Goal: Transaction & Acquisition: Obtain resource

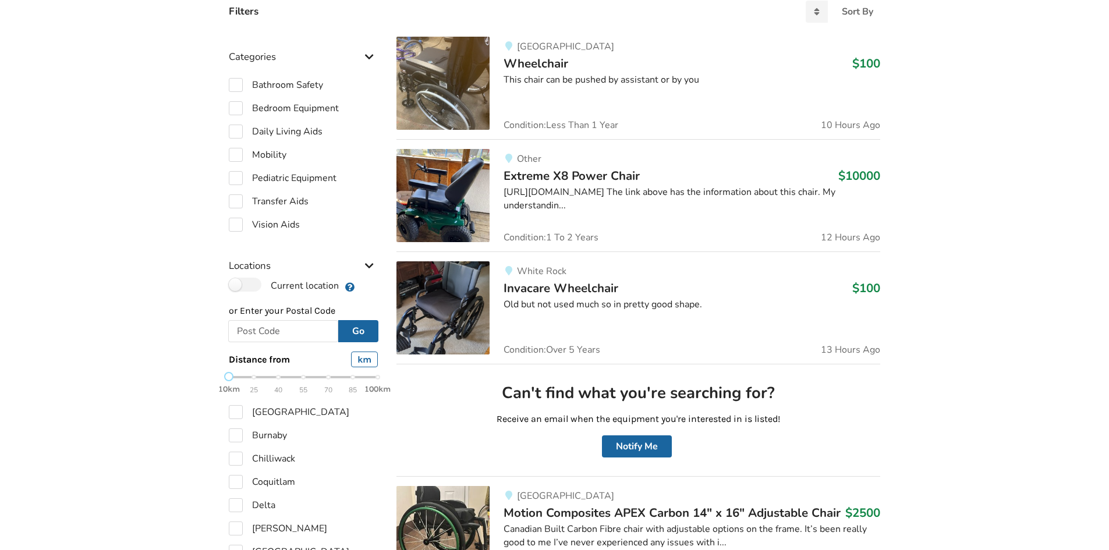
scroll to position [116, 0]
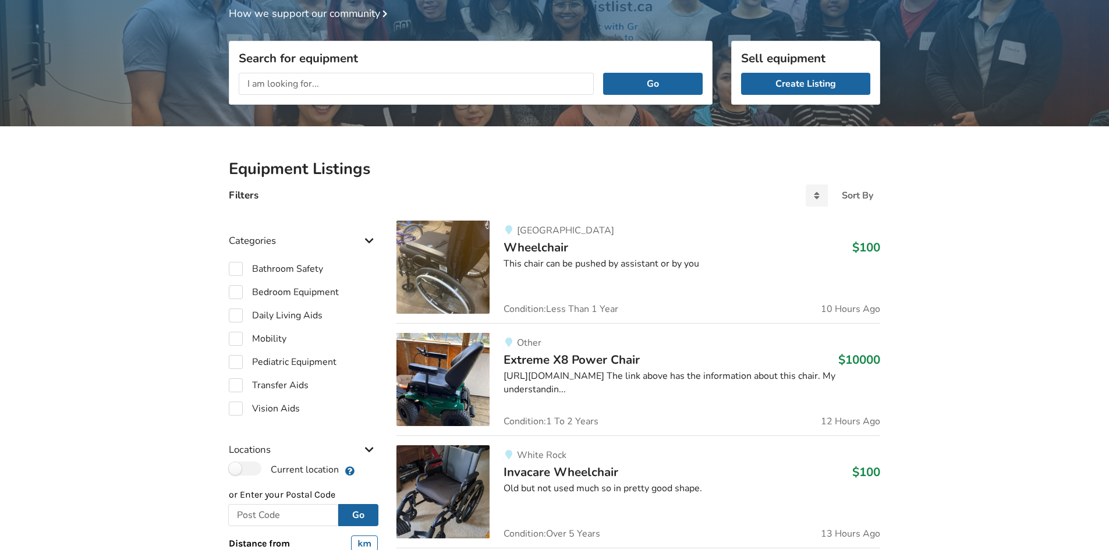
click at [537, 256] on div "Surrey Wheelchair $100 This chair can be pushed by assistant or by you Conditio…" at bounding box center [684, 267] width 390 height 93
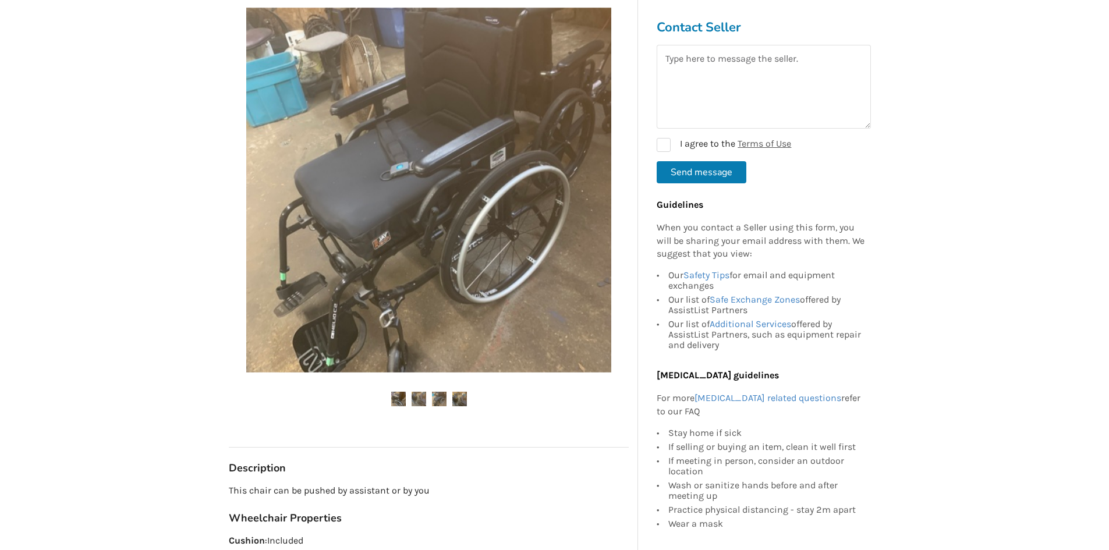
scroll to position [58, 0]
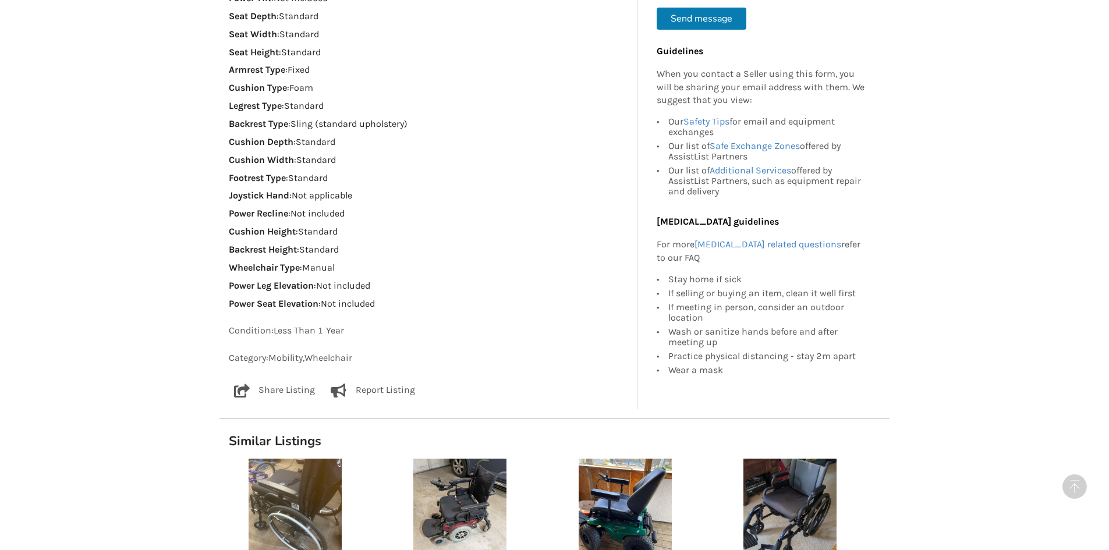
drag, startPoint x: 510, startPoint y: 373, endPoint x: 169, endPoint y: 383, distance: 341.2
click at [169, 383] on div "Back to Results Surrey Last Updated Sep 12 Wheelchair $100 Surrey Sep 12 Wheelc…" at bounding box center [554, 79] width 1109 height 1782
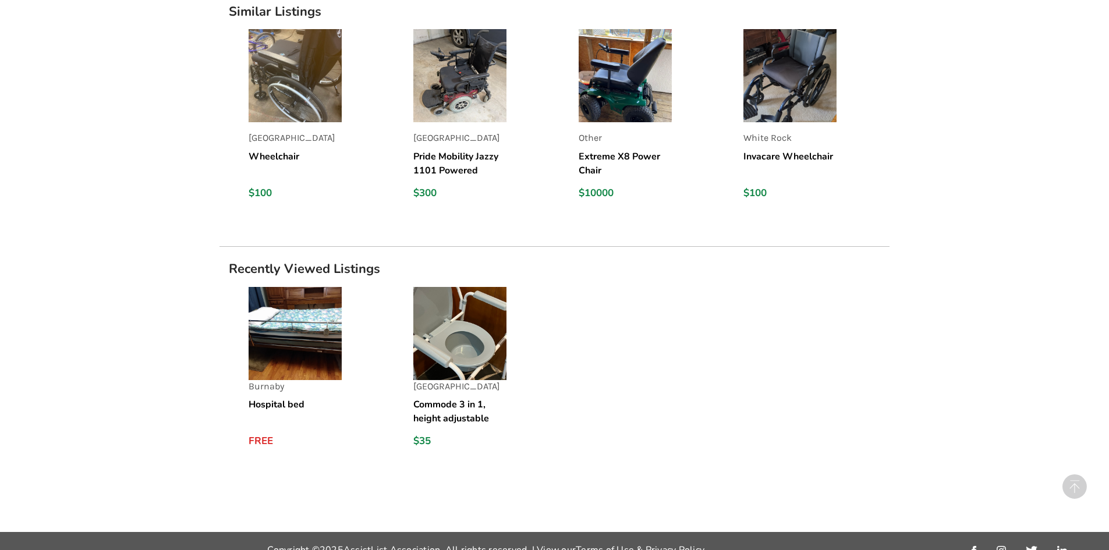
scroll to position [1319, 0]
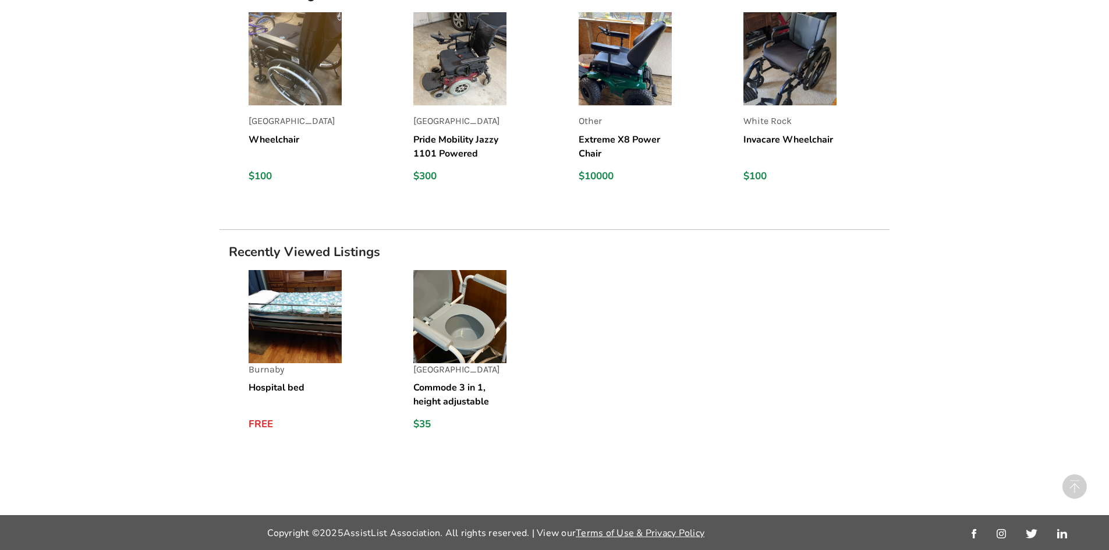
click at [489, 335] on img at bounding box center [459, 316] width 93 height 93
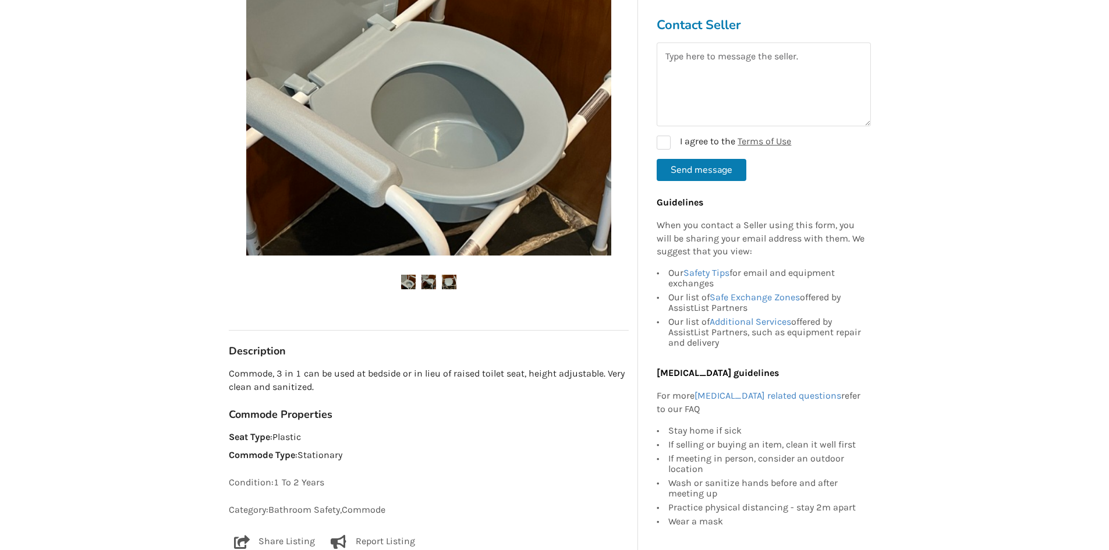
scroll to position [349, 0]
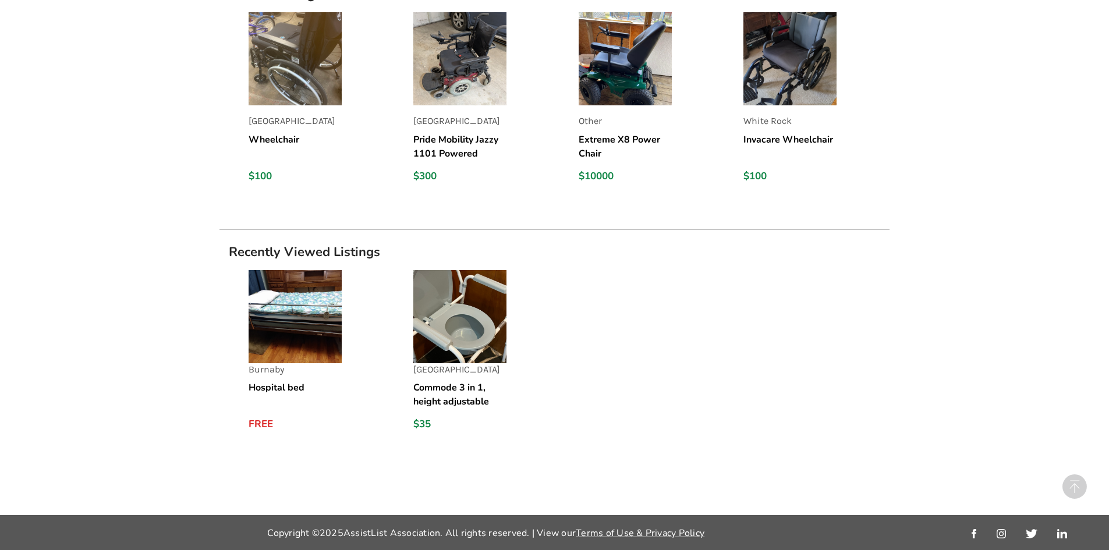
click at [274, 349] on img at bounding box center [294, 316] width 93 height 93
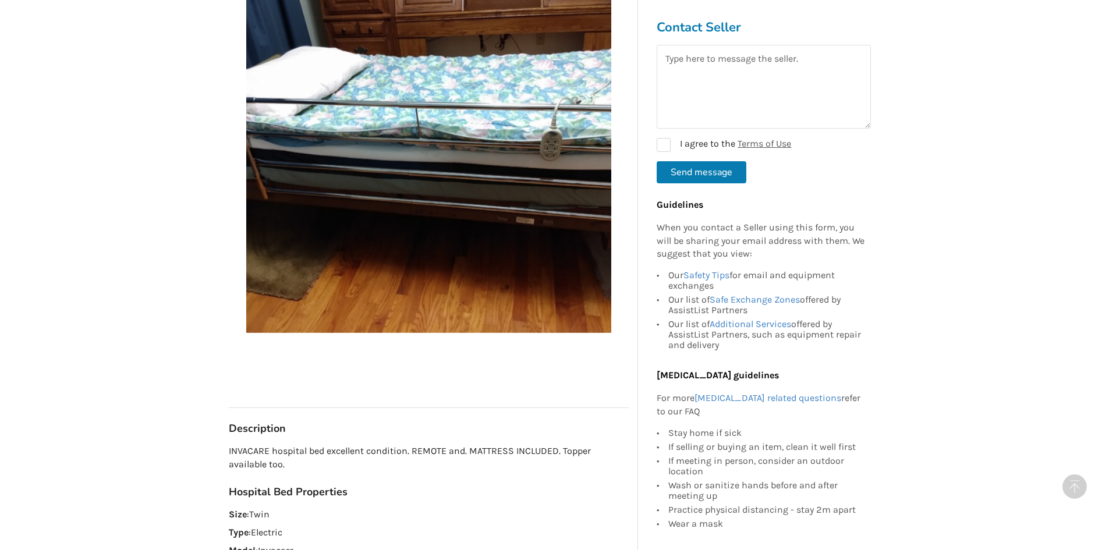
scroll to position [233, 0]
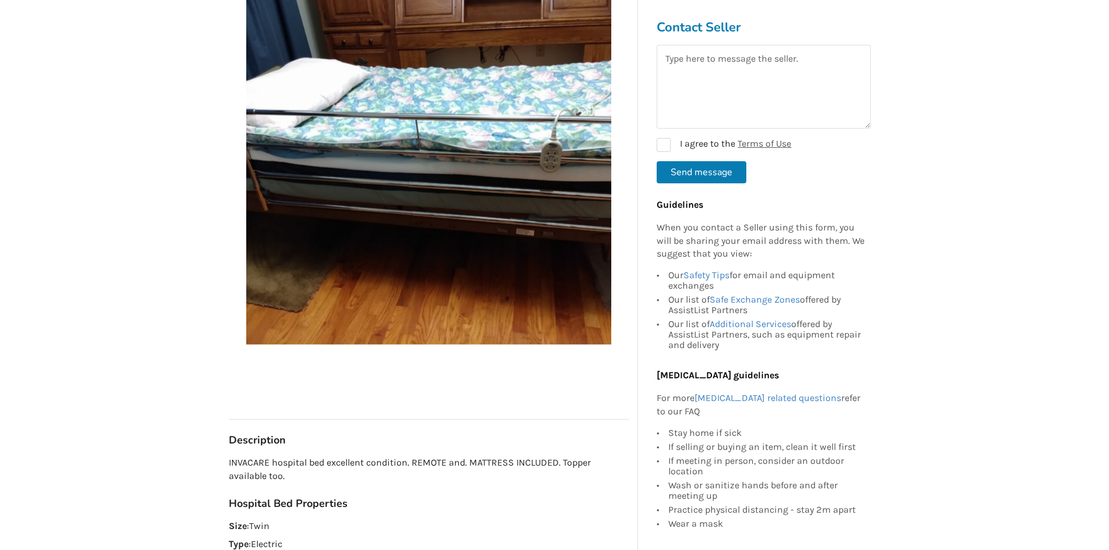
click at [706, 175] on button "Send message" at bounding box center [701, 172] width 90 height 22
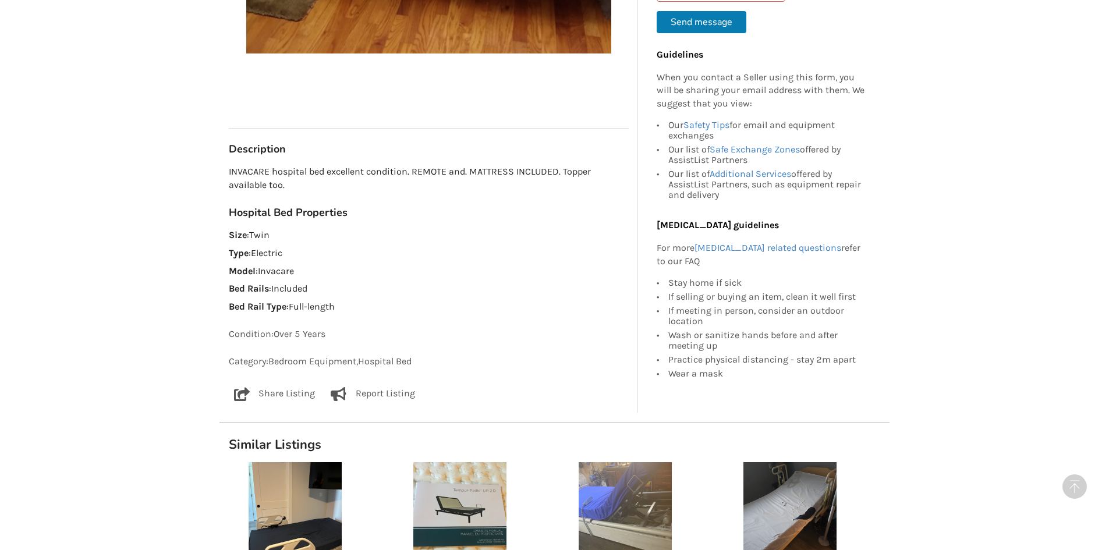
scroll to position [757, 0]
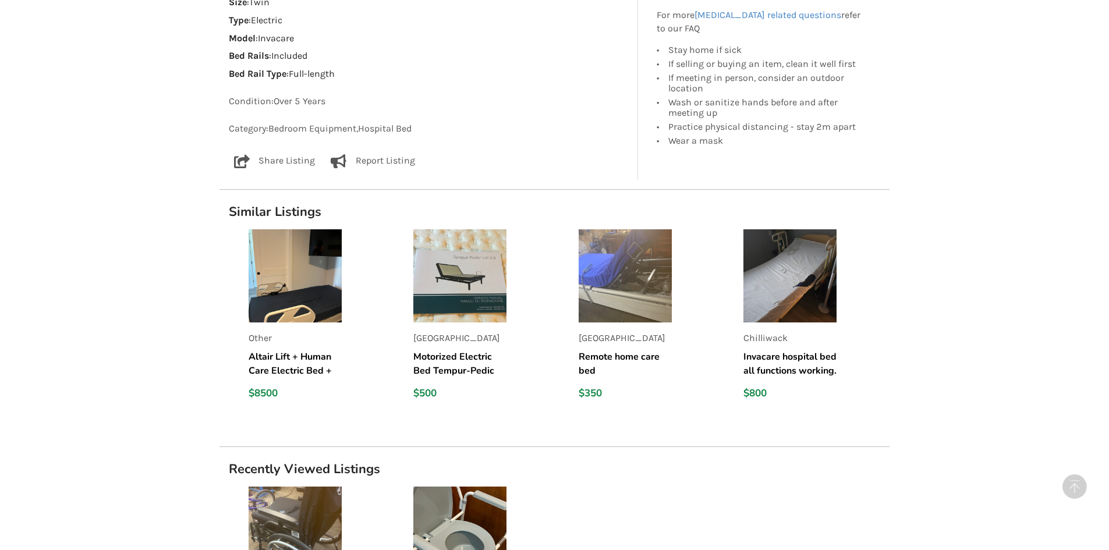
click at [661, 304] on img at bounding box center [624, 275] width 93 height 93
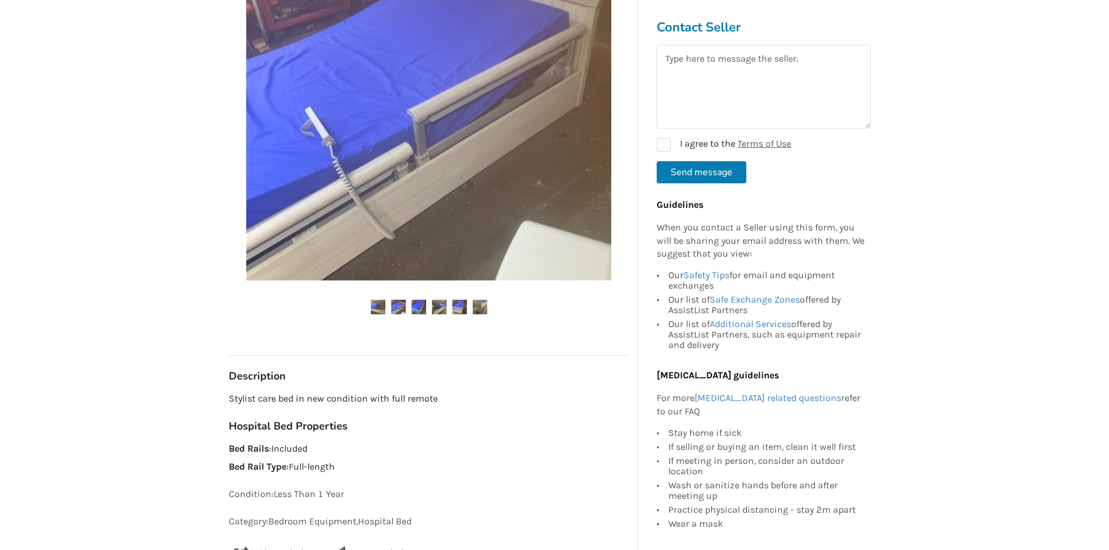
scroll to position [266, 0]
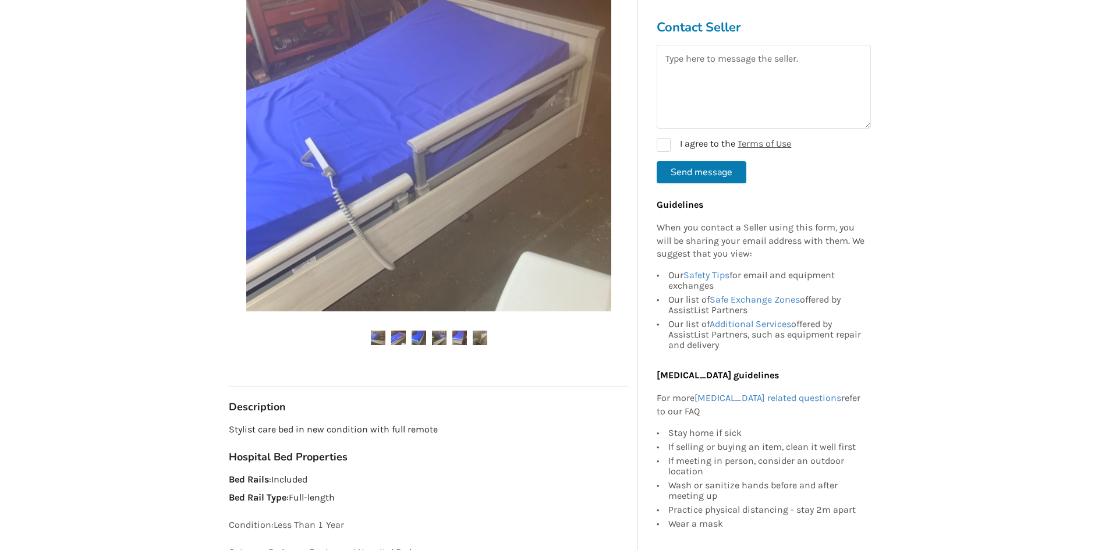
click at [419, 341] on img at bounding box center [418, 338] width 15 height 15
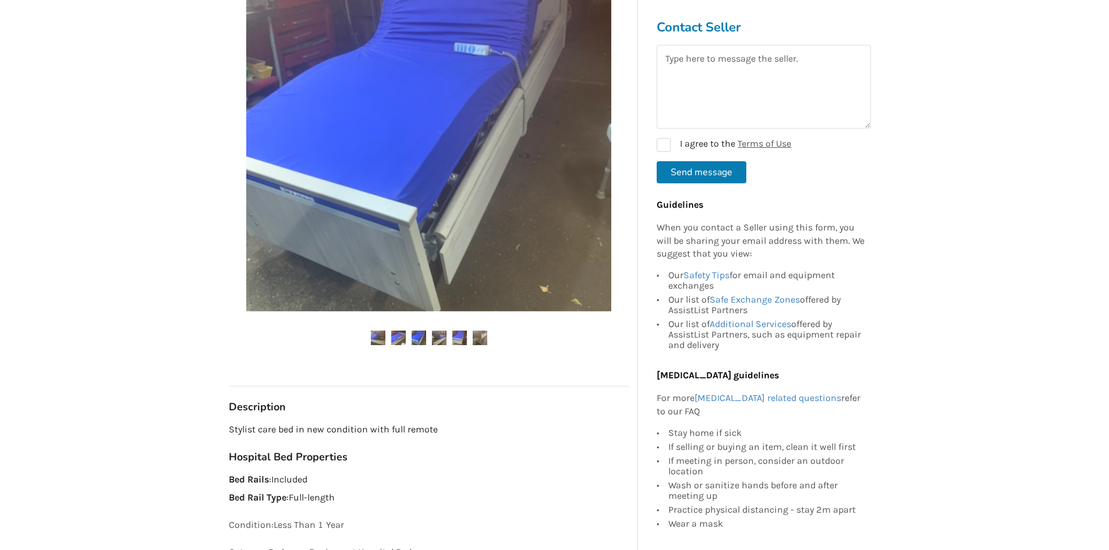
click at [438, 335] on img at bounding box center [439, 338] width 15 height 15
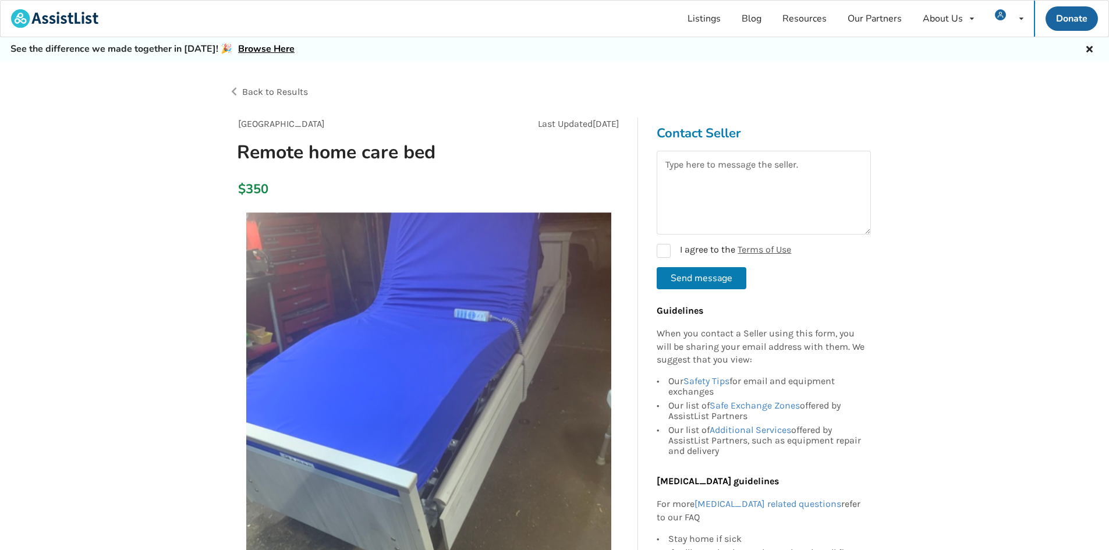
scroll to position [291, 0]
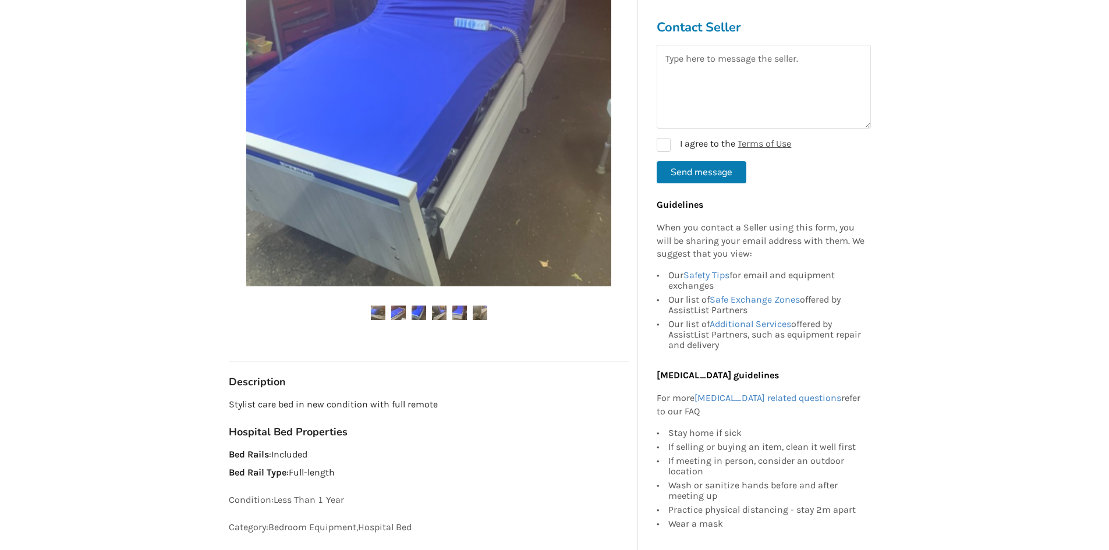
click at [466, 316] on img at bounding box center [459, 313] width 15 height 15
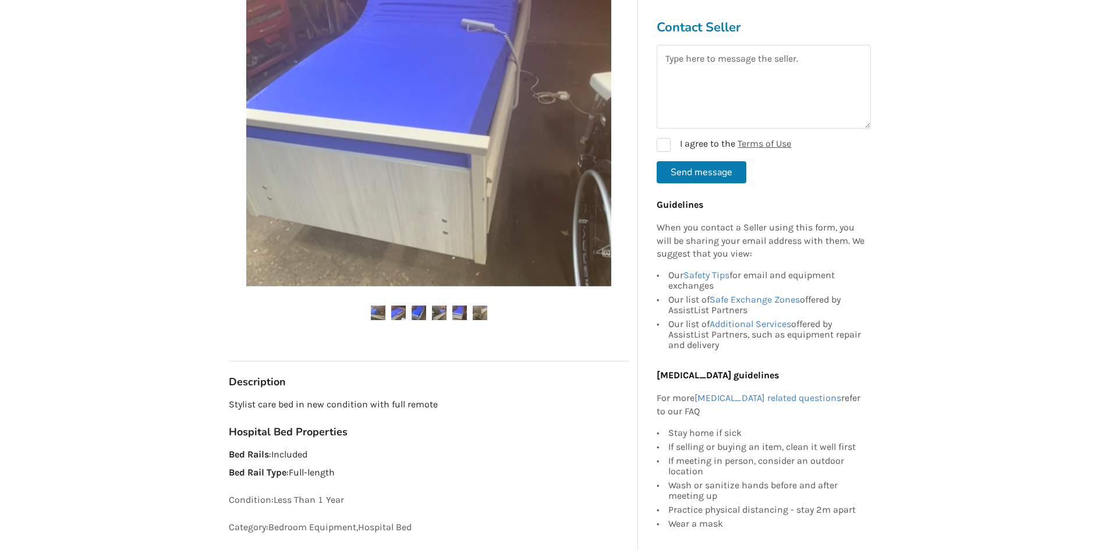
click at [463, 314] on img at bounding box center [459, 313] width 15 height 15
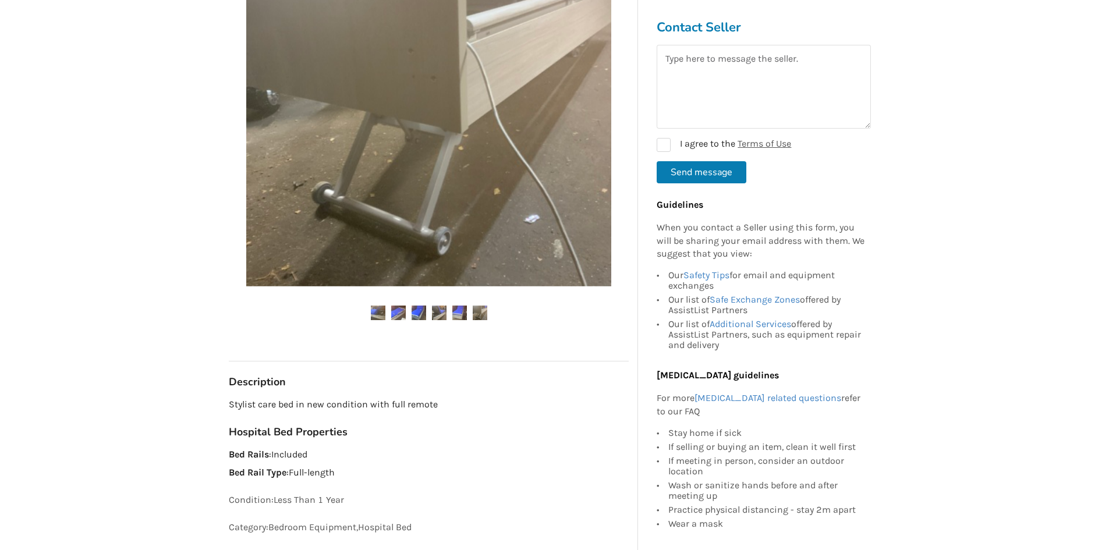
click at [450, 314] on ul at bounding box center [429, 314] width 400 height 16
click at [439, 313] on img at bounding box center [439, 313] width 15 height 15
click at [424, 311] on img at bounding box center [418, 313] width 15 height 15
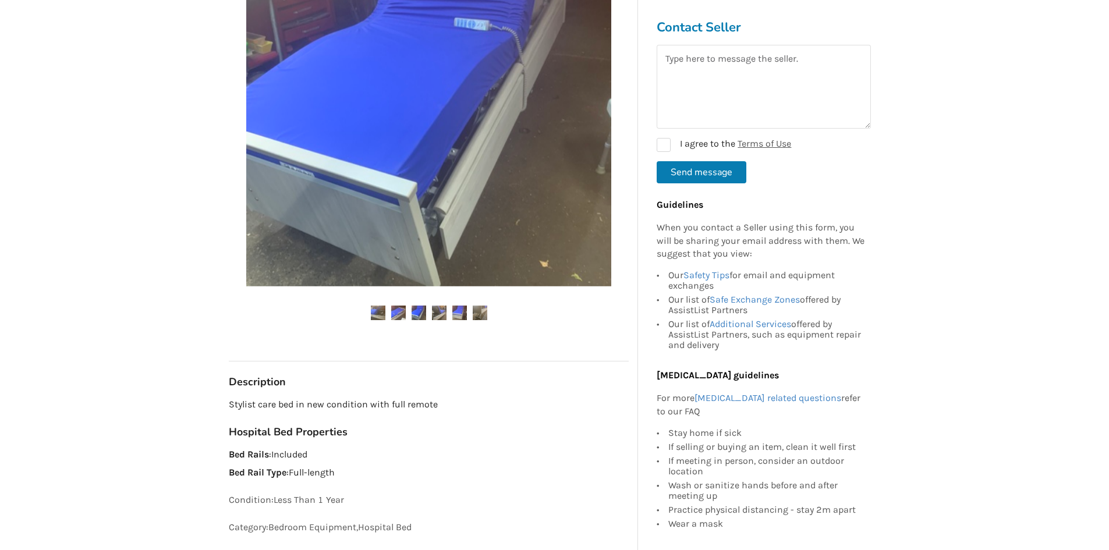
click at [397, 313] on img at bounding box center [398, 313] width 15 height 15
click at [380, 313] on img at bounding box center [378, 313] width 15 height 15
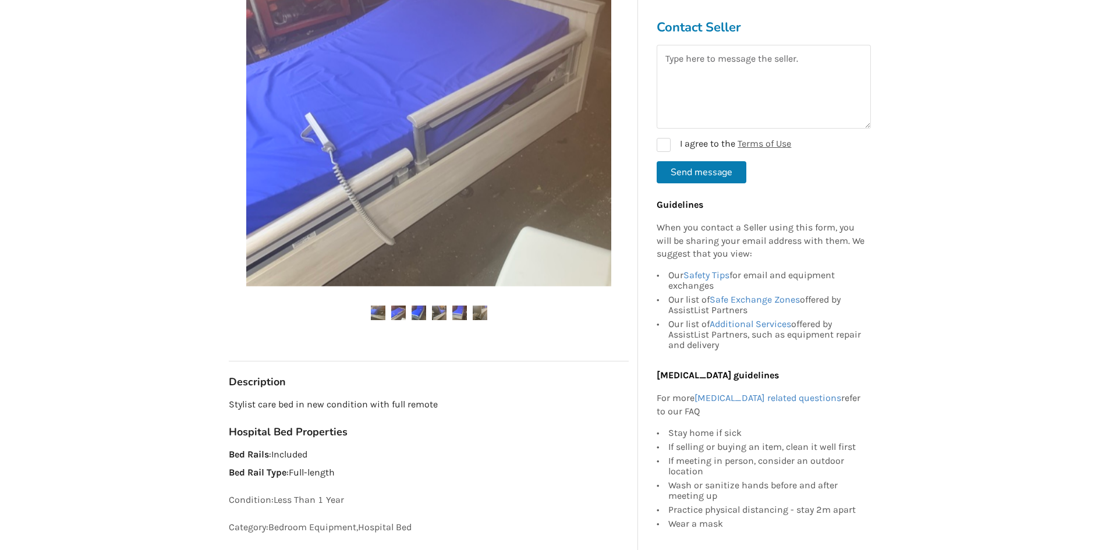
click at [395, 316] on img at bounding box center [398, 313] width 15 height 15
click at [715, 61] on textarea at bounding box center [763, 87] width 214 height 84
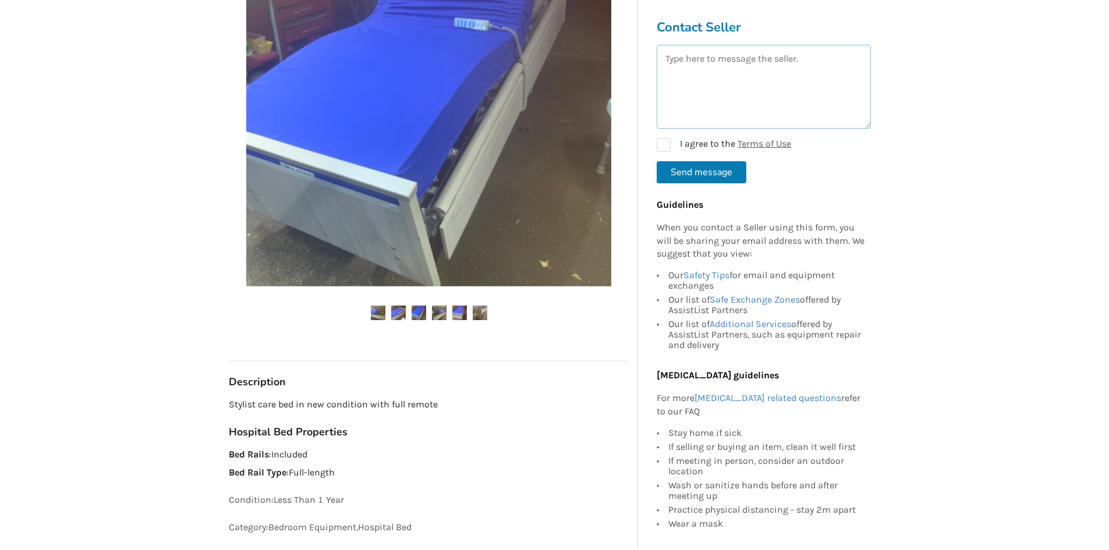
scroll to position [0, 0]
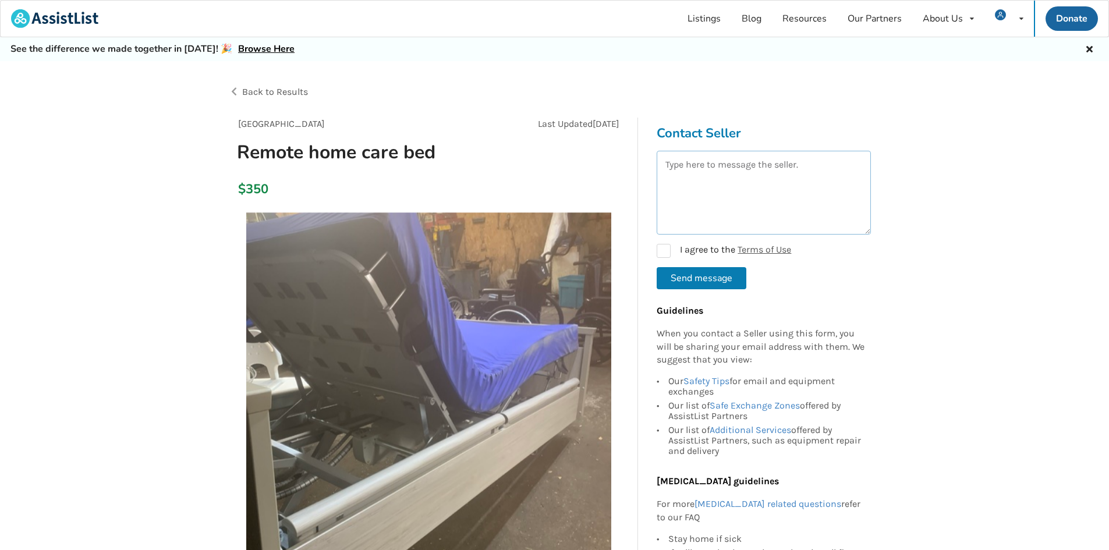
click at [737, 225] on textarea at bounding box center [763, 193] width 214 height 84
click at [743, 202] on textarea at bounding box center [763, 193] width 214 height 84
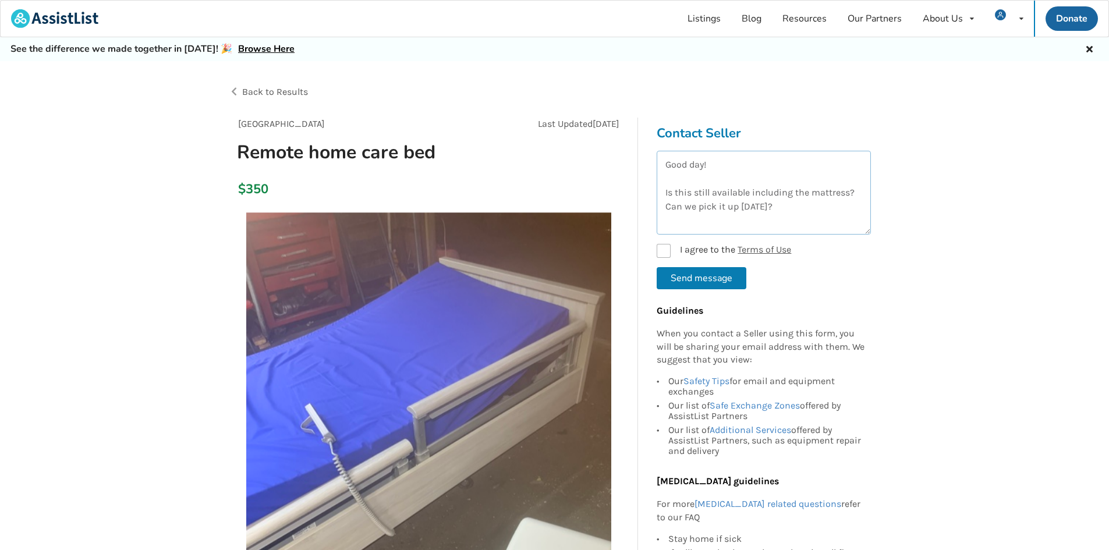
type textarea "Good day! Is this still available including the mattress? Can we pick it up tod…"
click at [662, 247] on label "I agree to the Terms of Use" at bounding box center [723, 251] width 134 height 14
checkbox input "true"
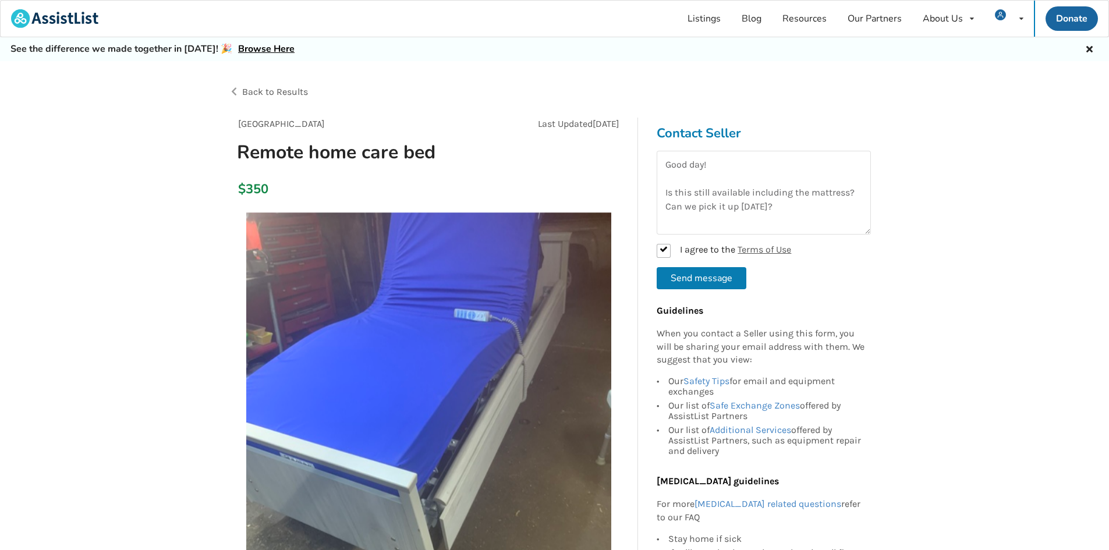
click at [693, 280] on button "Send message" at bounding box center [701, 278] width 90 height 22
checkbox input "false"
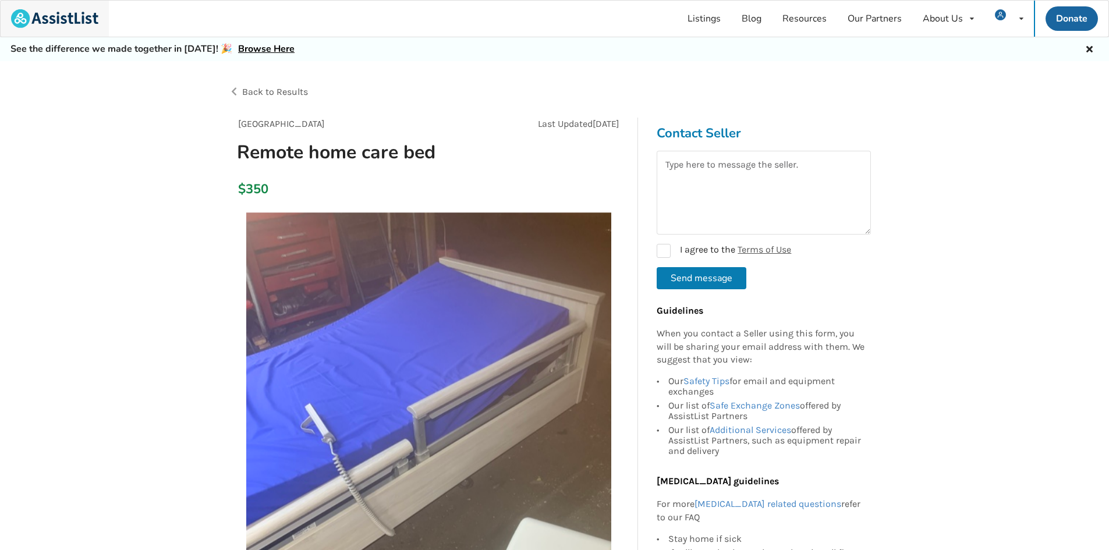
click at [88, 16] on img at bounding box center [54, 18] width 87 height 19
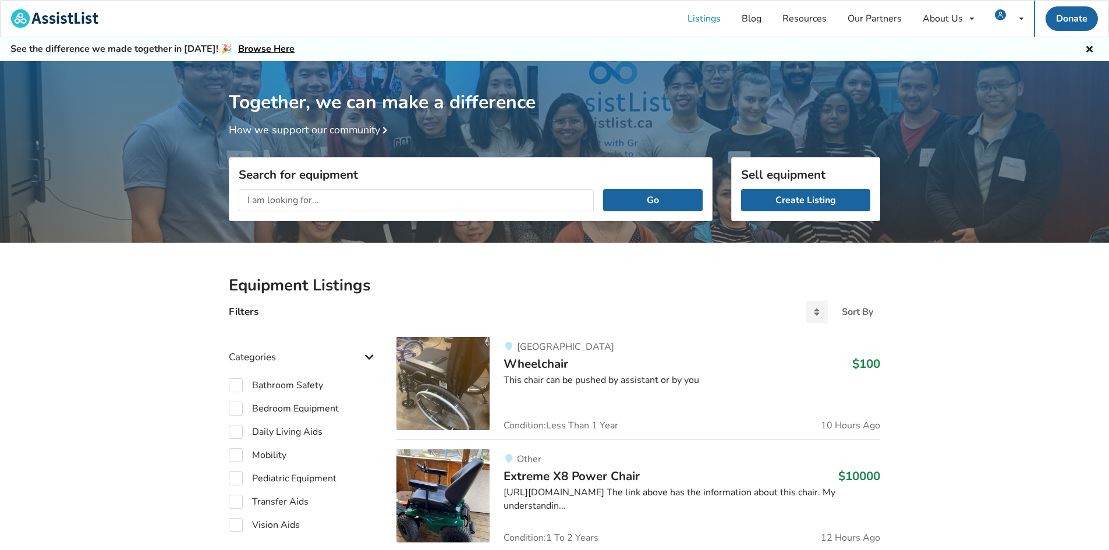
click at [385, 185] on div "Go" at bounding box center [470, 200] width 482 height 41
click at [382, 190] on input "text" at bounding box center [416, 200] width 355 height 22
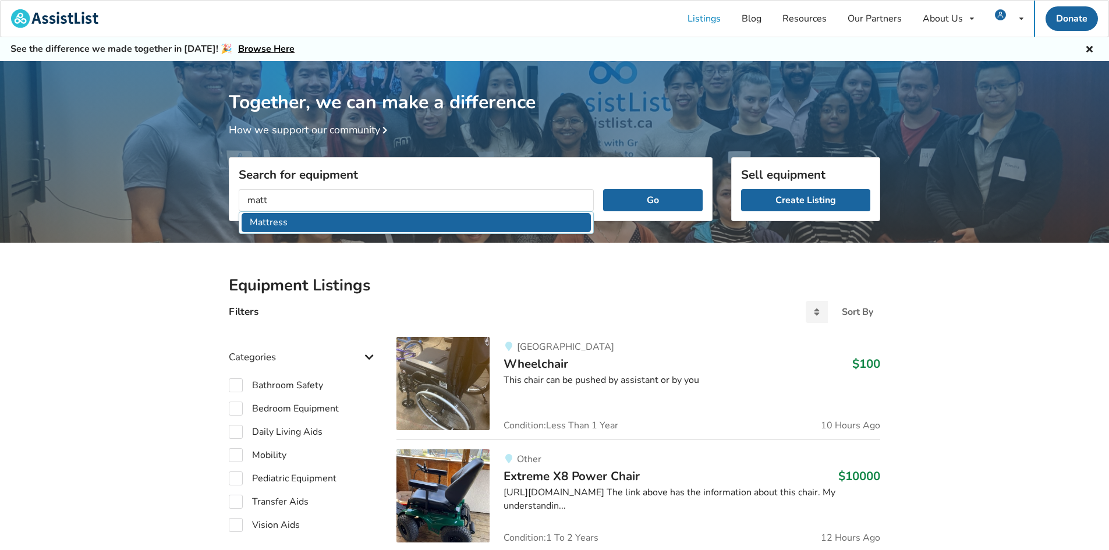
click at [382, 227] on li "Mattress" at bounding box center [416, 222] width 349 height 19
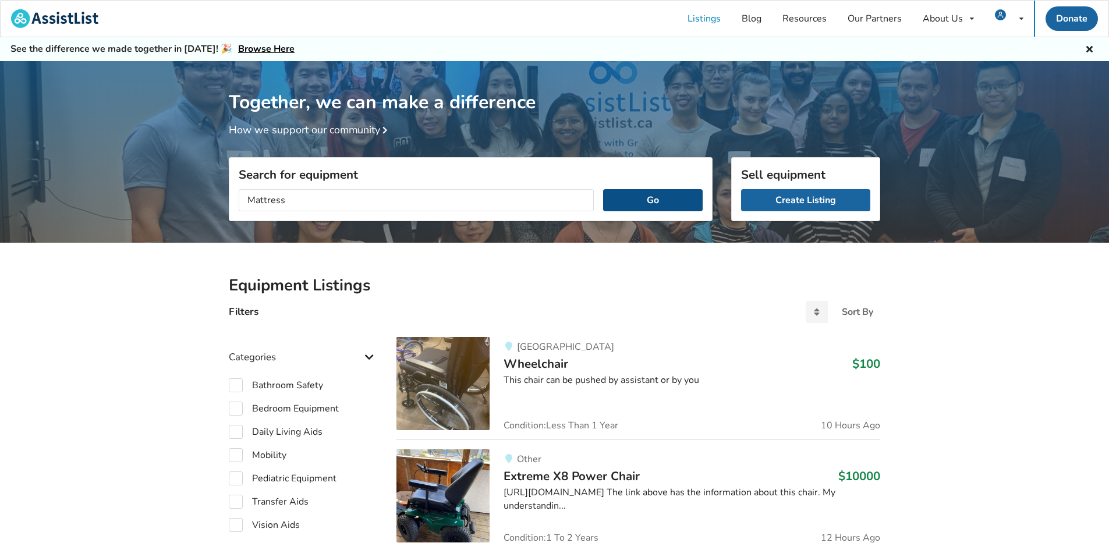
click at [655, 198] on button "Go" at bounding box center [653, 200] width 100 height 22
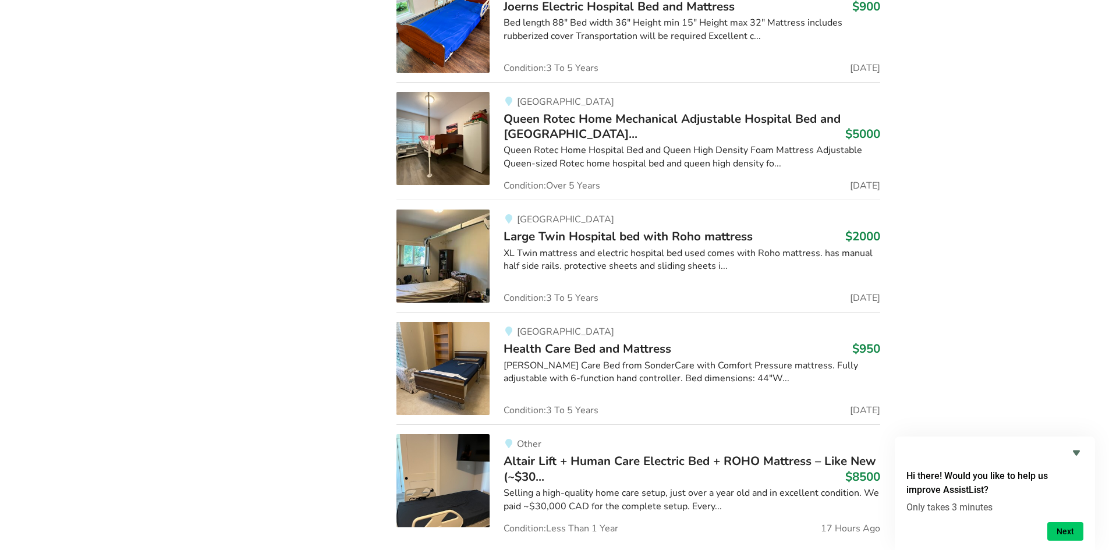
scroll to position [4397, 0]
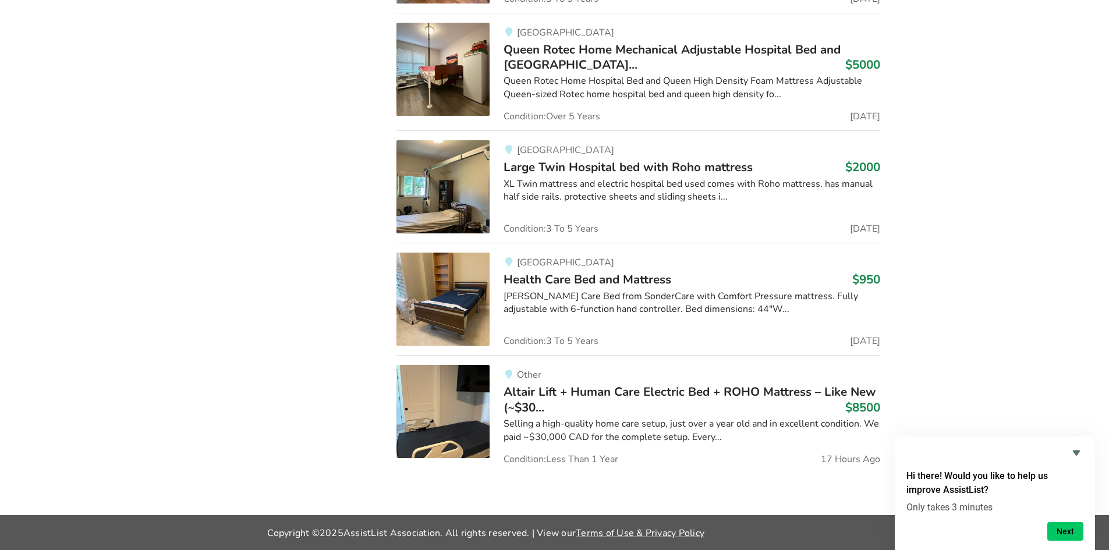
drag, startPoint x: 1006, startPoint y: 268, endPoint x: 960, endPoint y: 146, distance: 129.8
click at [1078, 456] on icon "Hide survey" at bounding box center [1076, 453] width 14 height 14
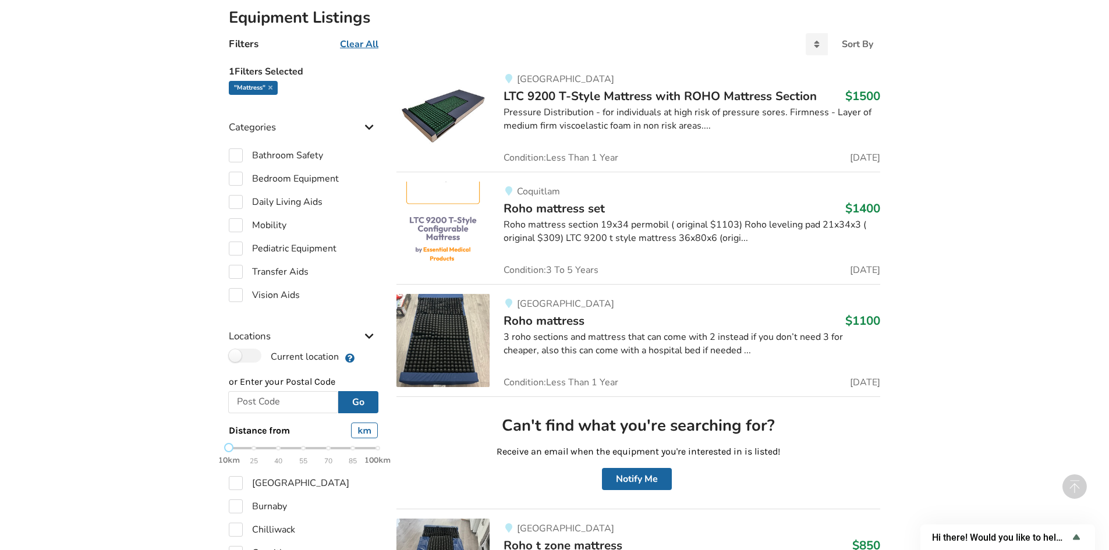
scroll to position [0, 0]
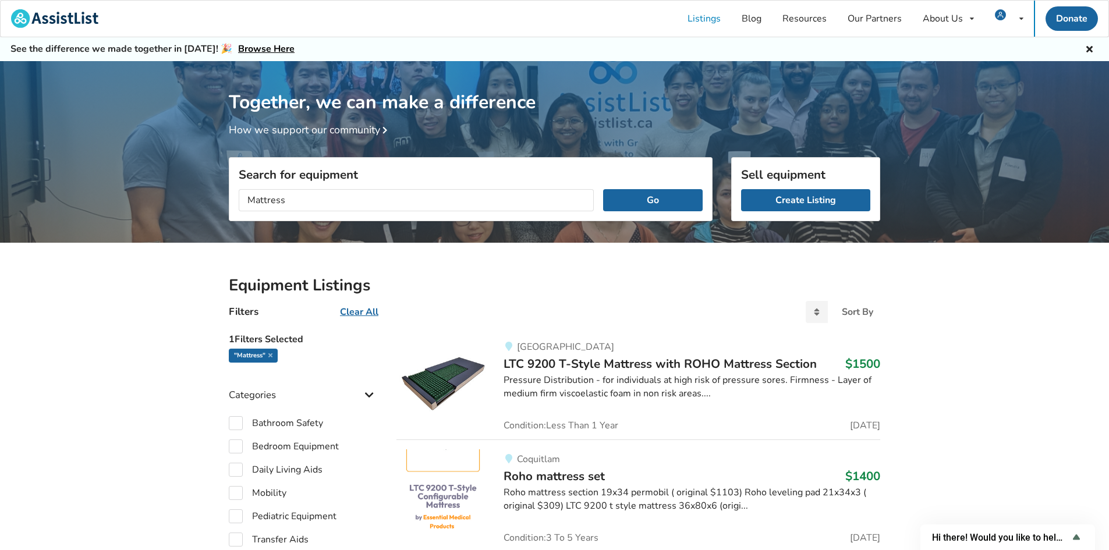
click at [487, 182] on div "Mattress Go" at bounding box center [470, 200] width 482 height 41
drag, startPoint x: 454, startPoint y: 204, endPoint x: 105, endPoint y: 196, distance: 349.2
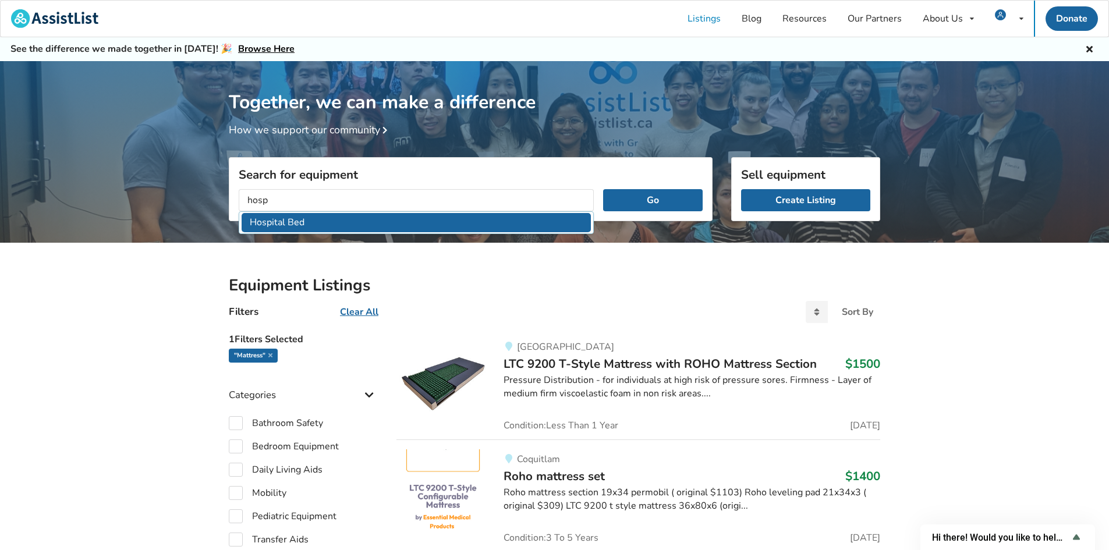
click at [347, 218] on li "Hospital Bed" at bounding box center [416, 222] width 349 height 19
type input "Hospital Bed"
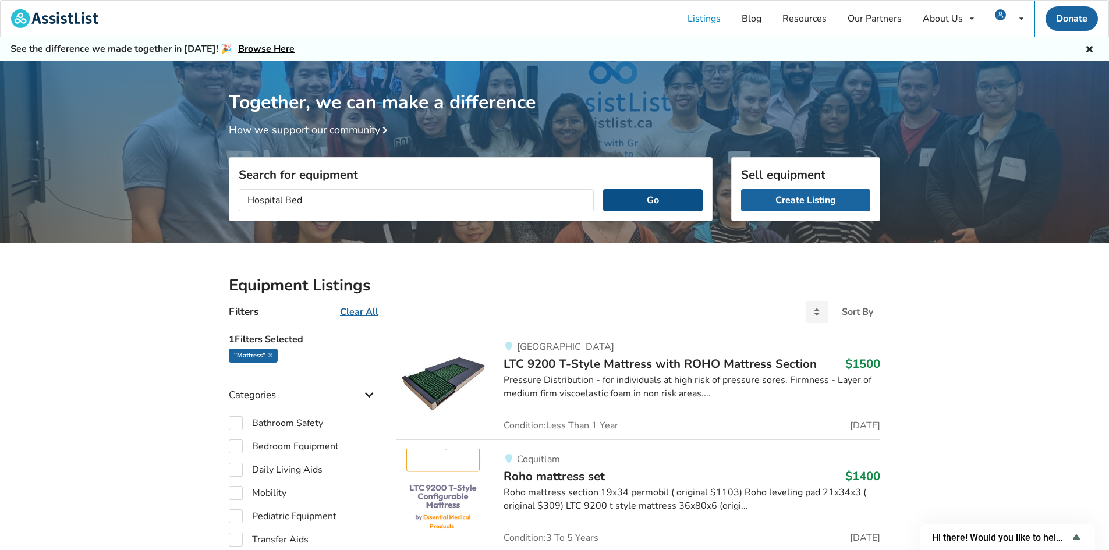
click at [665, 198] on button "Go" at bounding box center [653, 200] width 100 height 22
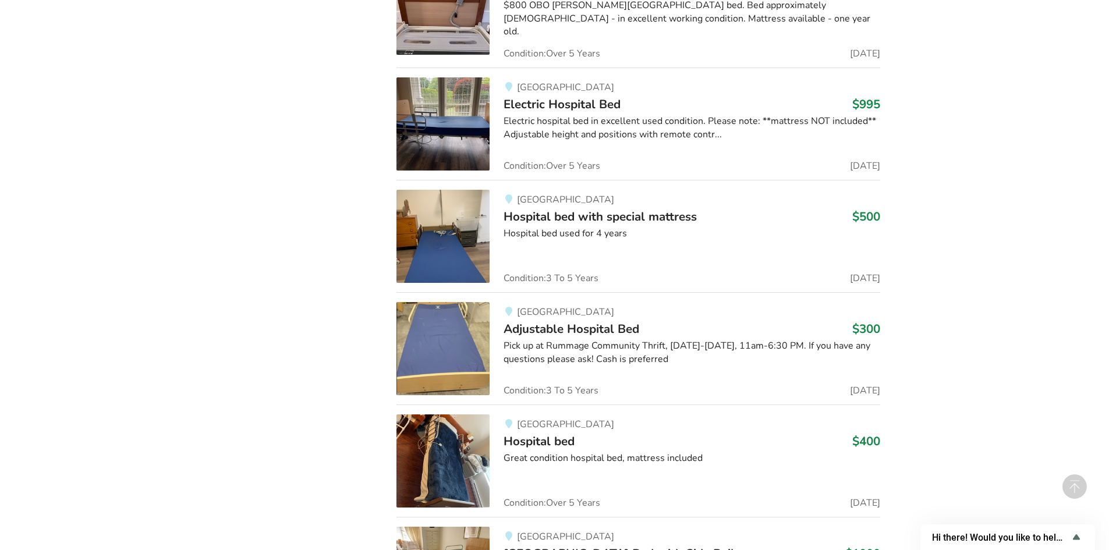
scroll to position [1730, 0]
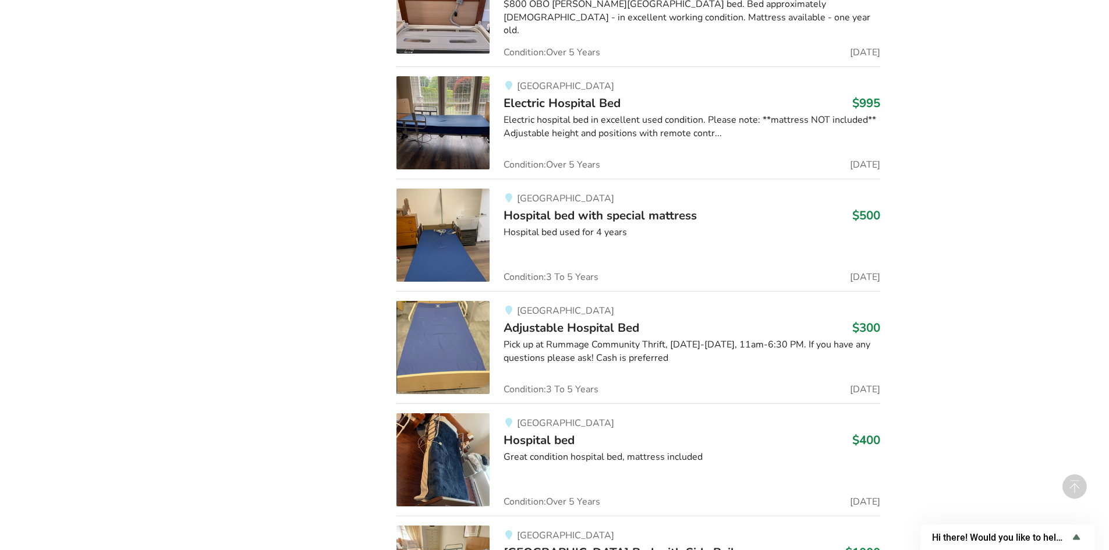
click at [774, 378] on div "Vancouver Adjustable Hospital Bed $300 Pick up at Rummage Community Thrift, Mon…" at bounding box center [684, 347] width 390 height 93
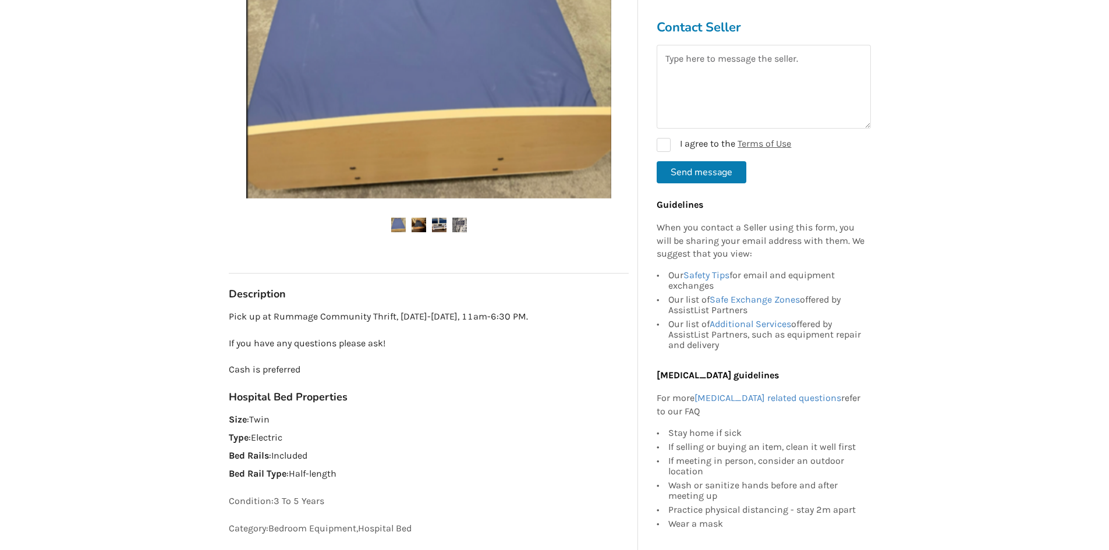
scroll to position [407, 0]
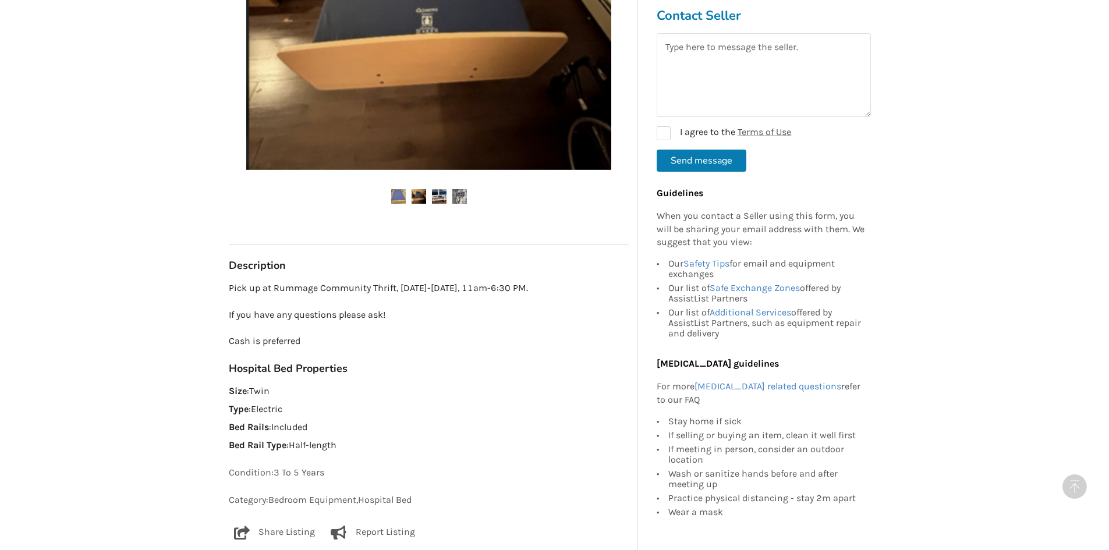
click at [420, 196] on img at bounding box center [418, 196] width 15 height 15
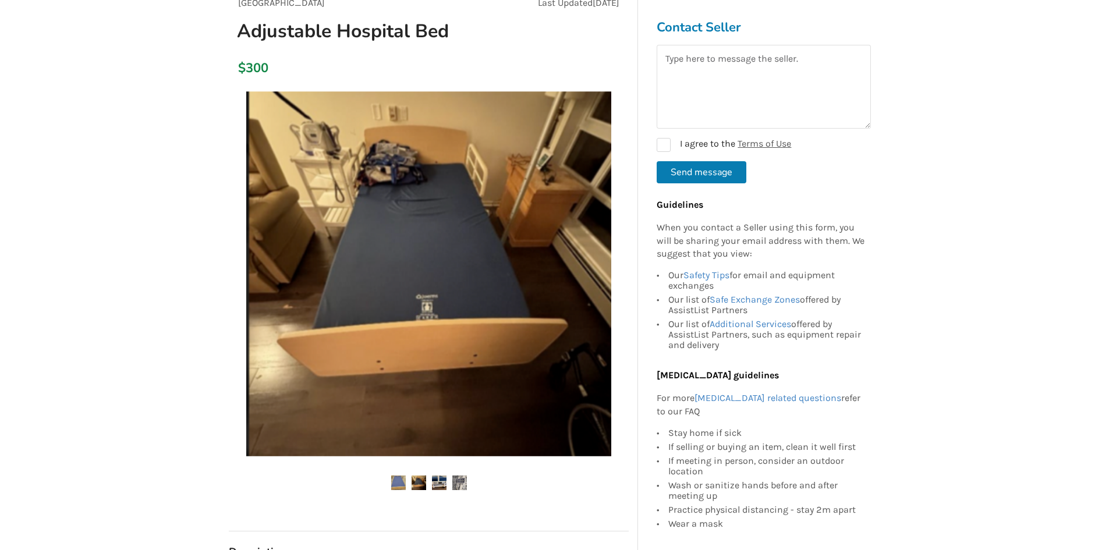
scroll to position [116, 0]
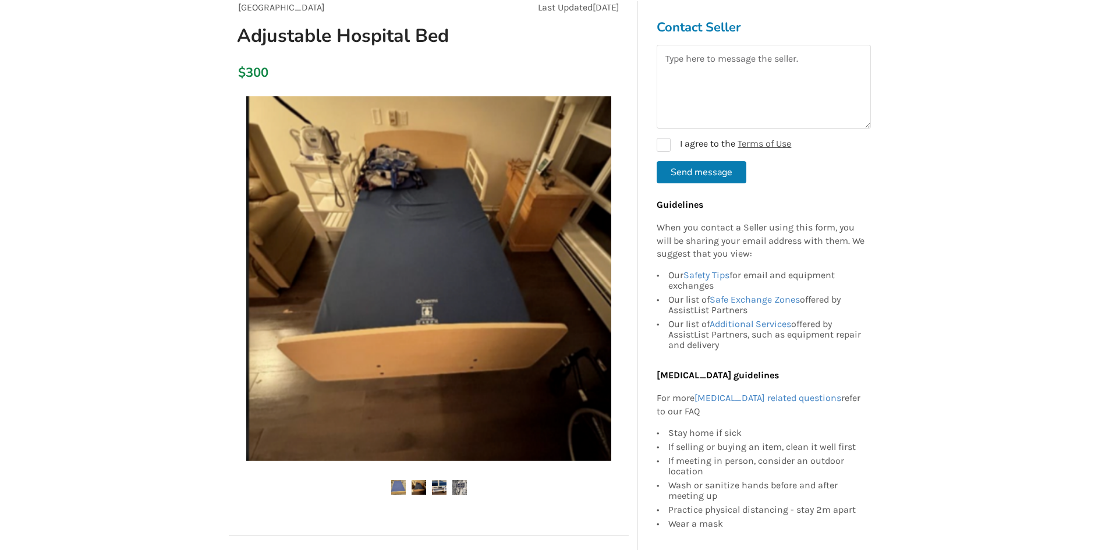
click at [439, 484] on img at bounding box center [439, 487] width 15 height 15
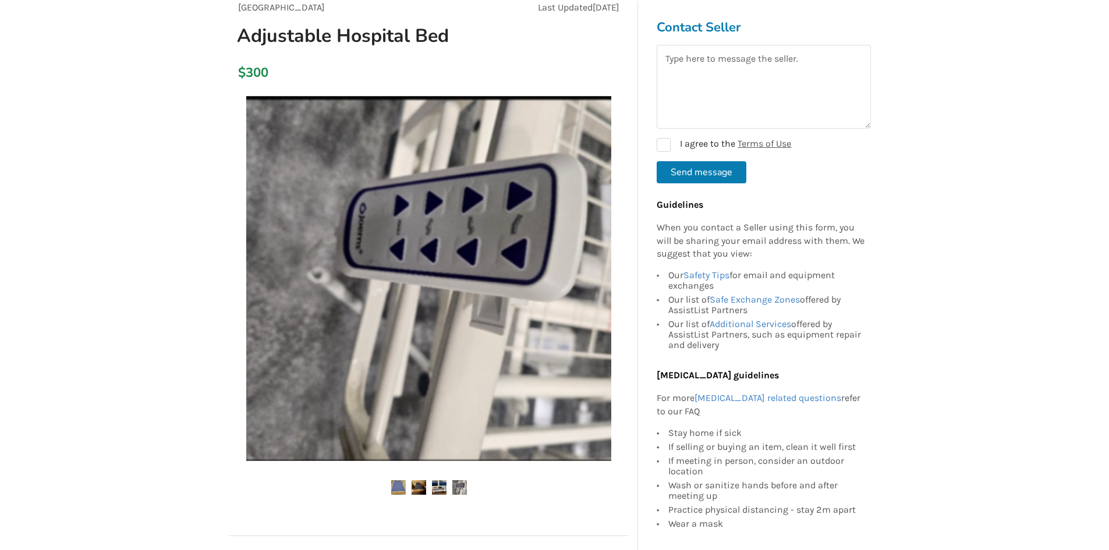
click at [464, 488] on img at bounding box center [459, 487] width 15 height 15
click at [433, 495] on ul at bounding box center [429, 488] width 400 height 16
click at [437, 491] on img at bounding box center [439, 487] width 15 height 15
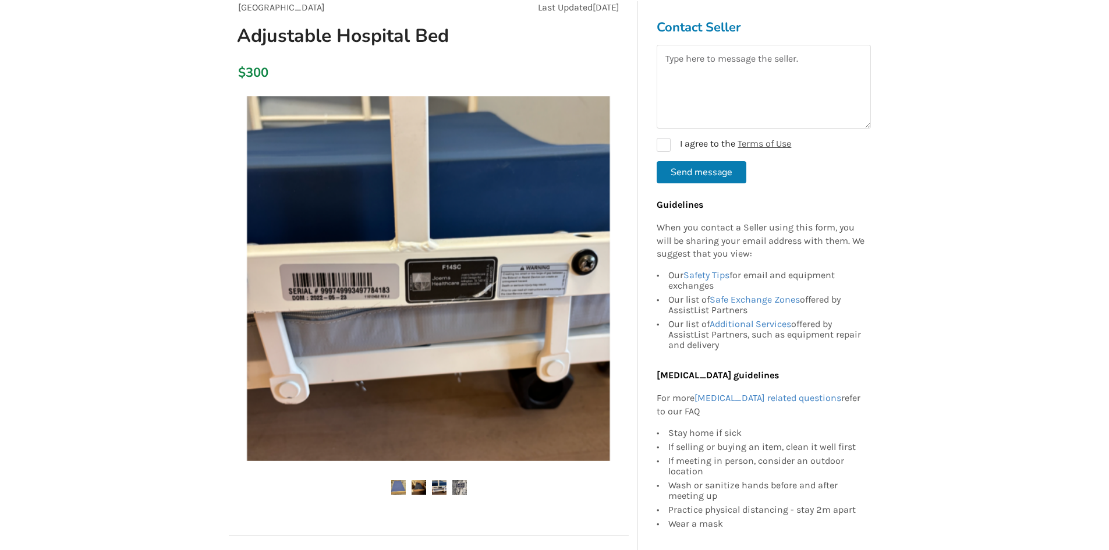
click at [438, 489] on img at bounding box center [439, 487] width 15 height 15
click at [416, 489] on img at bounding box center [418, 487] width 15 height 15
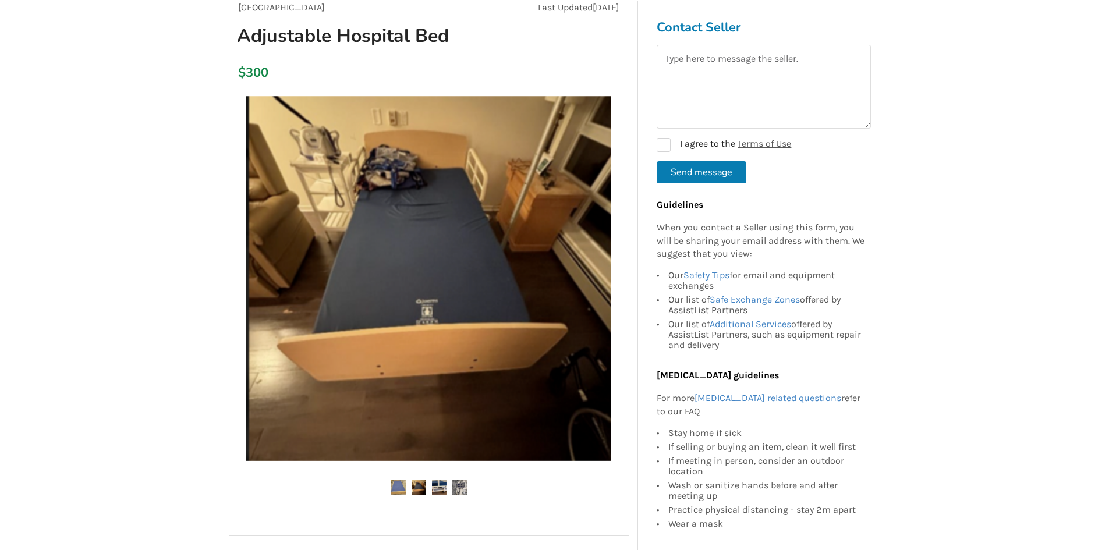
click at [416, 489] on img at bounding box center [418, 487] width 15 height 15
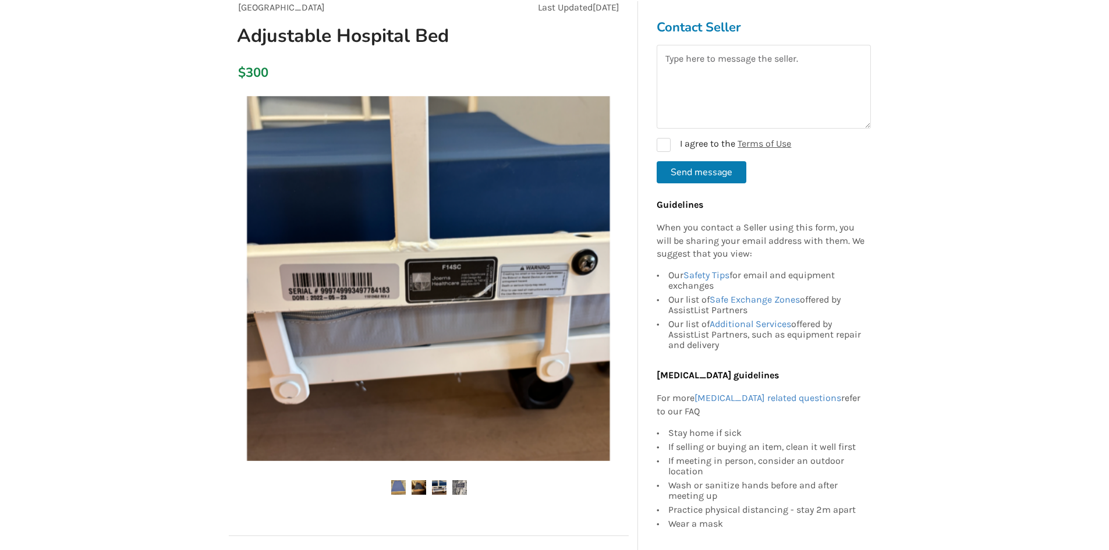
click at [405, 489] on img at bounding box center [398, 487] width 15 height 15
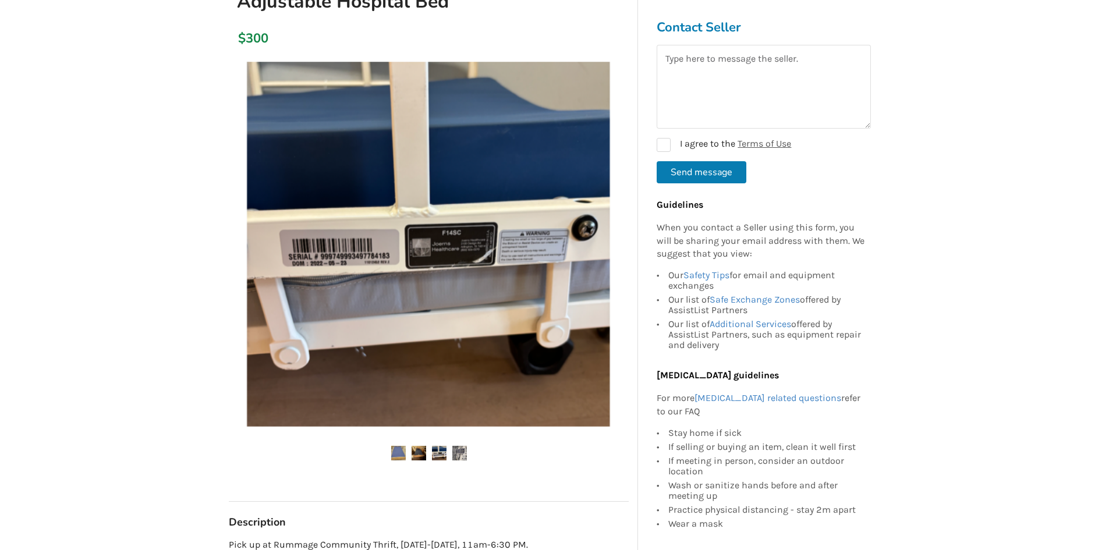
scroll to position [349, 0]
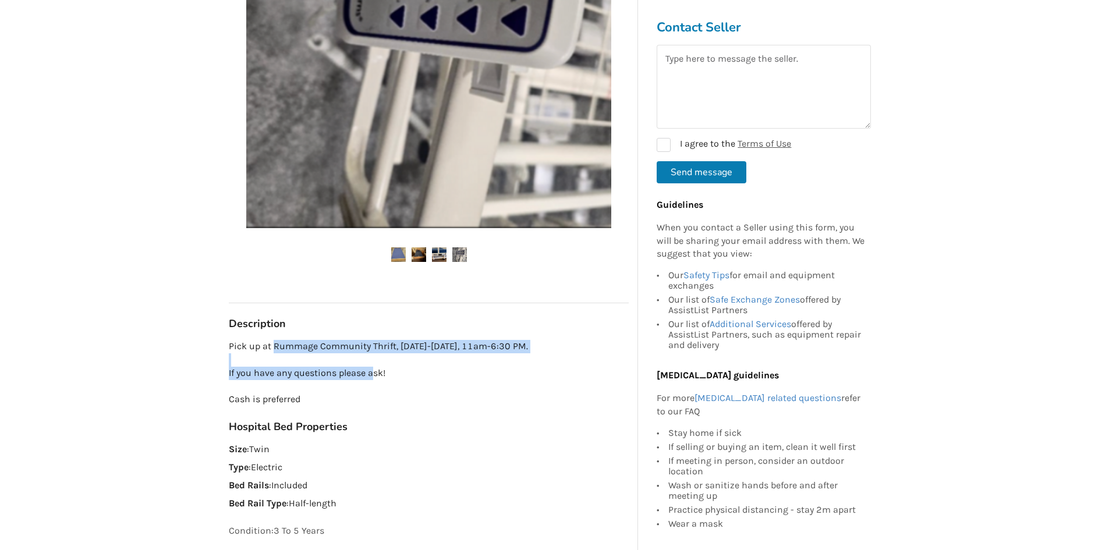
drag, startPoint x: 273, startPoint y: 347, endPoint x: 372, endPoint y: 371, distance: 102.3
click at [372, 371] on p "Pick up at Rummage Community Thrift, Monday-Sunday, 11am-6:30 PM. If you have a…" at bounding box center [429, 373] width 400 height 66
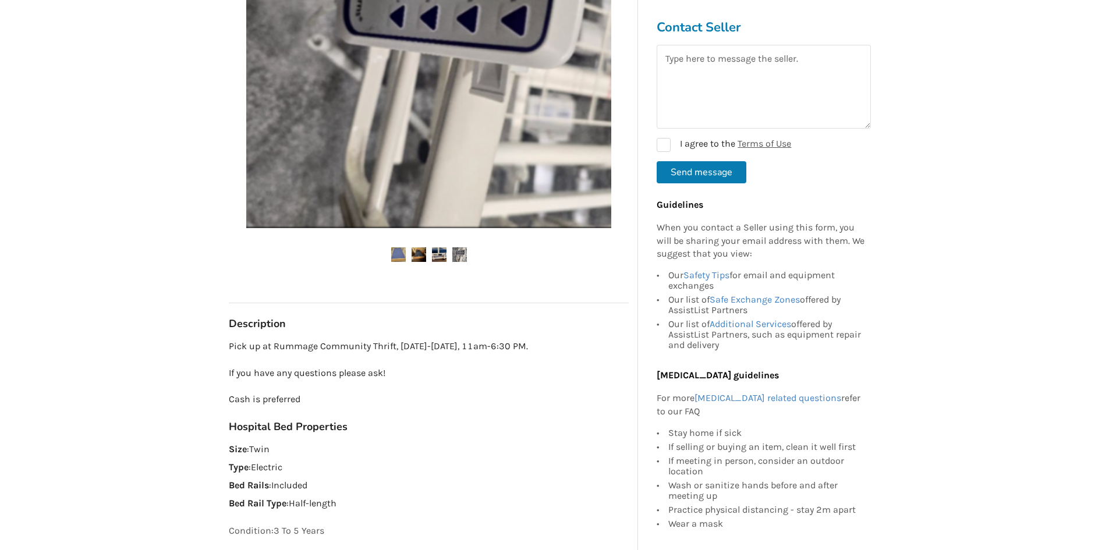
click at [489, 418] on div "Vancouver Last Updated Aug 30 Adjustable Hospital Bed $300 Vancouver Aug 30 Adj…" at bounding box center [429, 184] width 400 height 832
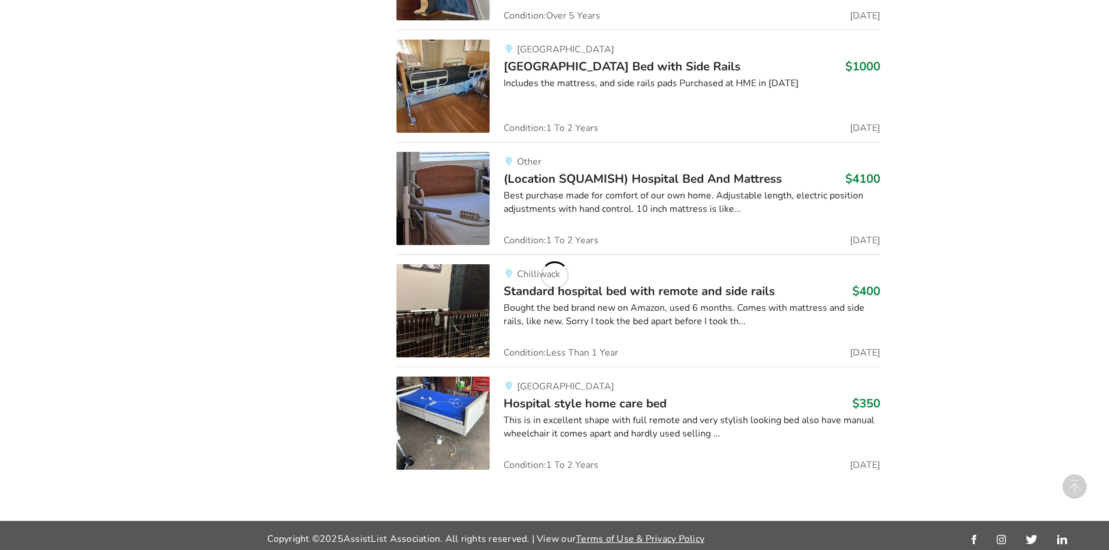
scroll to position [2218, 0]
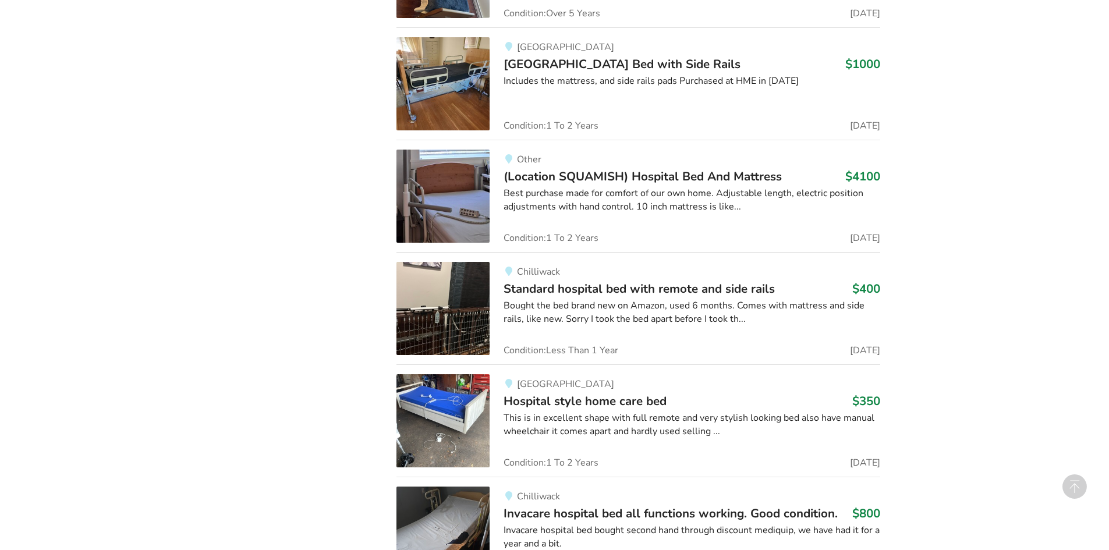
click at [677, 448] on div "New Westminster Hospital style home care bed $350 This is in excellent shape wi…" at bounding box center [684, 420] width 390 height 93
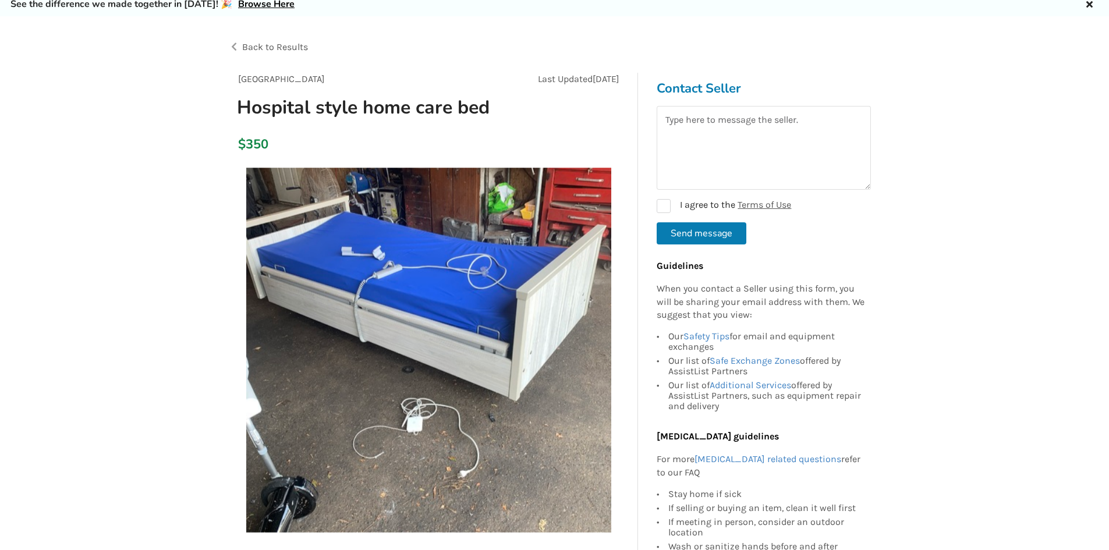
scroll to position [116, 0]
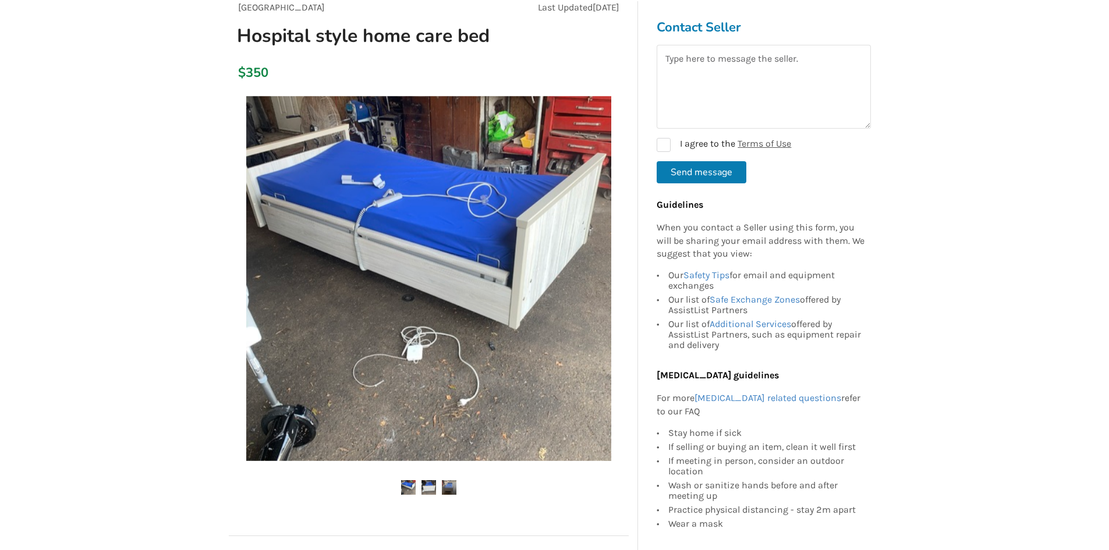
click at [424, 494] on img at bounding box center [428, 487] width 15 height 15
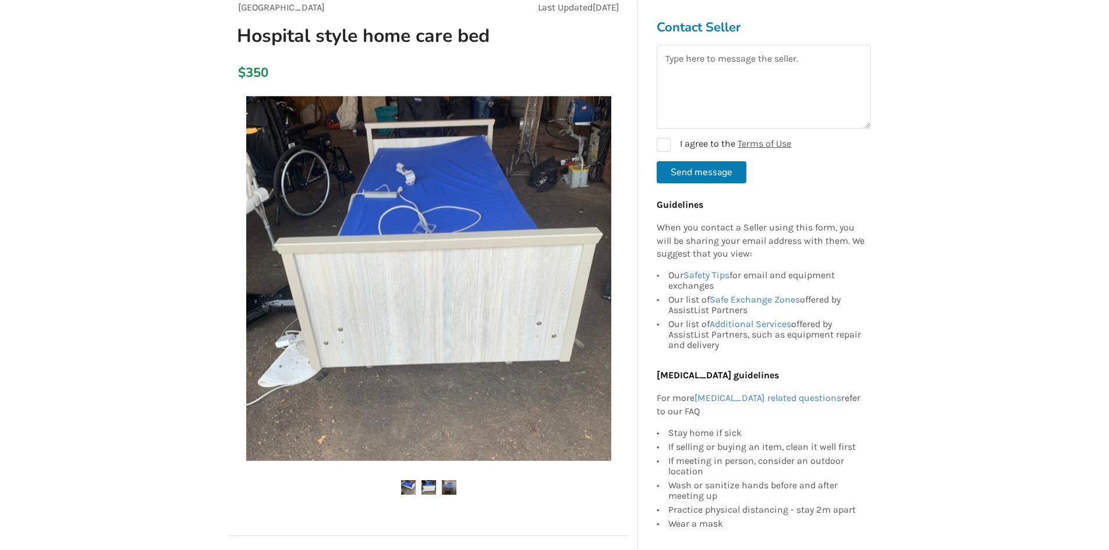
click at [467, 489] on ul at bounding box center [429, 488] width 400 height 16
click at [453, 485] on img at bounding box center [449, 487] width 15 height 15
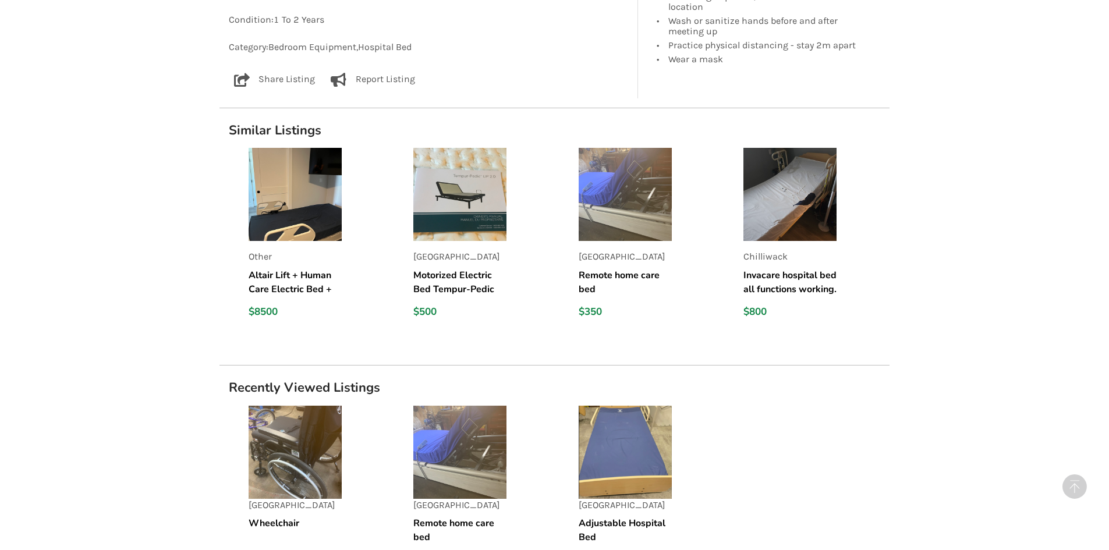
scroll to position [815, 0]
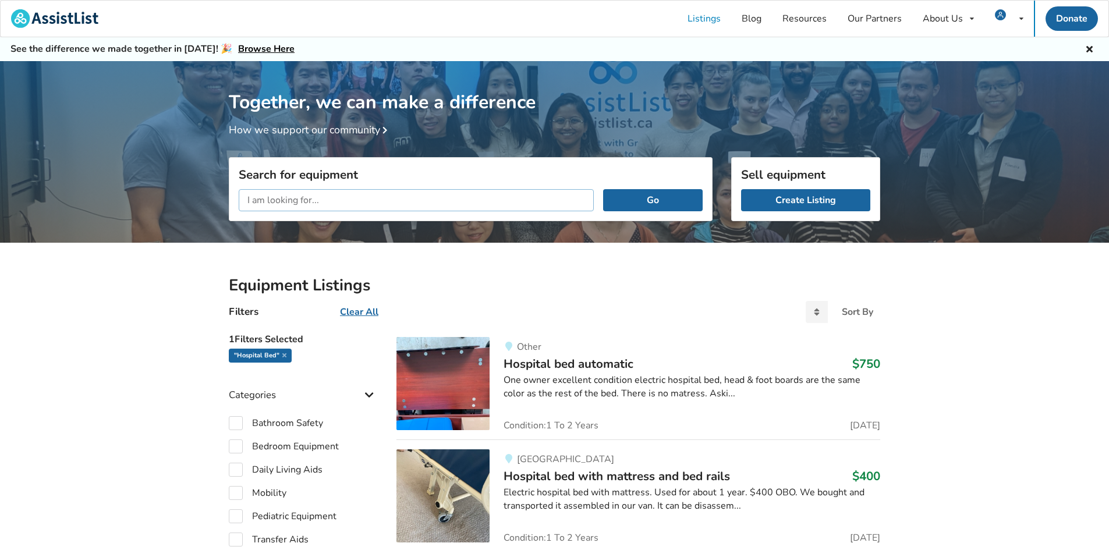
click at [337, 200] on input "text" at bounding box center [416, 200] width 355 height 22
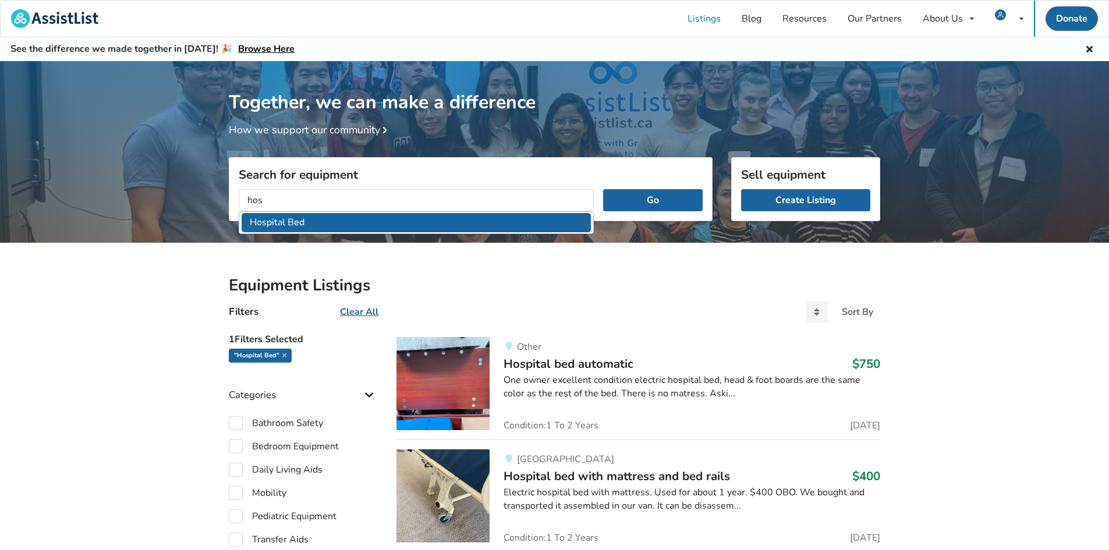
click at [495, 224] on li "Hospital Bed" at bounding box center [416, 222] width 349 height 19
type input "Hospital Bed"
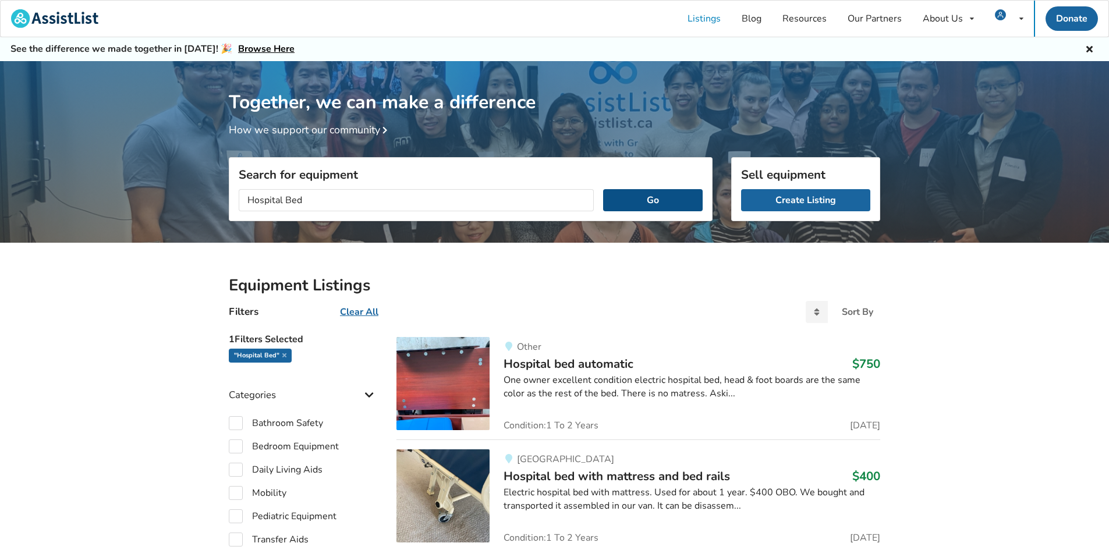
click at [631, 191] on button "Go" at bounding box center [653, 200] width 100 height 22
click at [652, 207] on button "Go" at bounding box center [653, 200] width 100 height 22
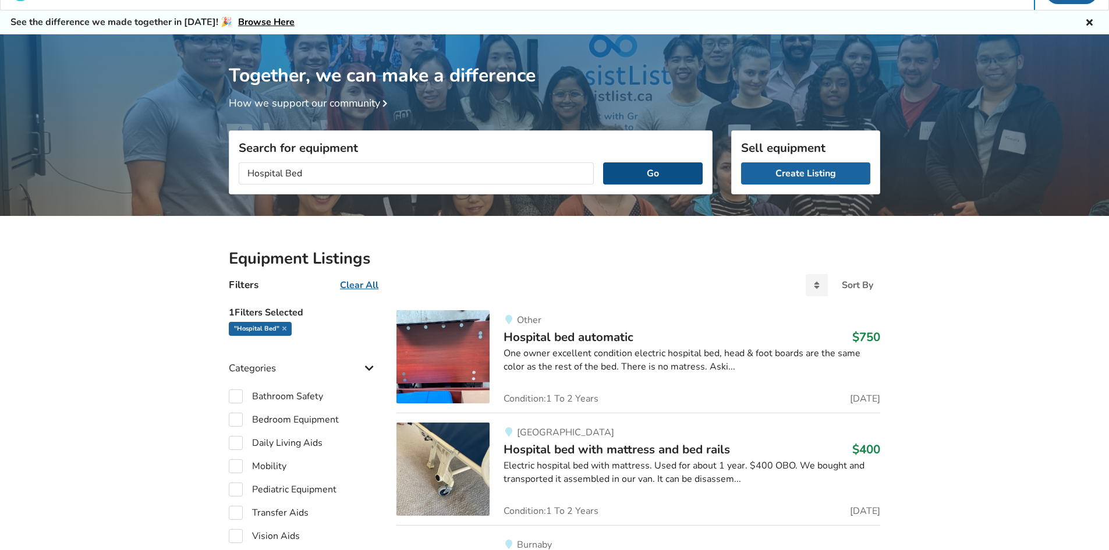
scroll to position [58, 0]
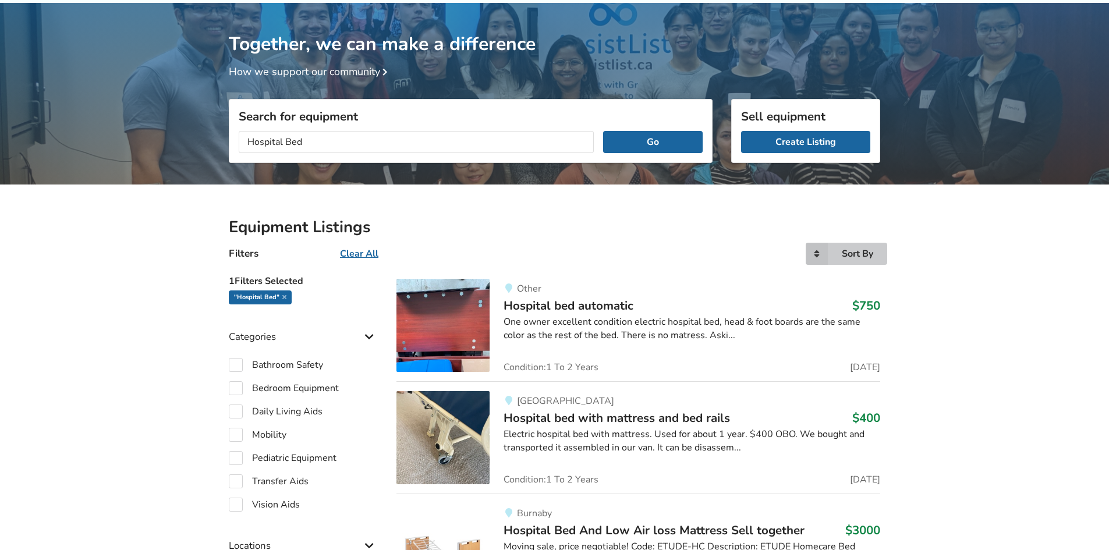
click at [839, 251] on div "Sort By Most recent Price ascending Price descending" at bounding box center [845, 254] width 81 height 22
click at [838, 291] on div "Price ascending" at bounding box center [837, 301] width 93 height 23
click at [848, 252] on div "Sort By" at bounding box center [856, 253] width 31 height 9
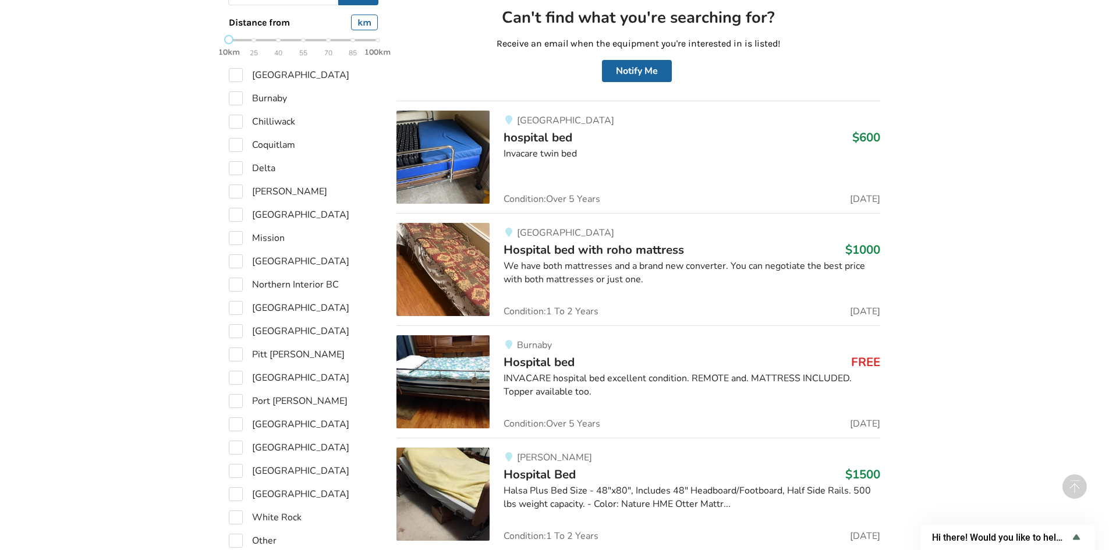
scroll to position [873, 0]
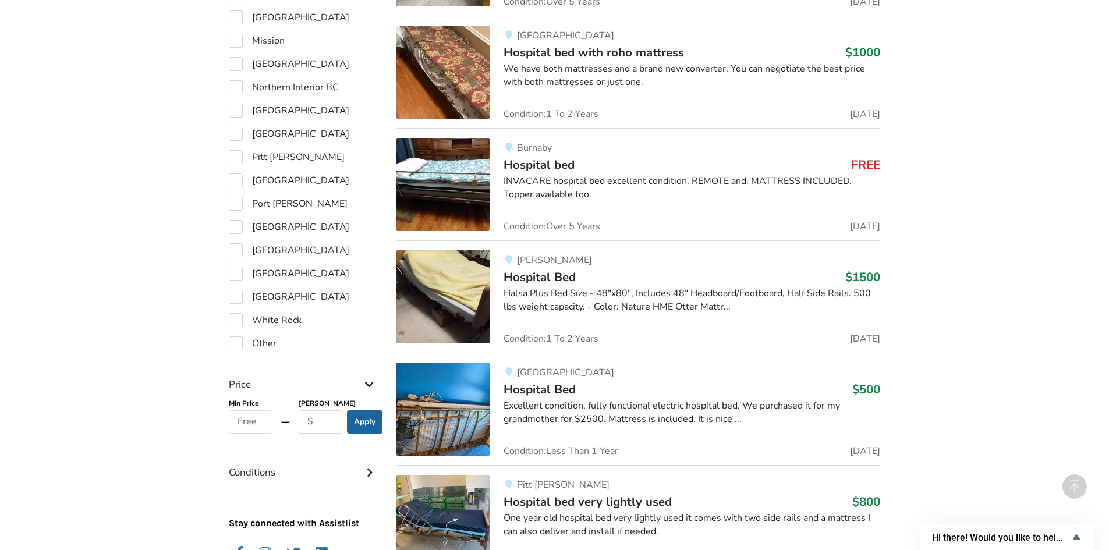
click at [445, 302] on img at bounding box center [442, 296] width 93 height 93
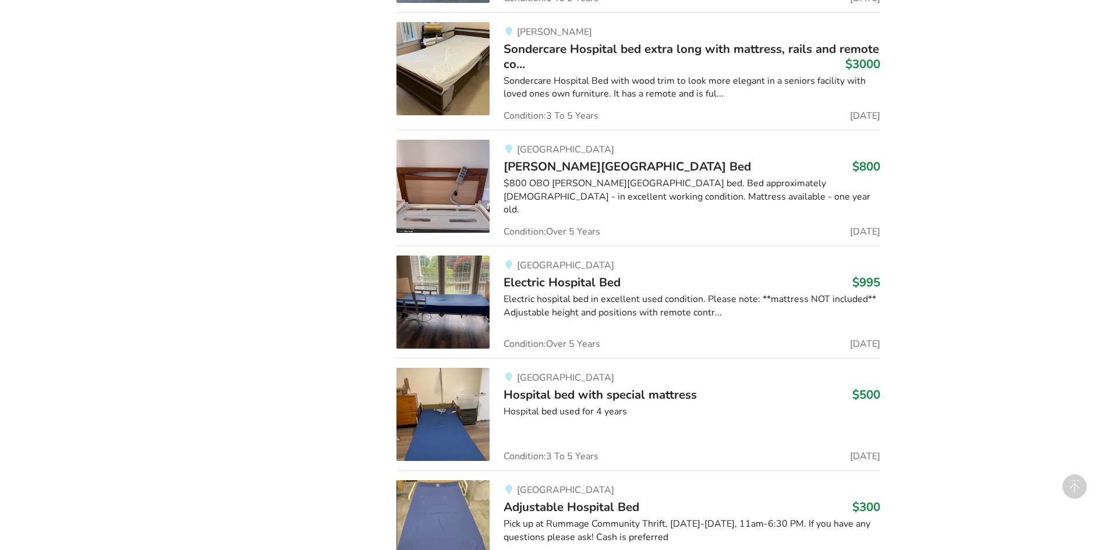
scroll to position [1788, 0]
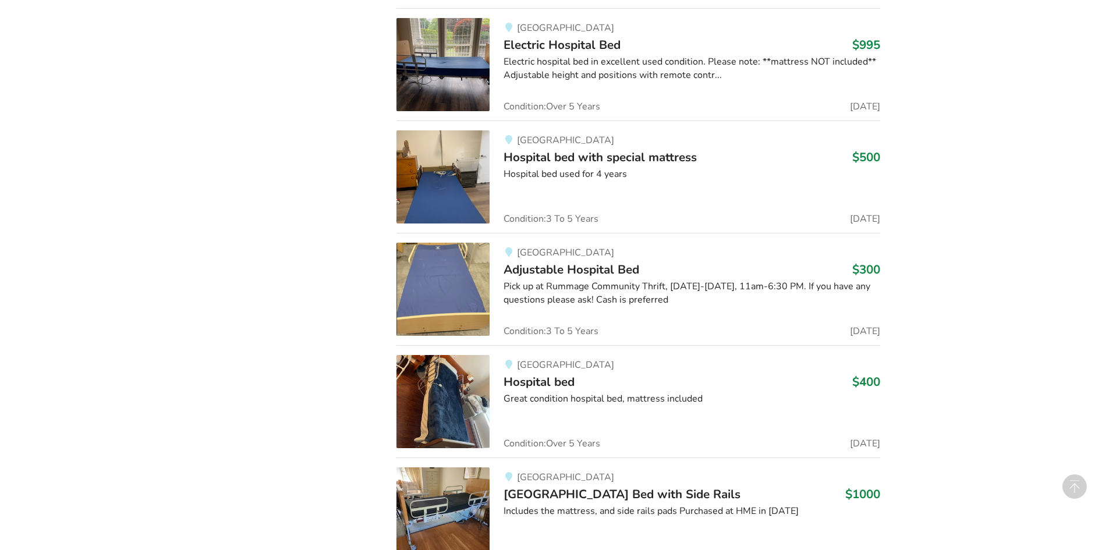
click at [659, 202] on div "North Vancouver Hospital bed with special mattress $500 Hospital bed used for 4…" at bounding box center [684, 176] width 390 height 93
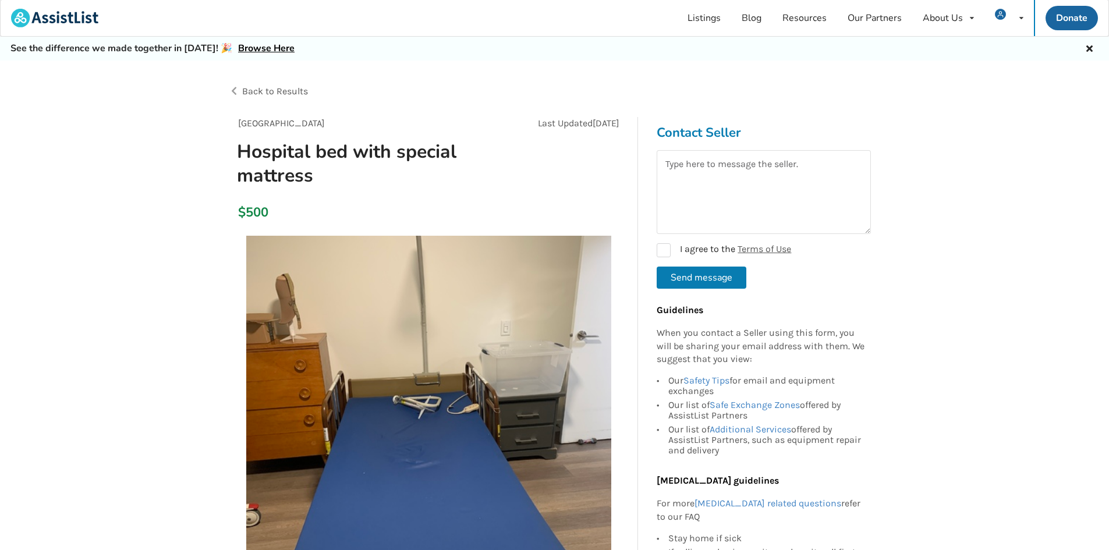
scroll to position [291, 0]
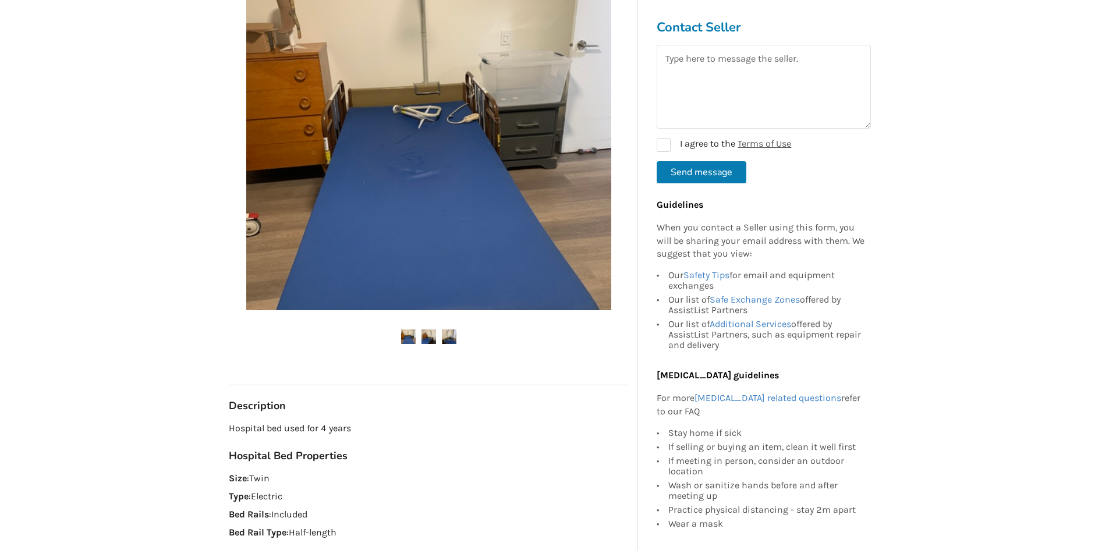
click at [427, 338] on img at bounding box center [428, 336] width 15 height 15
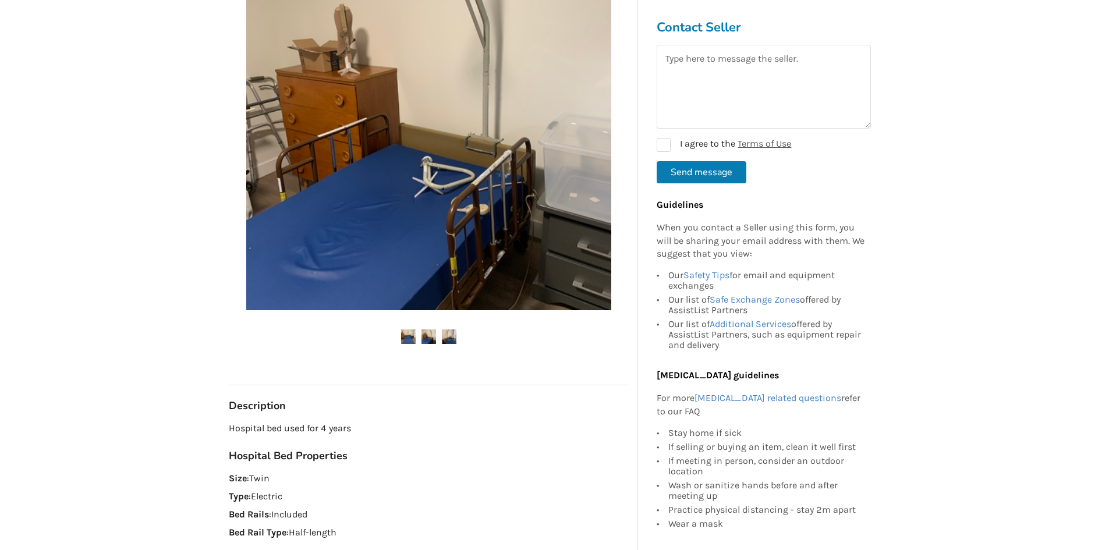
click at [438, 338] on ul at bounding box center [429, 337] width 400 height 16
click at [445, 338] on img at bounding box center [449, 336] width 15 height 15
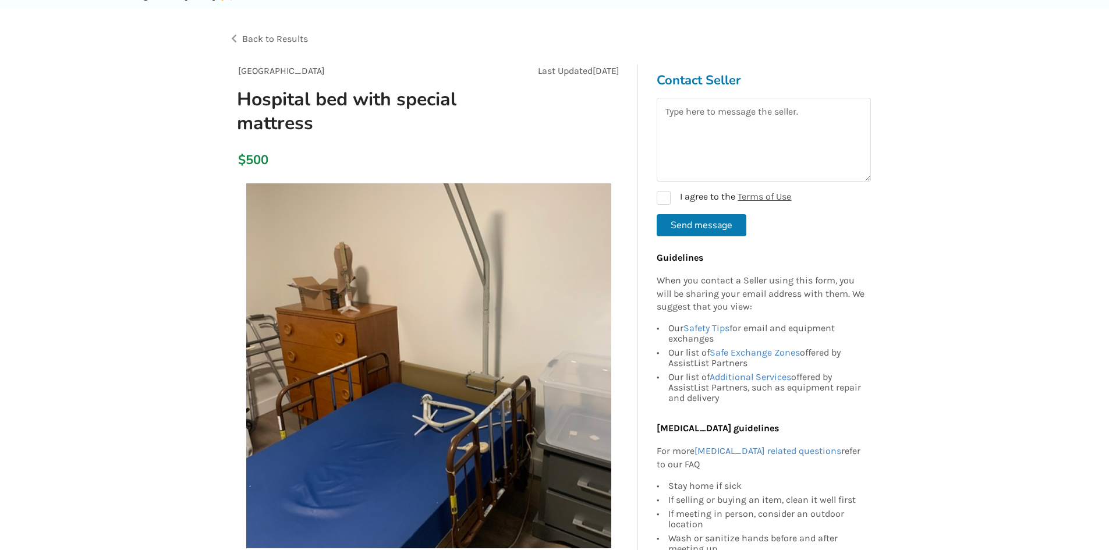
scroll to position [175, 0]
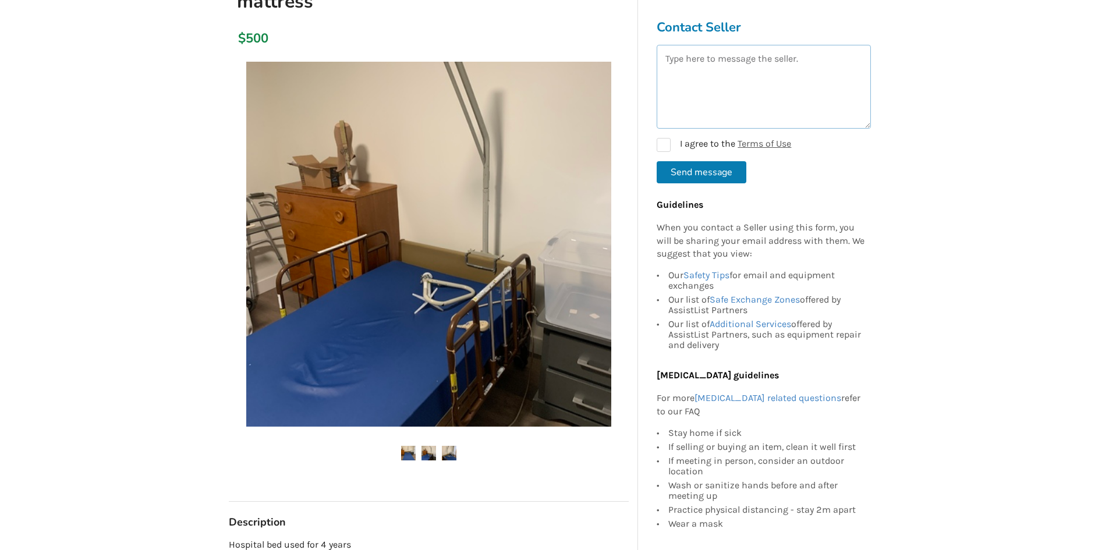
click at [775, 102] on textarea at bounding box center [763, 87] width 214 height 84
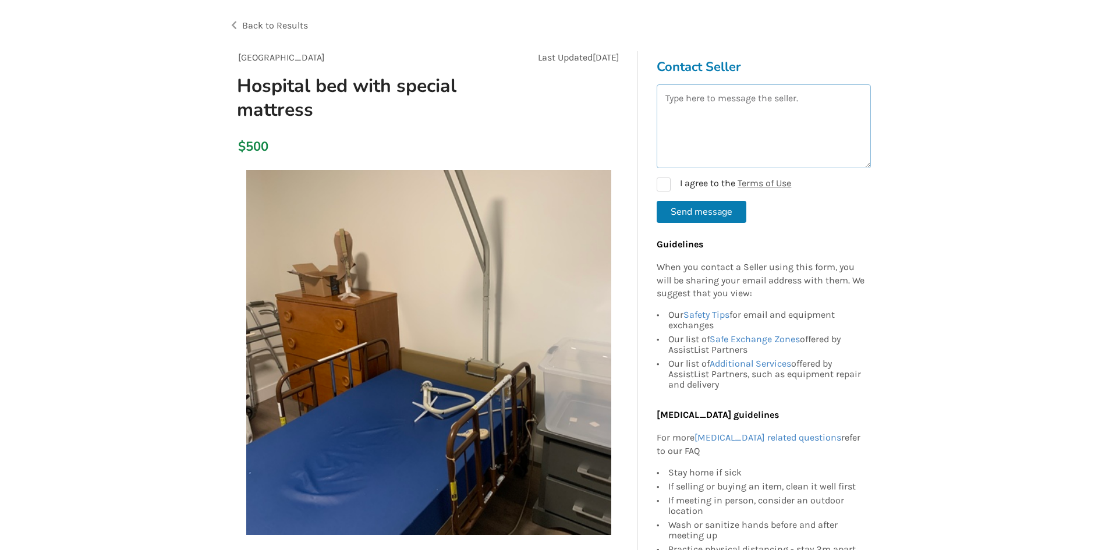
scroll to position [0, 0]
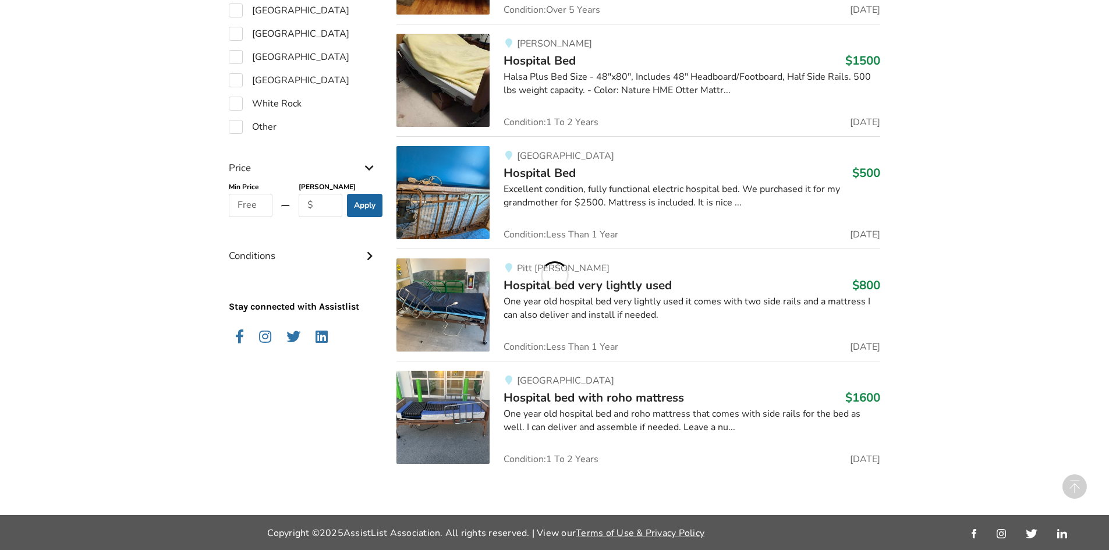
scroll to position [1089, 0]
drag, startPoint x: 786, startPoint y: 354, endPoint x: 1039, endPoint y: 314, distance: 257.0
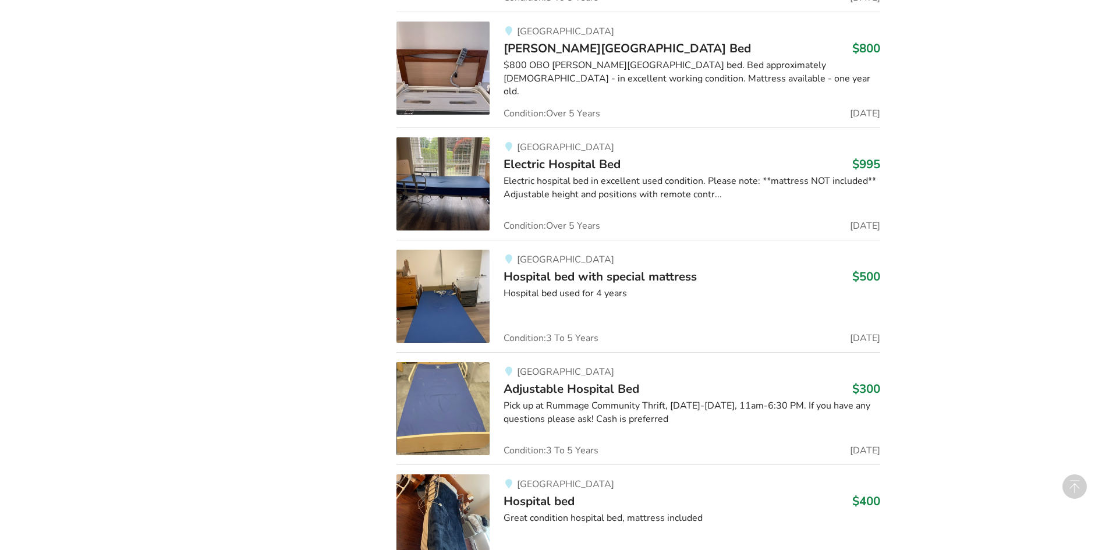
scroll to position [1730, 0]
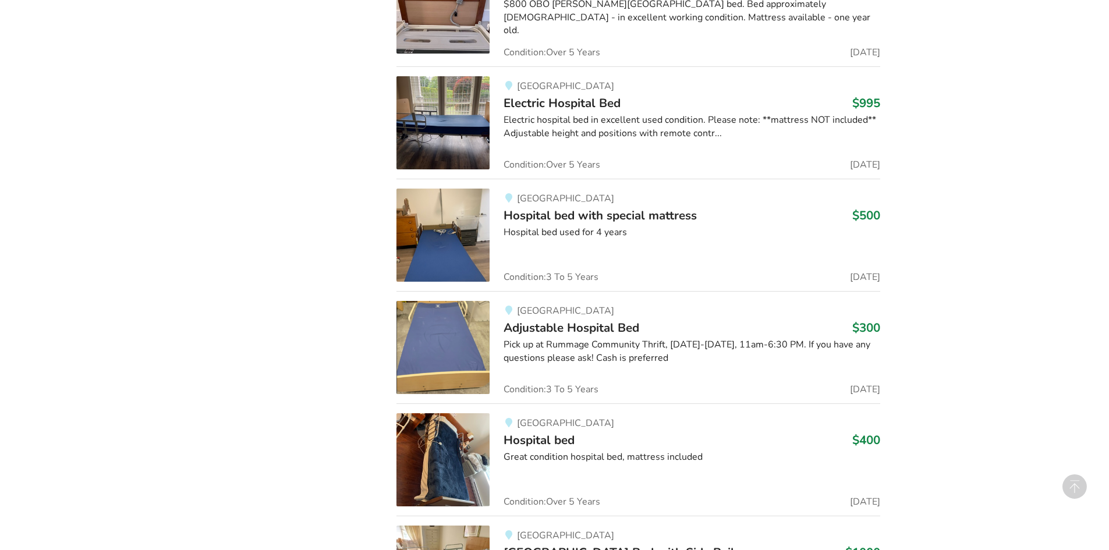
drag, startPoint x: 1039, startPoint y: 314, endPoint x: 1029, endPoint y: 460, distance: 147.0
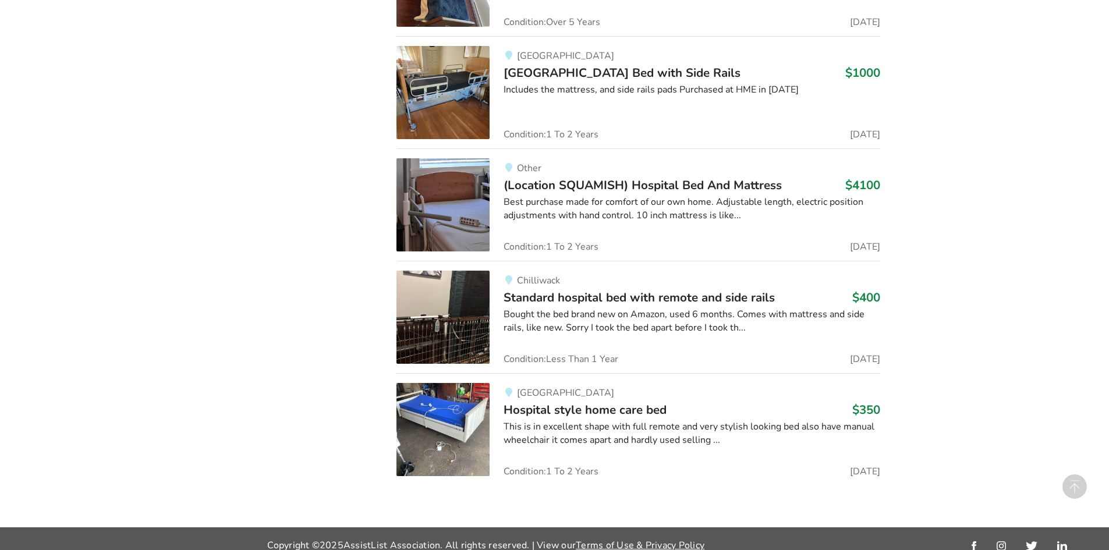
scroll to position [2218, 0]
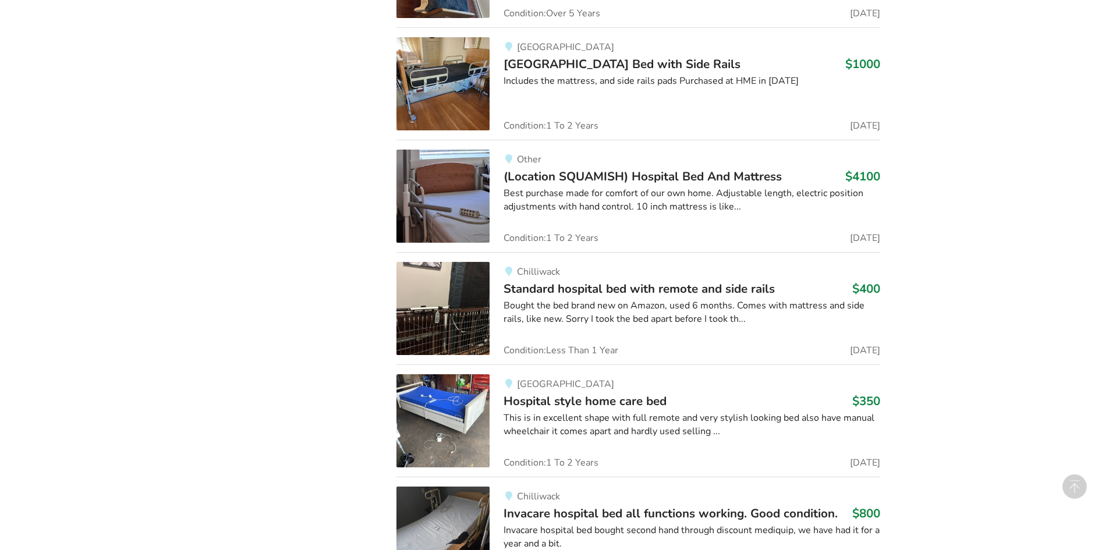
drag, startPoint x: 999, startPoint y: 413, endPoint x: 1013, endPoint y: 80, distance: 333.1
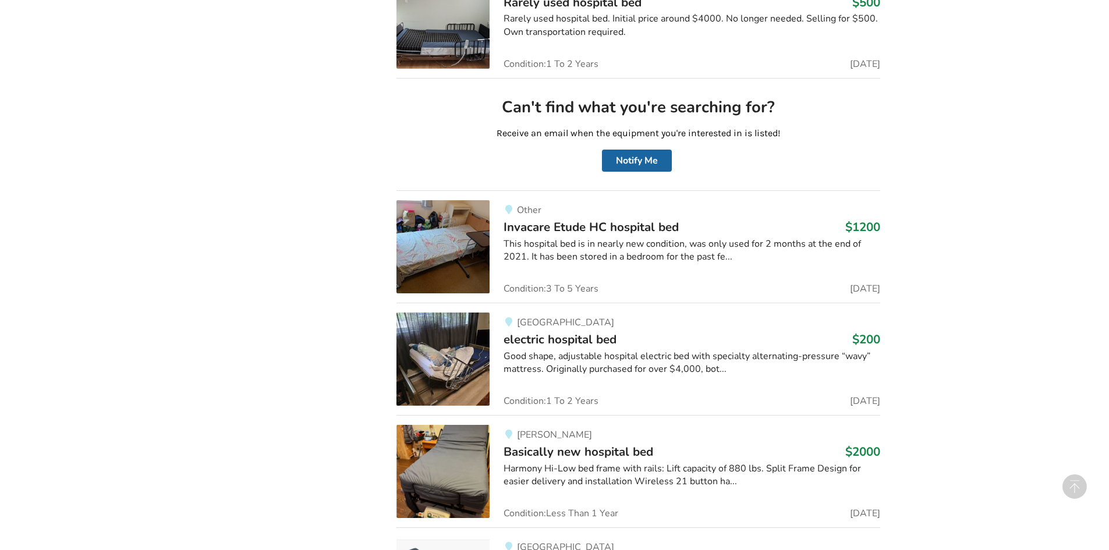
scroll to position [3207, 0]
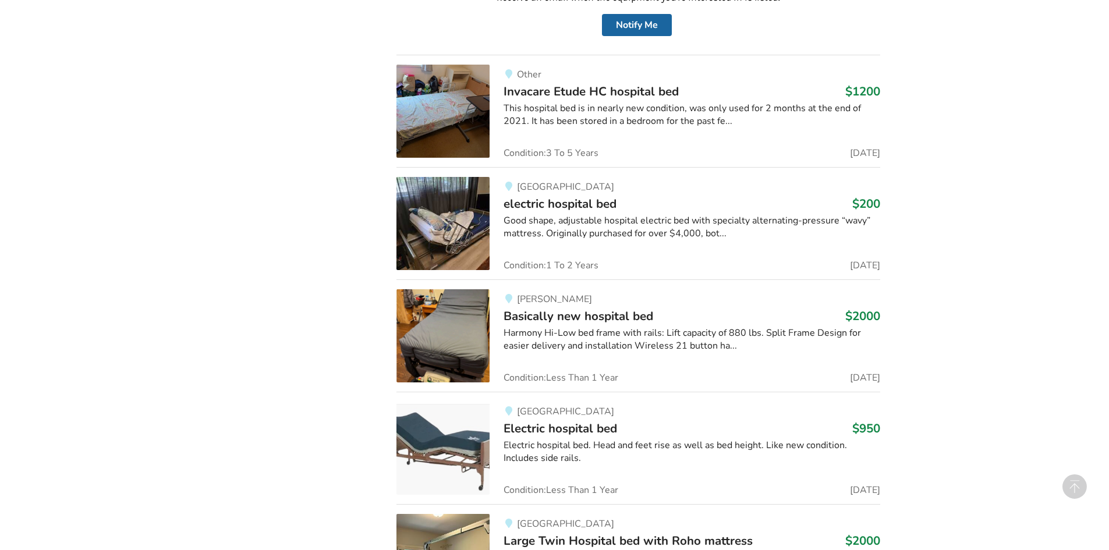
click at [644, 246] on div "North Vancouver electric hospital bed $200 Good shape, adjustable hospital elec…" at bounding box center [684, 223] width 390 height 93
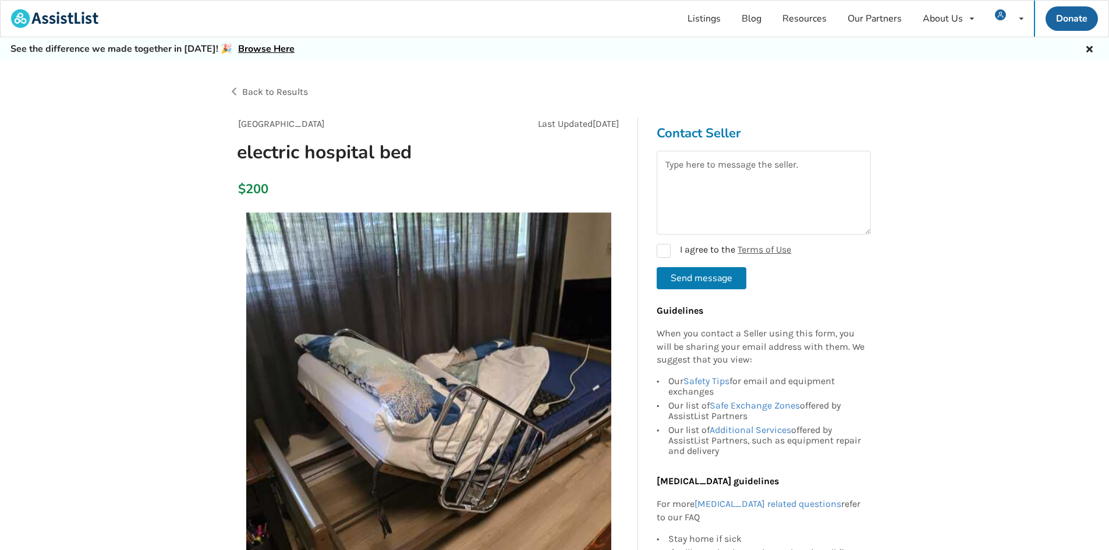
scroll to position [466, 0]
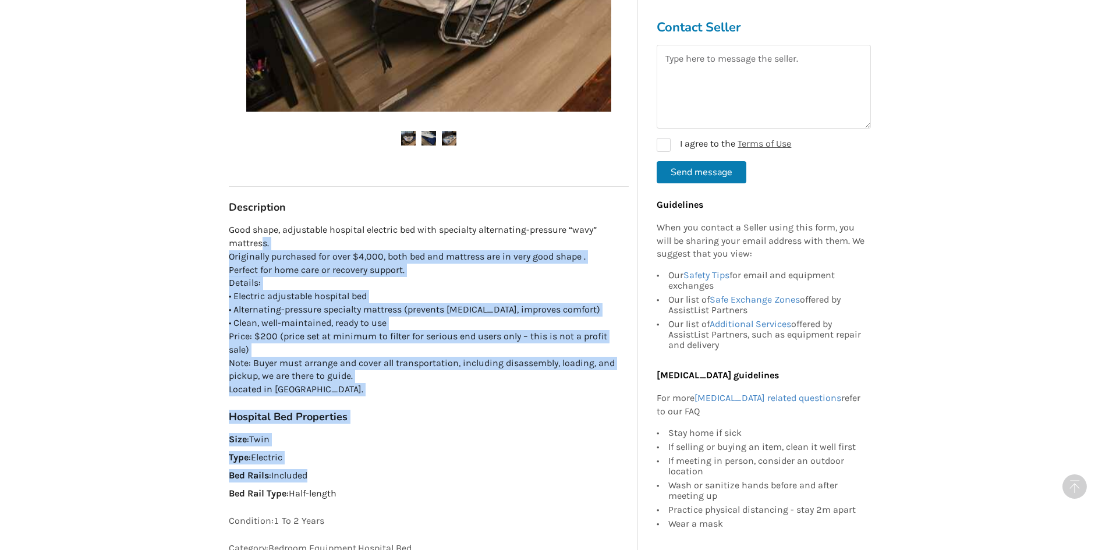
drag, startPoint x: 261, startPoint y: 239, endPoint x: 458, endPoint y: 455, distance: 292.5
click at [458, 455] on div "North Vancouver Last Updated Aug 12 electric hospital bed $200 North Vancouver …" at bounding box center [429, 121] width 400 height 938
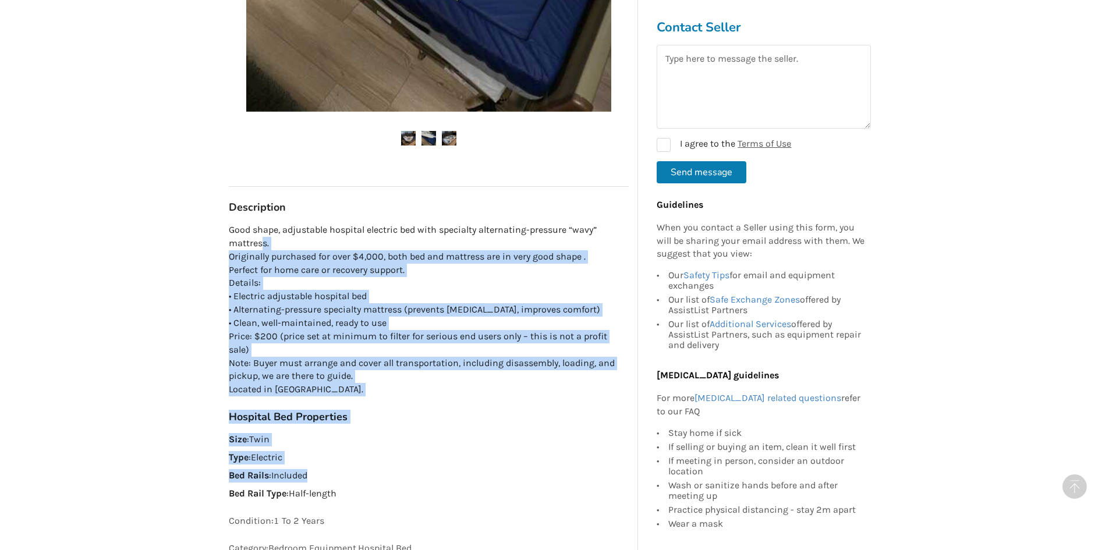
click at [474, 353] on p "Good shape, adjustable hospital electric bed with specialty alternating-pressur…" at bounding box center [429, 309] width 400 height 173
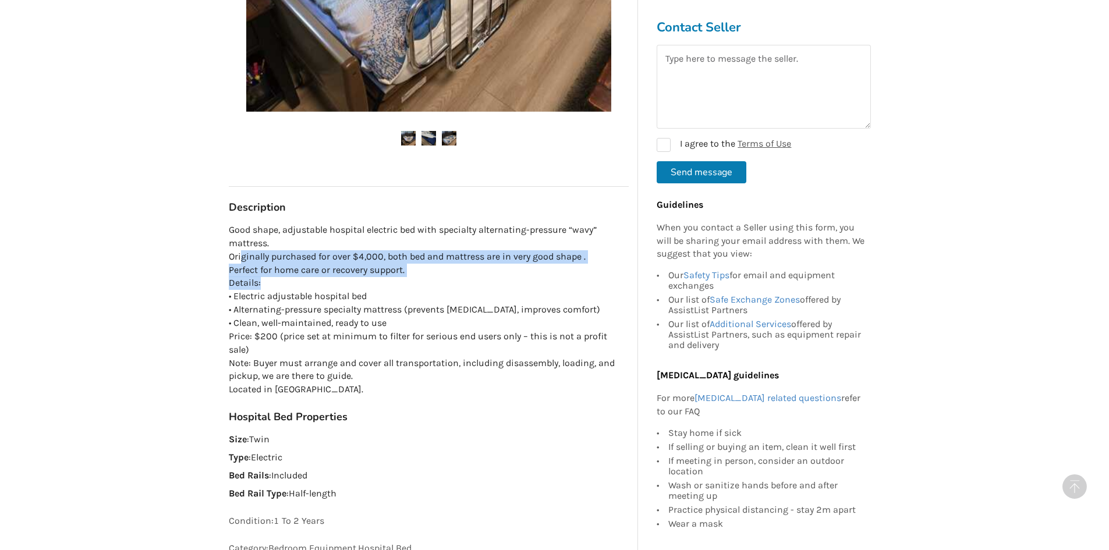
drag, startPoint x: 240, startPoint y: 261, endPoint x: 306, endPoint y: 279, distance: 68.2
click at [306, 279] on p "Good shape, adjustable hospital electric bed with specialty alternating-pressur…" at bounding box center [429, 309] width 400 height 173
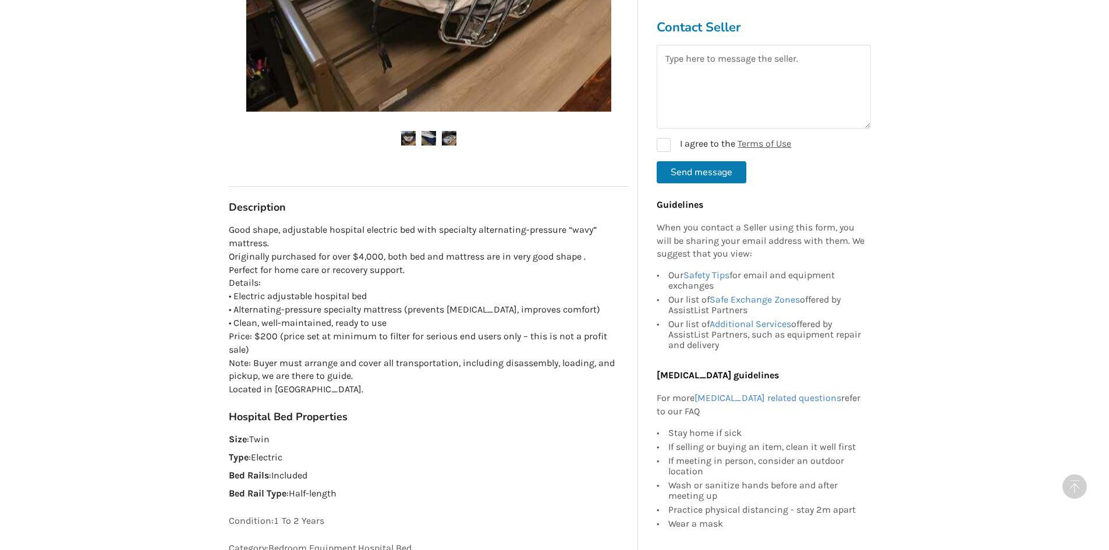
click at [296, 308] on p "Good shape, adjustable hospital electric bed with specialty alternating-pressur…" at bounding box center [429, 309] width 400 height 173
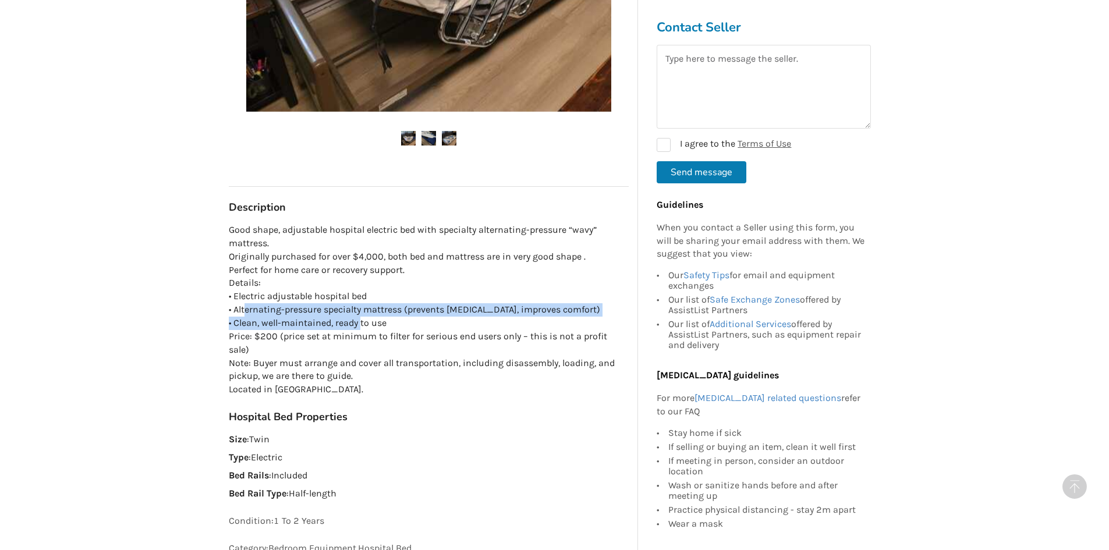
drag, startPoint x: 243, startPoint y: 308, endPoint x: 386, endPoint y: 328, distance: 144.5
click at [387, 329] on p "Good shape, adjustable hospital electric bed with specialty alternating-pressur…" at bounding box center [429, 309] width 400 height 173
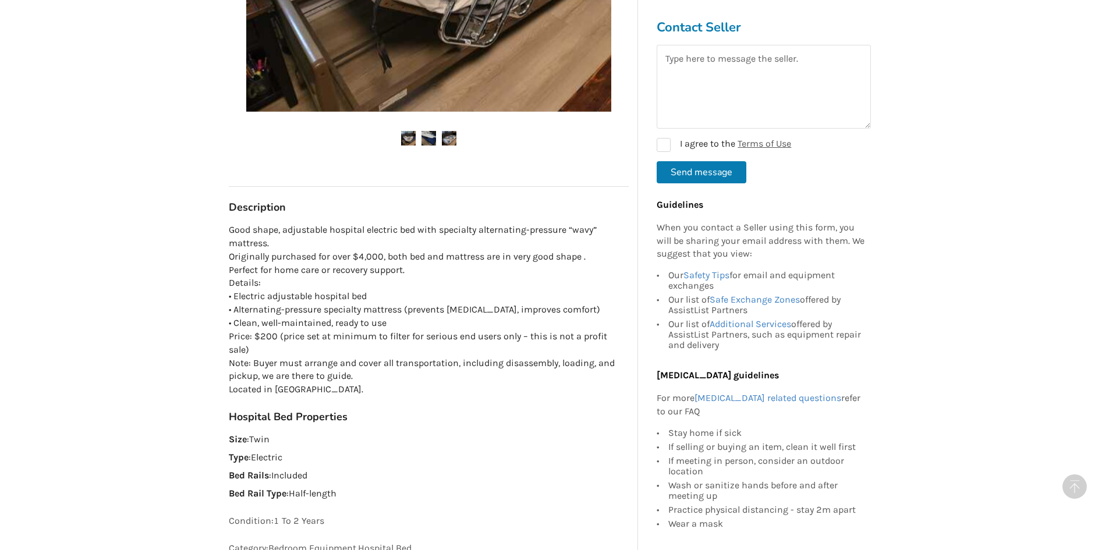
click at [364, 356] on p "Good shape, adjustable hospital electric bed with specialty alternating-pressur…" at bounding box center [429, 309] width 400 height 173
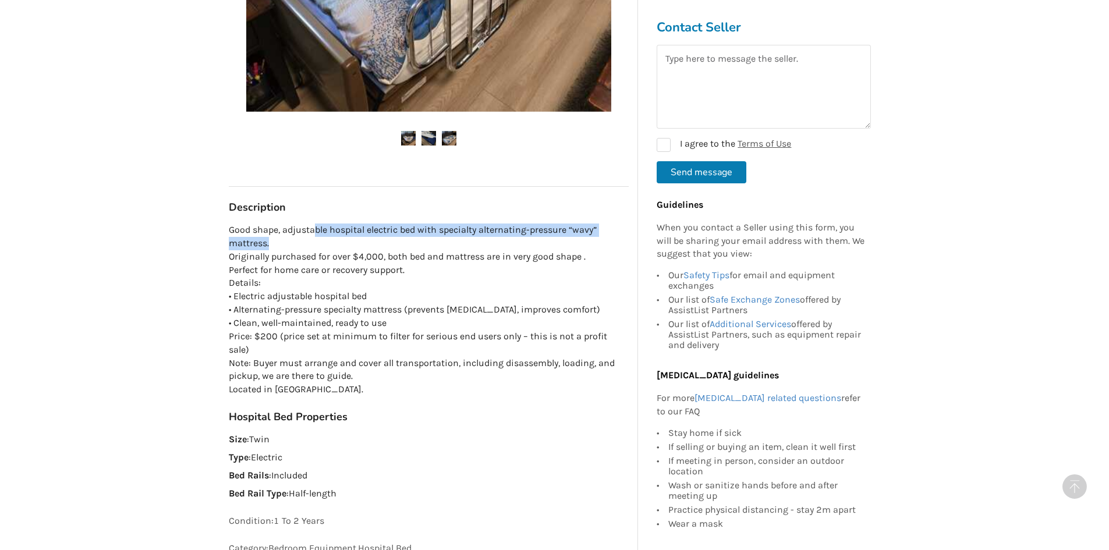
drag, startPoint x: 313, startPoint y: 232, endPoint x: 457, endPoint y: 244, distance: 144.3
click at [457, 244] on p "Good shape, adjustable hospital electric bed with specialty alternating-pressur…" at bounding box center [429, 309] width 400 height 173
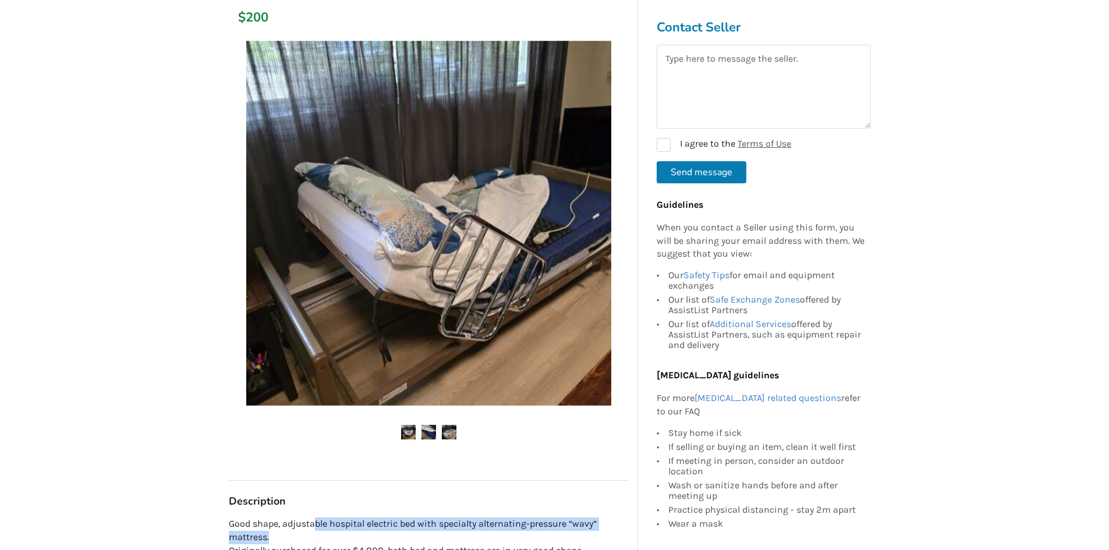
scroll to position [291, 0]
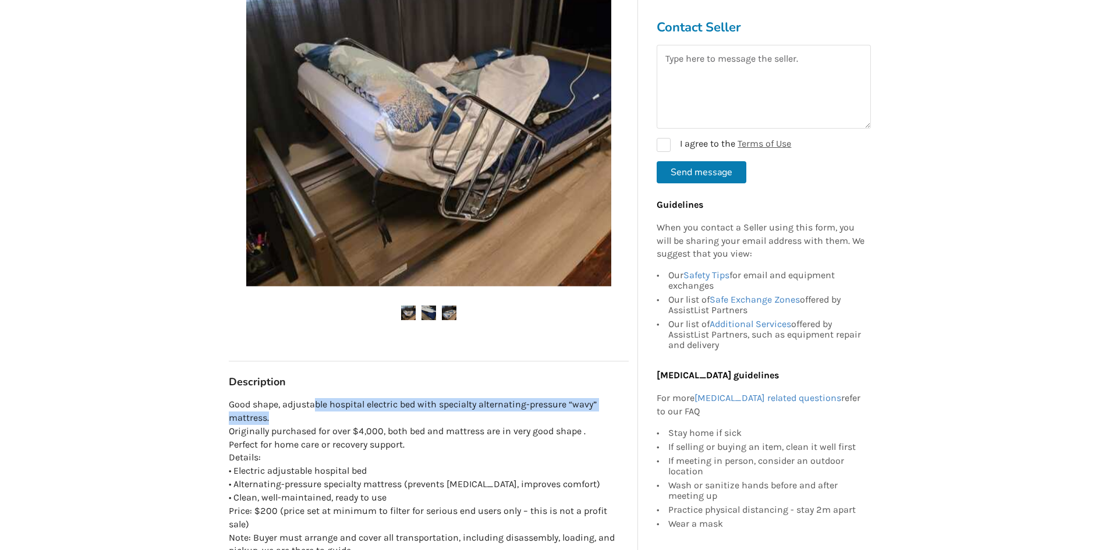
click at [432, 311] on img at bounding box center [428, 313] width 15 height 15
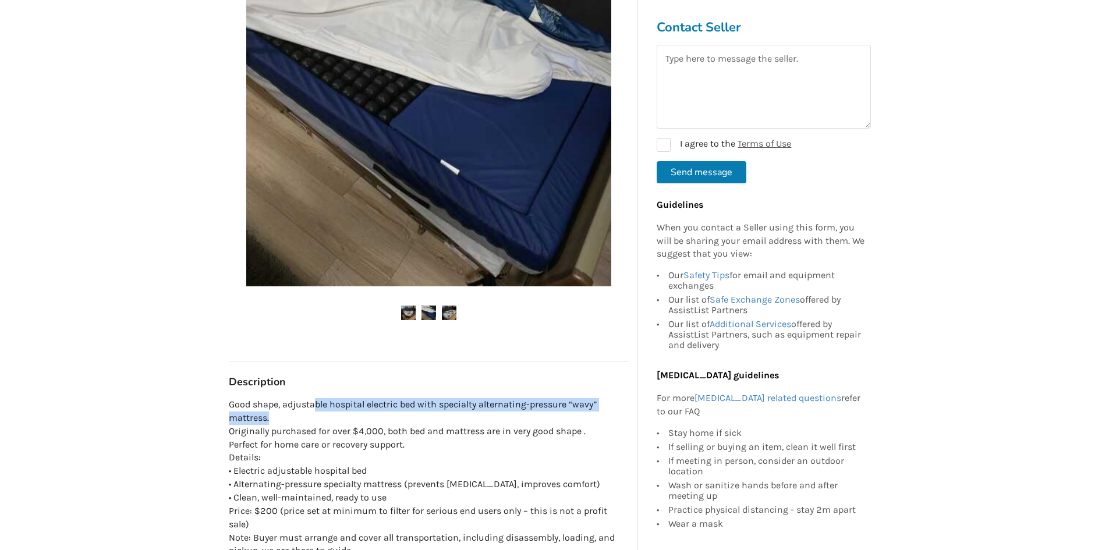
click at [445, 315] on img at bounding box center [449, 313] width 15 height 15
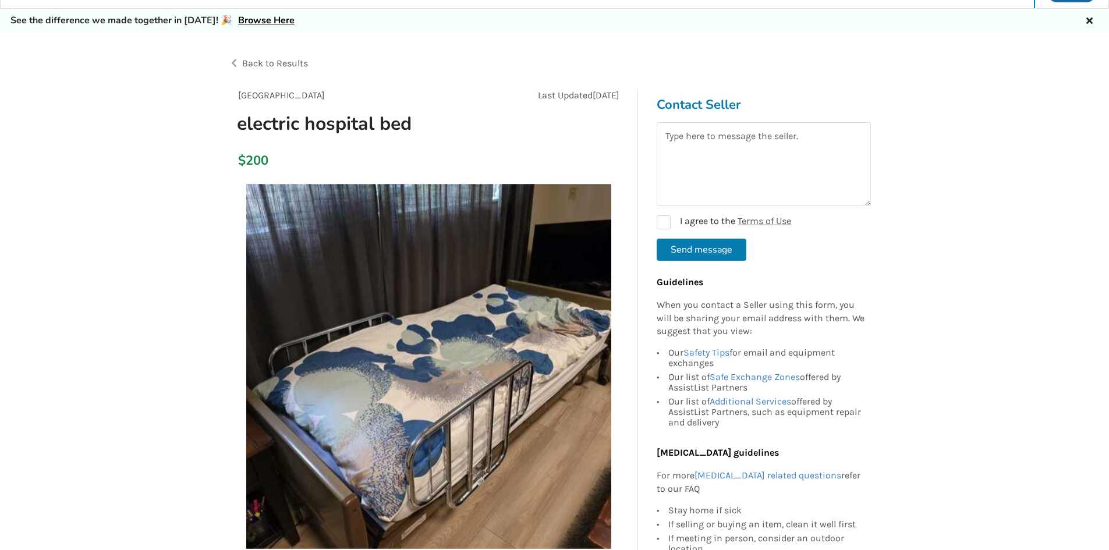
scroll to position [0, 0]
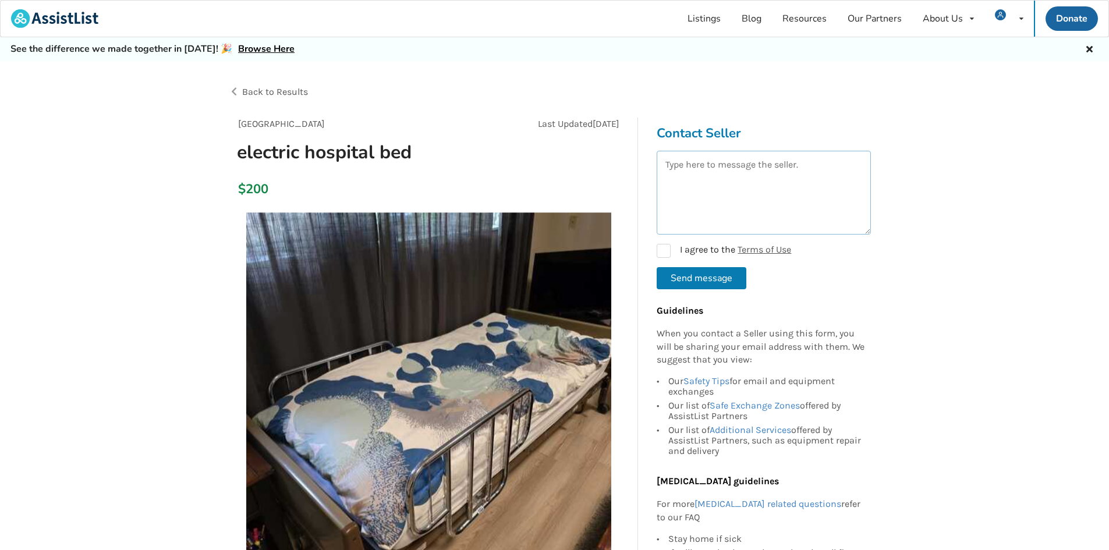
click at [717, 196] on textarea at bounding box center [763, 193] width 214 height 84
type textarea "H"
type textarea "Good morning, Can we pick this up today?"
click at [666, 257] on label "I agree to the Terms of Use" at bounding box center [723, 251] width 134 height 14
checkbox input "true"
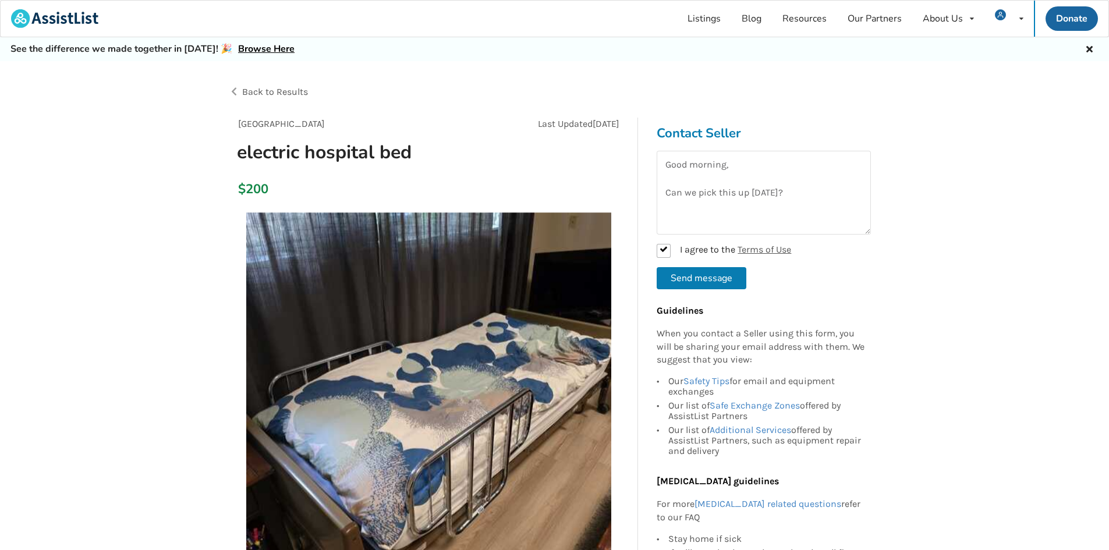
click at [679, 274] on button "Send message" at bounding box center [701, 278] width 90 height 22
checkbox input "false"
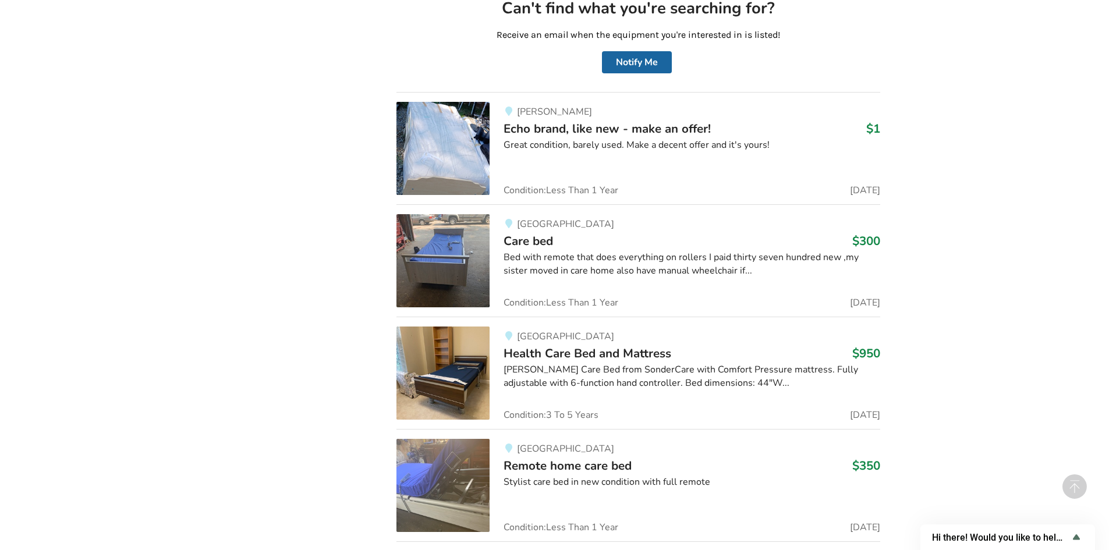
scroll to position [6032, 0]
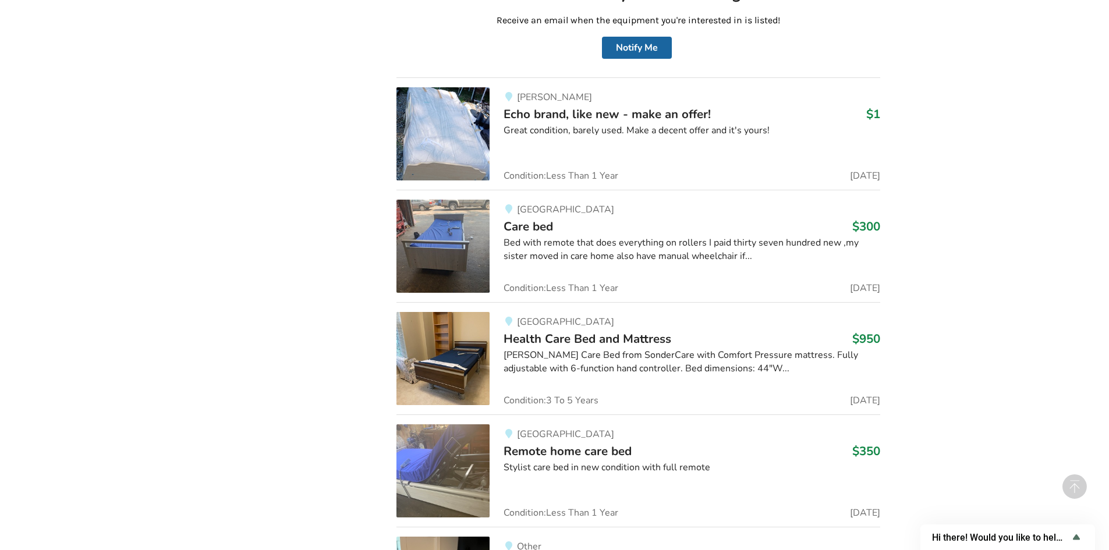
click at [709, 285] on div "Surrey Care bed $300 Bed with remote that does everything on rollers I paid thi…" at bounding box center [684, 246] width 390 height 93
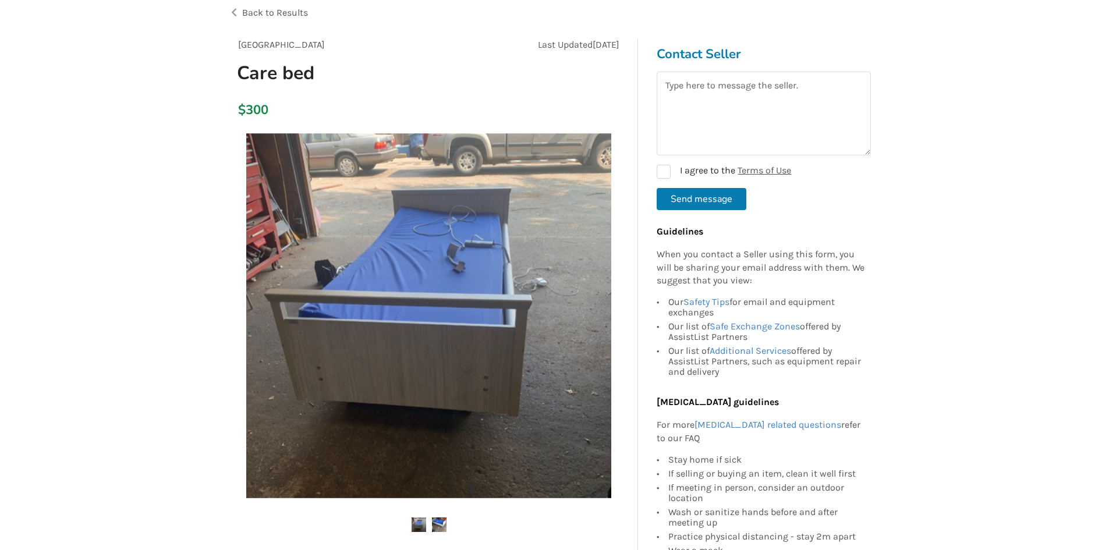
scroll to position [233, 0]
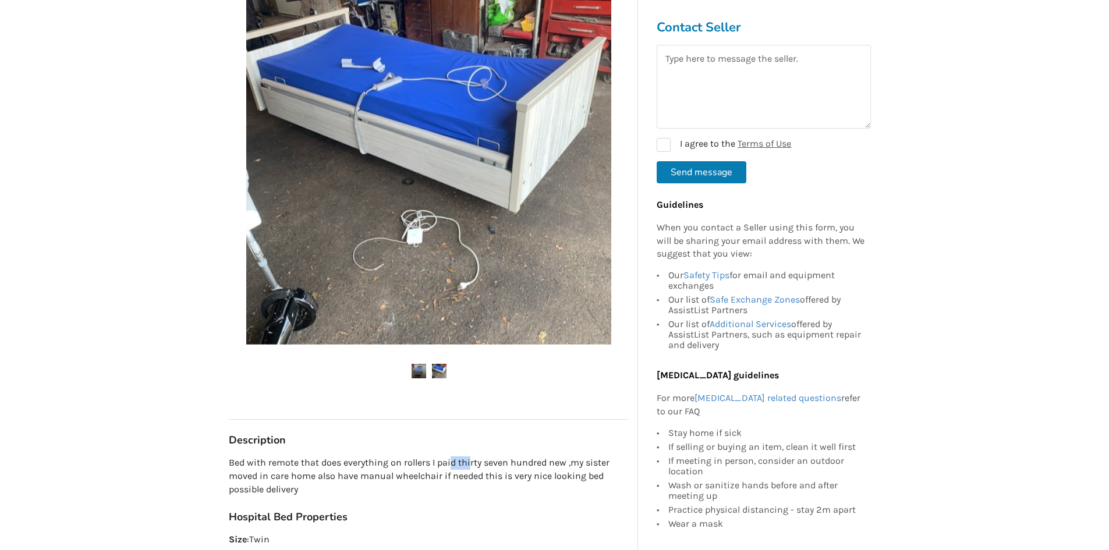
drag, startPoint x: 449, startPoint y: 460, endPoint x: 471, endPoint y: 464, distance: 22.4
click at [471, 464] on p "Bed with remote that does everything on rollers I paid thirty seven hundred new…" at bounding box center [429, 476] width 400 height 40
click at [406, 495] on p "Bed with remote that does everything on rollers I paid thirty seven hundred new…" at bounding box center [429, 476] width 400 height 40
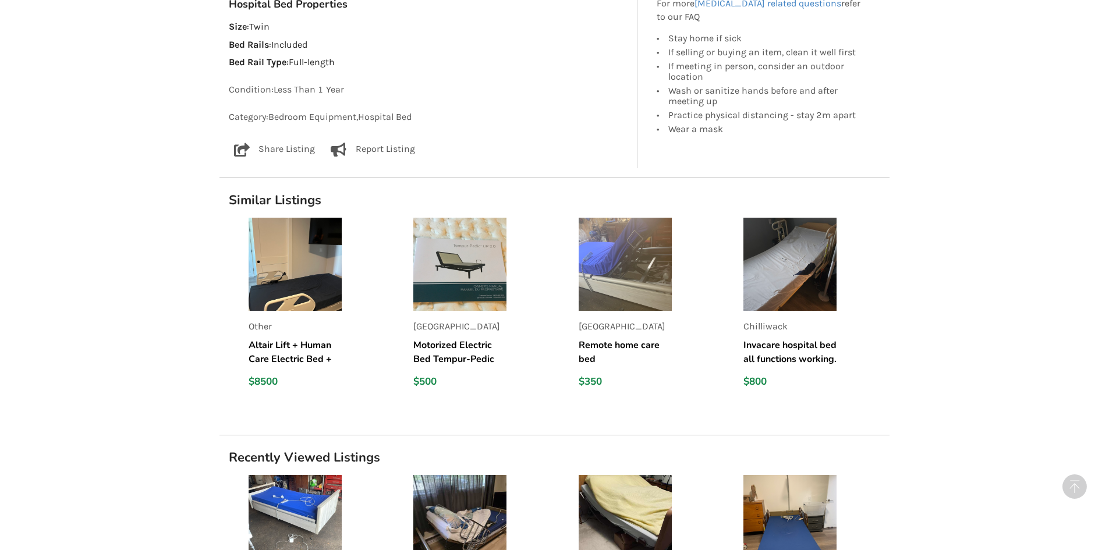
scroll to position [931, 0]
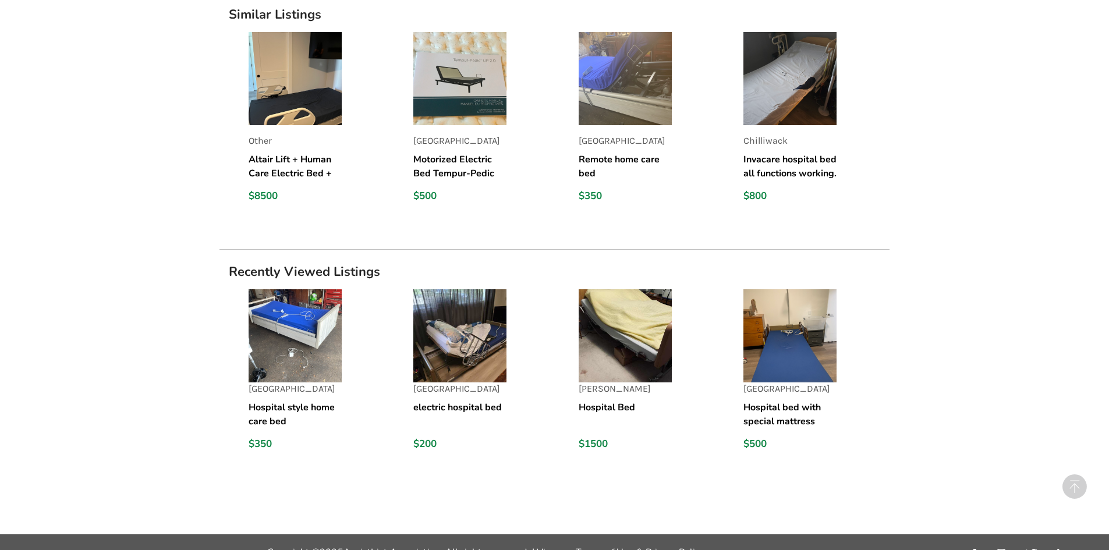
click at [633, 90] on img at bounding box center [624, 78] width 93 height 93
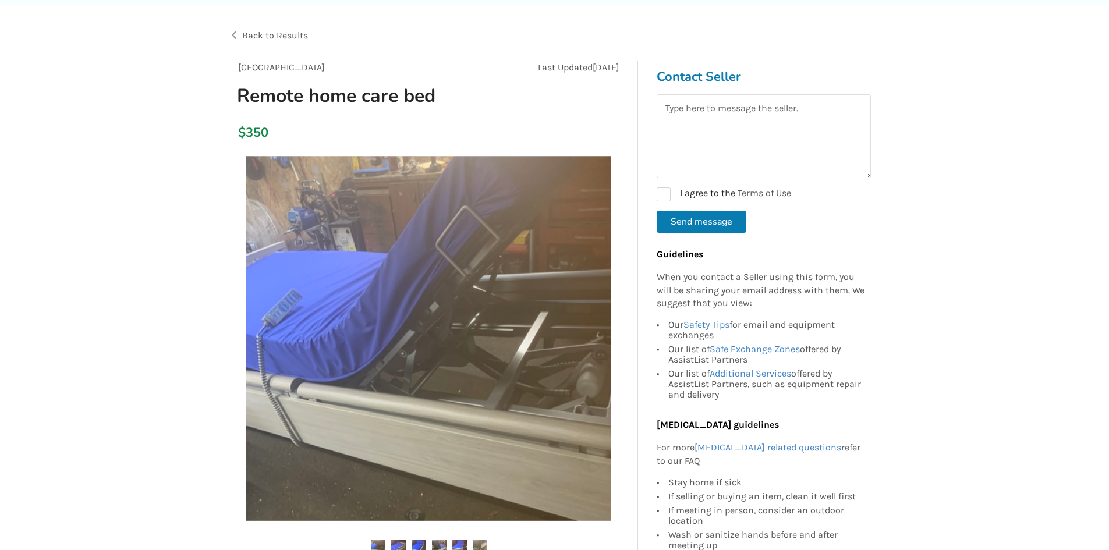
scroll to position [175, 0]
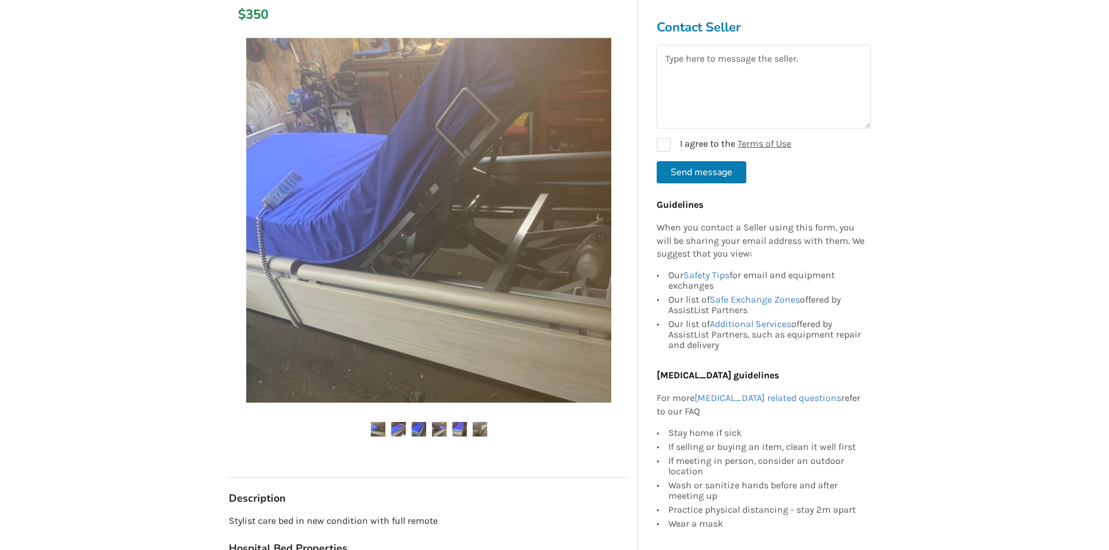
click at [403, 430] on img at bounding box center [398, 429] width 15 height 15
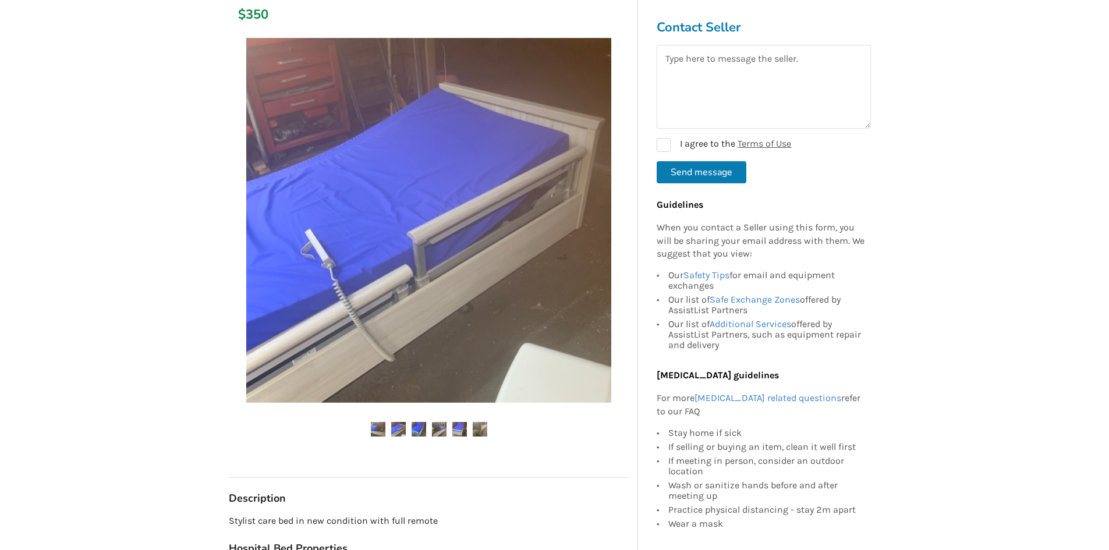
click at [423, 429] on img at bounding box center [418, 429] width 15 height 15
click at [435, 429] on img at bounding box center [439, 429] width 15 height 15
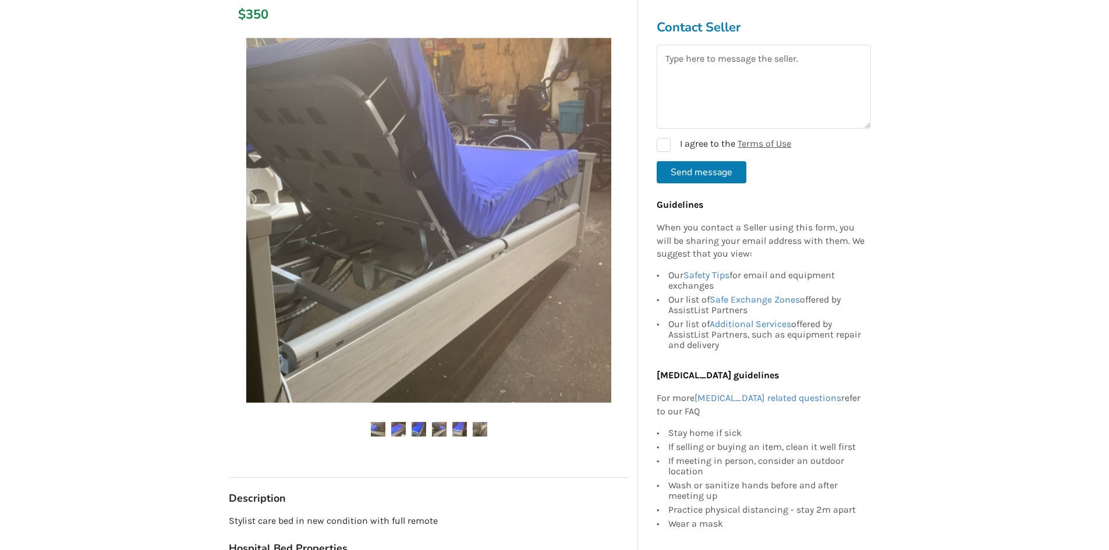
click at [470, 422] on ul at bounding box center [429, 430] width 400 height 16
click at [482, 428] on img at bounding box center [480, 429] width 15 height 15
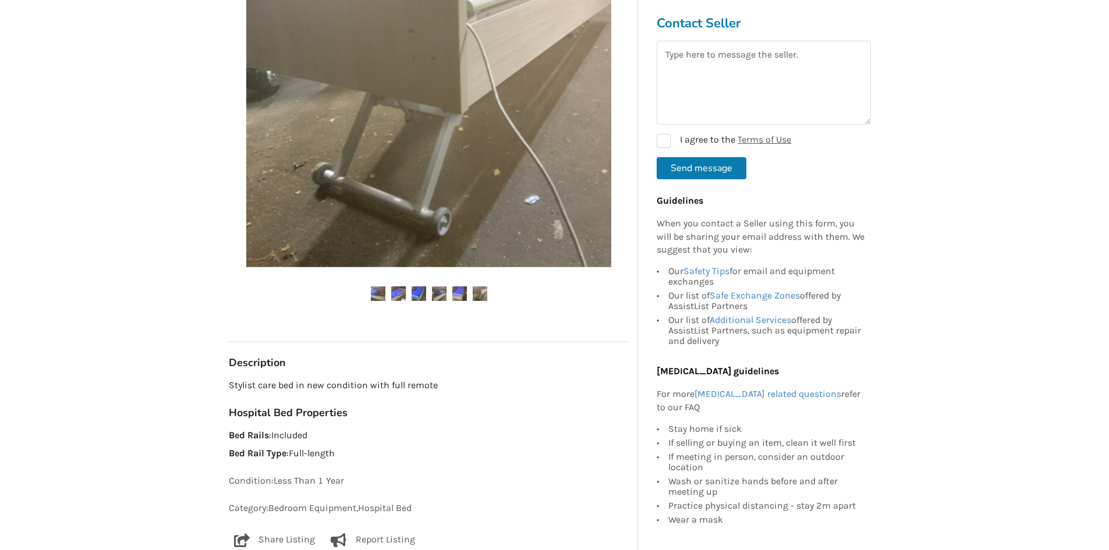
scroll to position [349, 0]
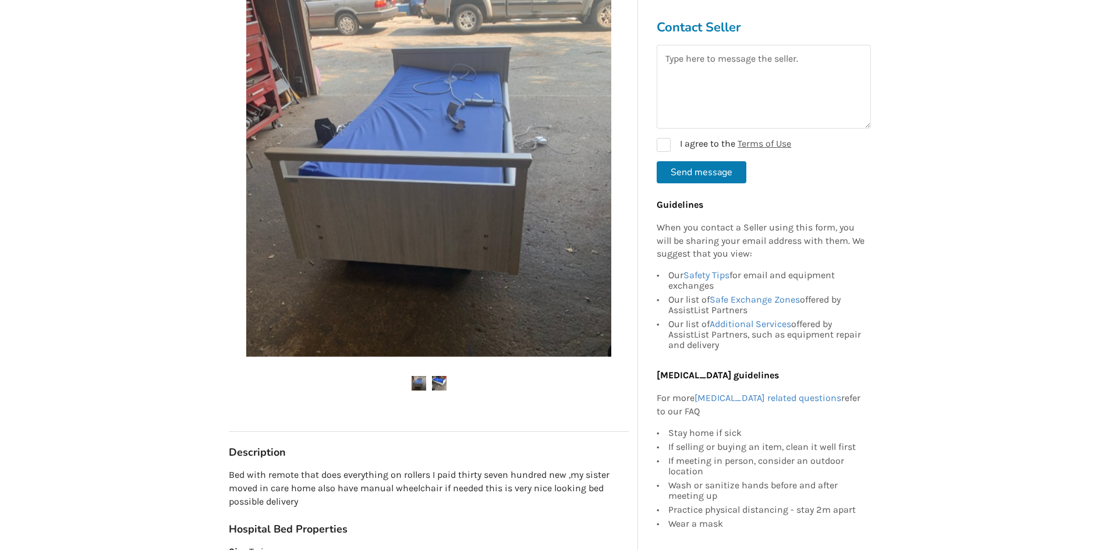
scroll to position [175, 0]
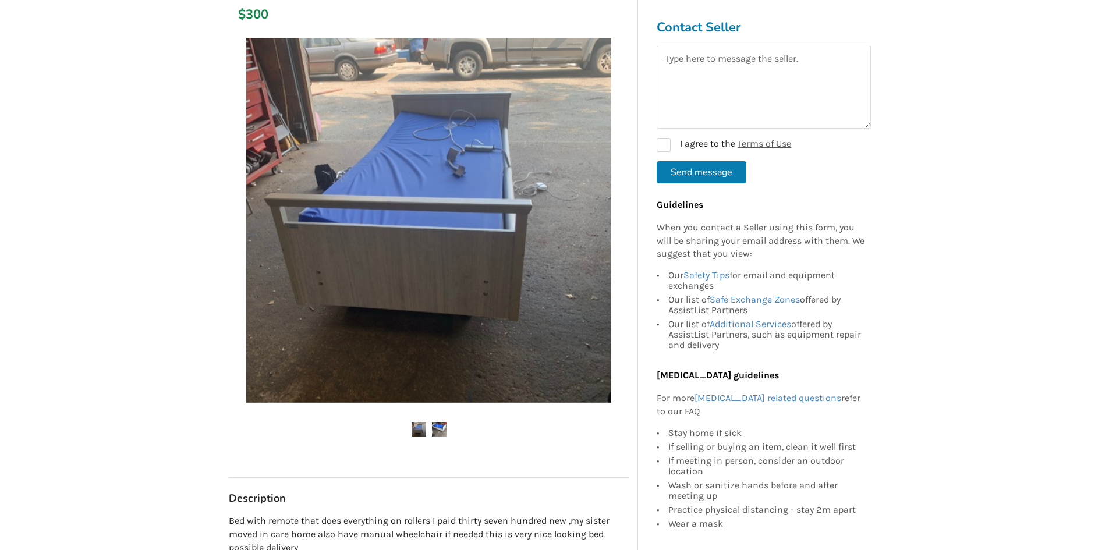
click at [443, 438] on div at bounding box center [429, 245] width 400 height 427
click at [441, 434] on img at bounding box center [439, 429] width 15 height 15
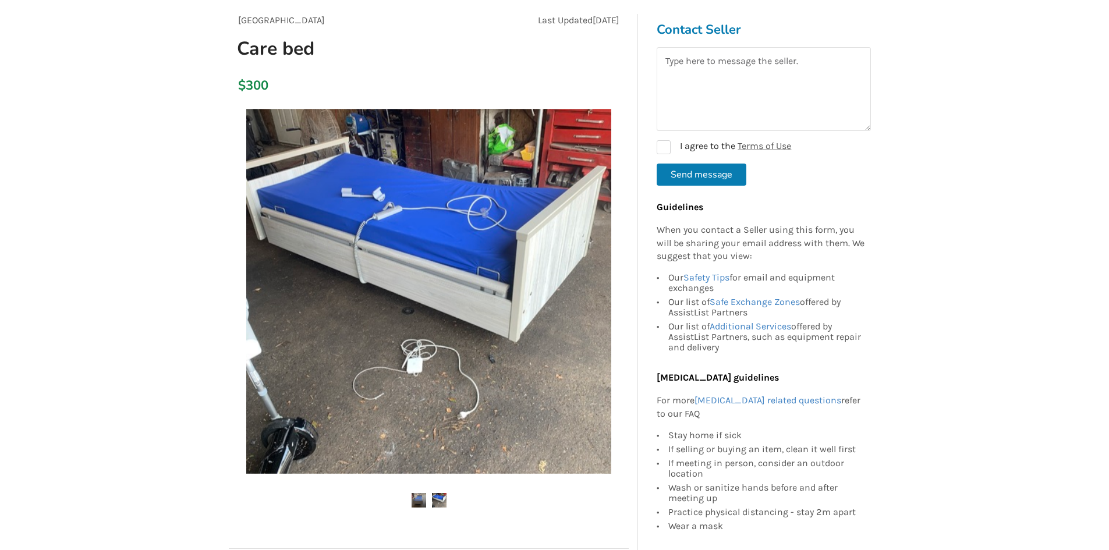
scroll to position [0, 0]
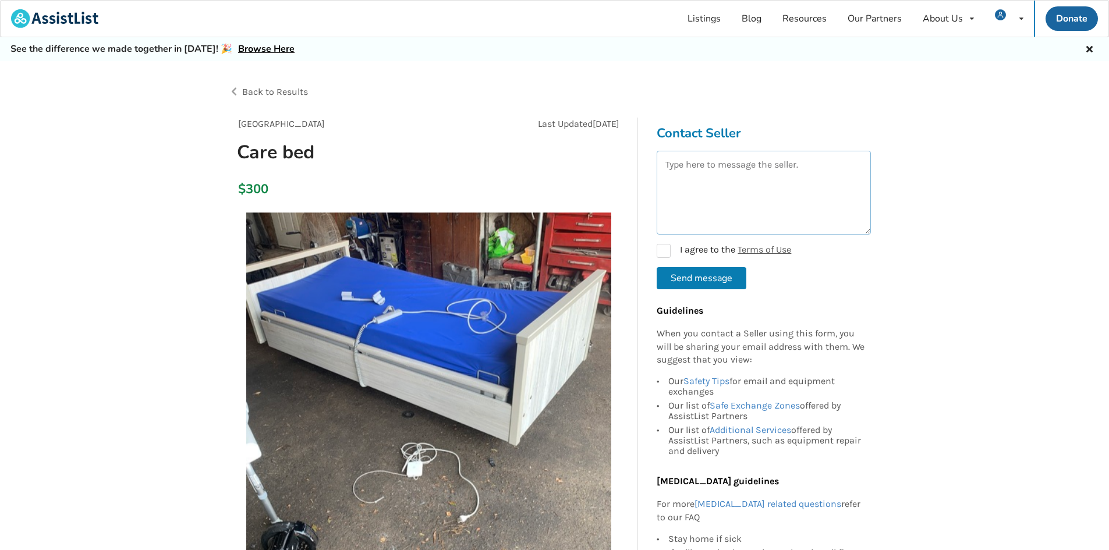
click at [777, 178] on textarea at bounding box center [763, 193] width 214 height 84
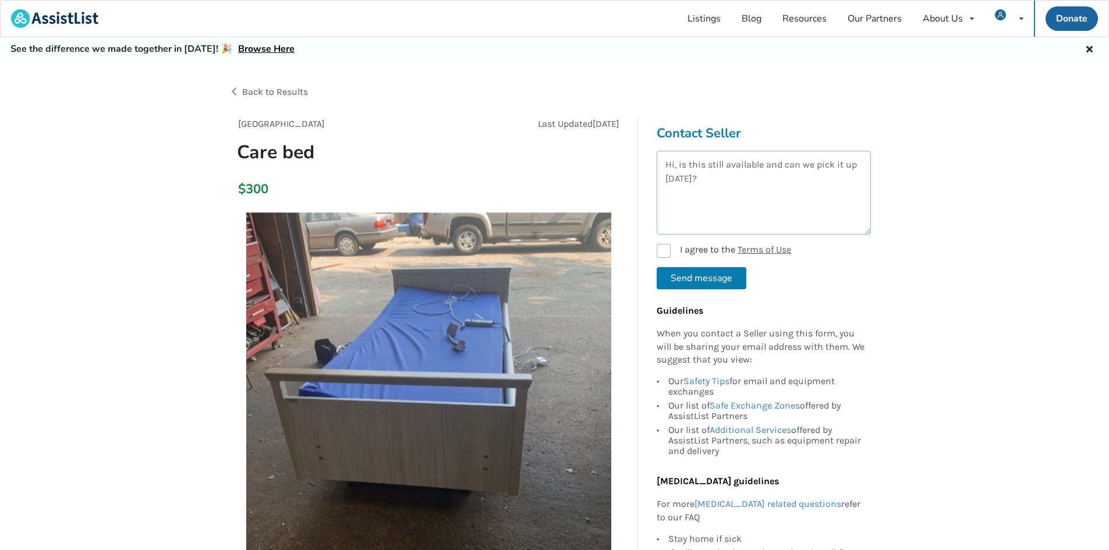
type textarea "Hi, is this still available and can we pick it up [DATE]?"
click at [673, 251] on label "I agree to the Terms of Use" at bounding box center [723, 251] width 134 height 14
click at [677, 272] on button "Send message" at bounding box center [701, 278] width 90 height 22
checkbox input "false"
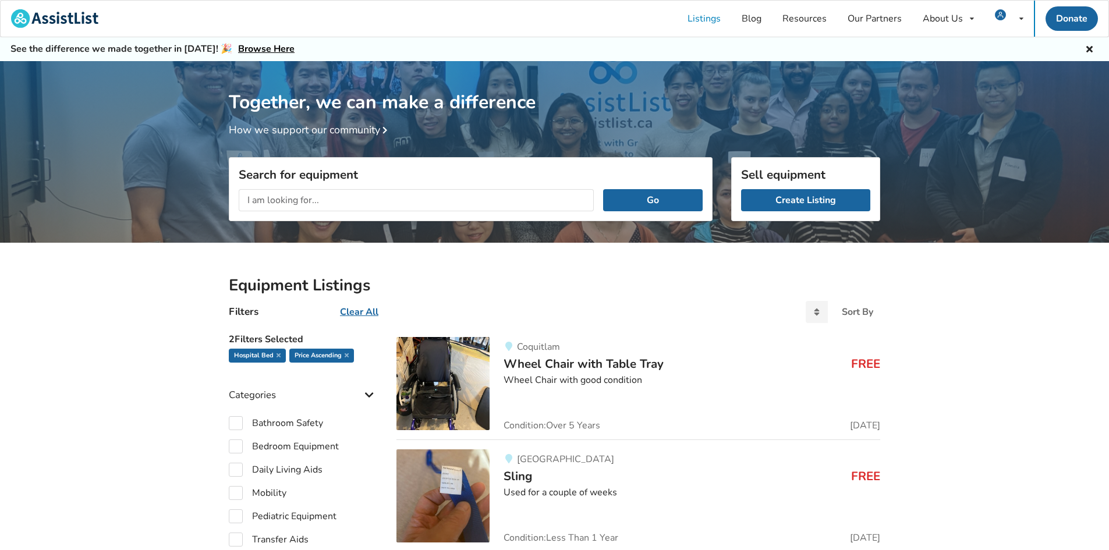
click at [643, 404] on div "Coquitlam Wheel Chair with Table Tray FREE Wheel Chair with good condition Cond…" at bounding box center [684, 383] width 390 height 93
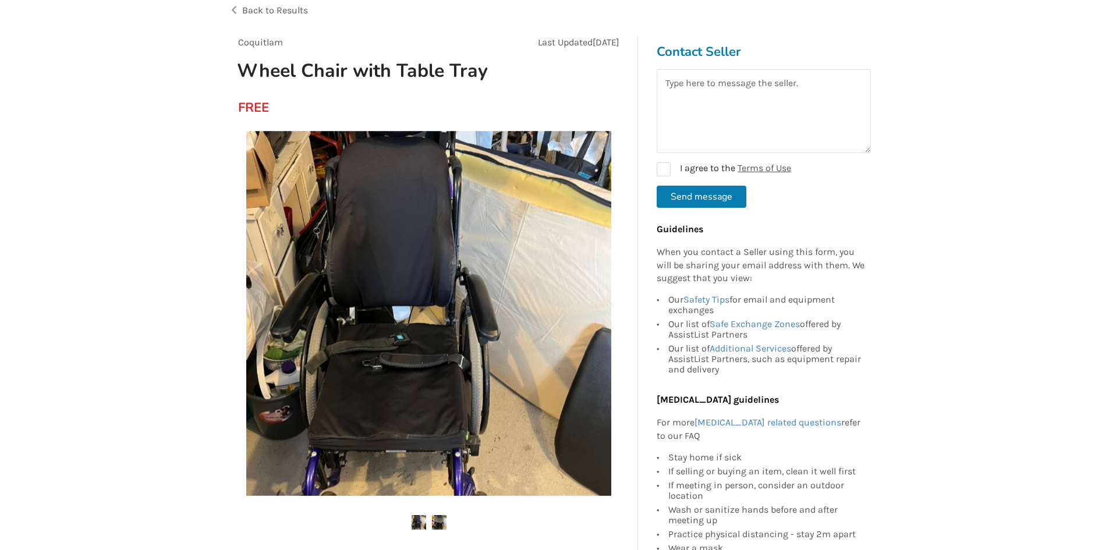
scroll to position [58, 0]
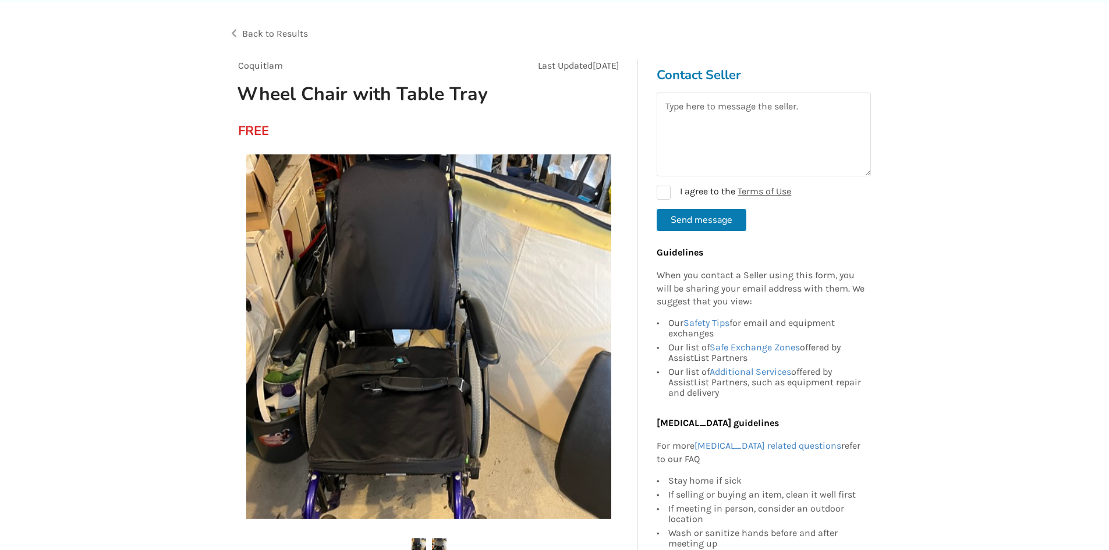
click at [436, 541] on img at bounding box center [439, 545] width 15 height 15
click at [418, 541] on img at bounding box center [418, 545] width 15 height 15
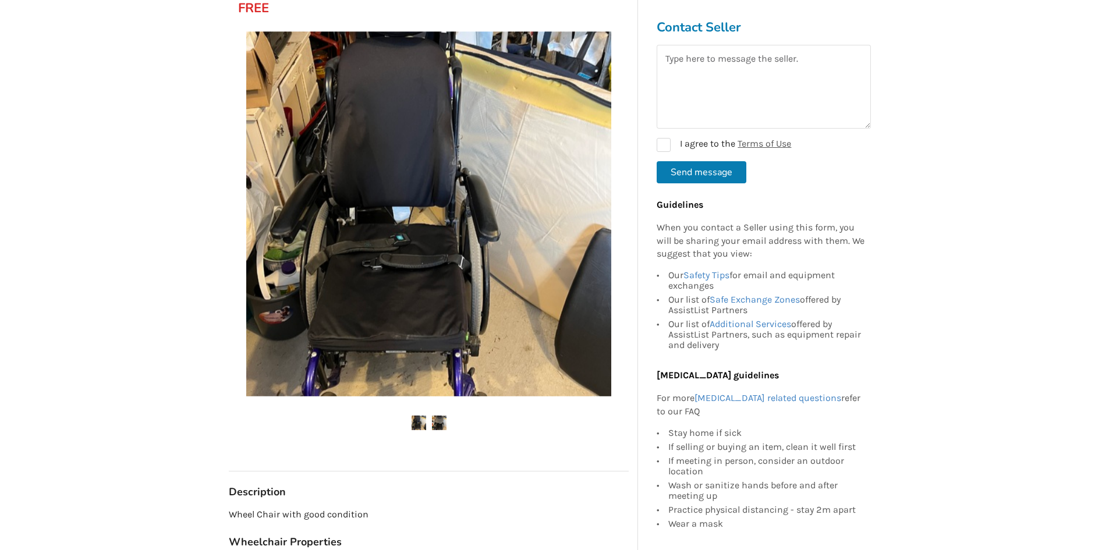
scroll to position [407, 0]
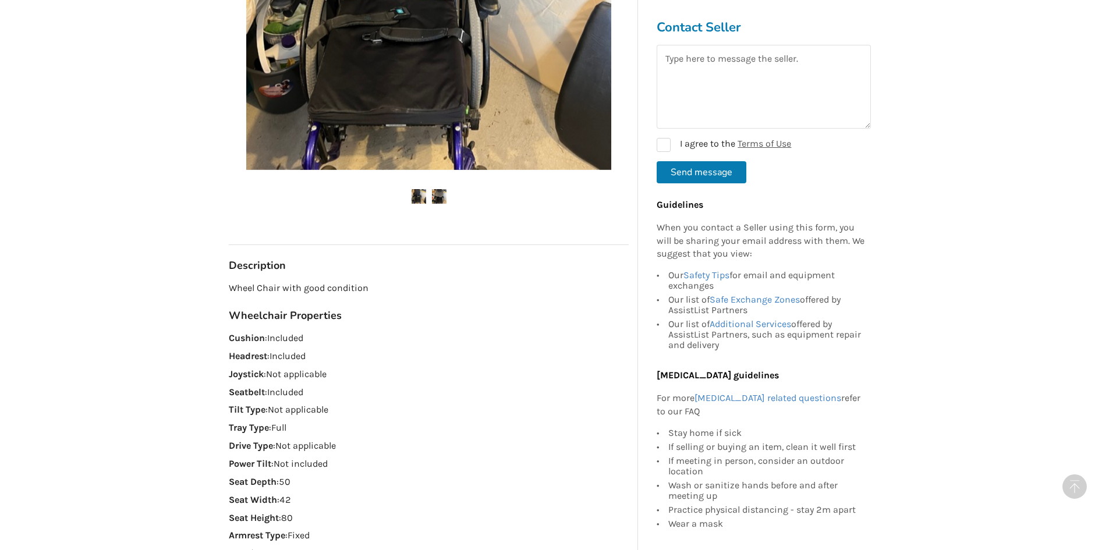
click at [441, 203] on img at bounding box center [439, 196] width 15 height 15
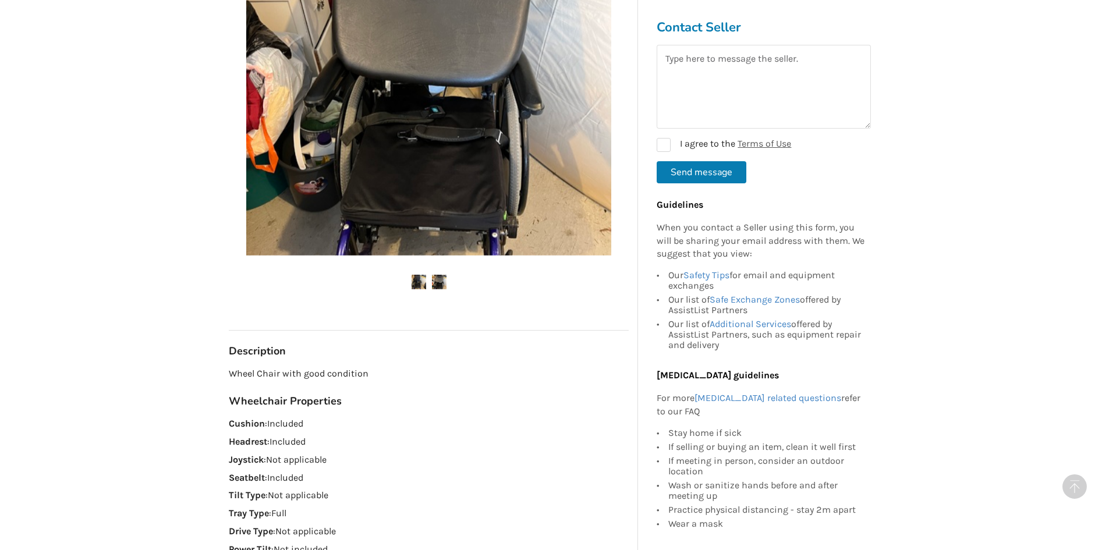
scroll to position [233, 0]
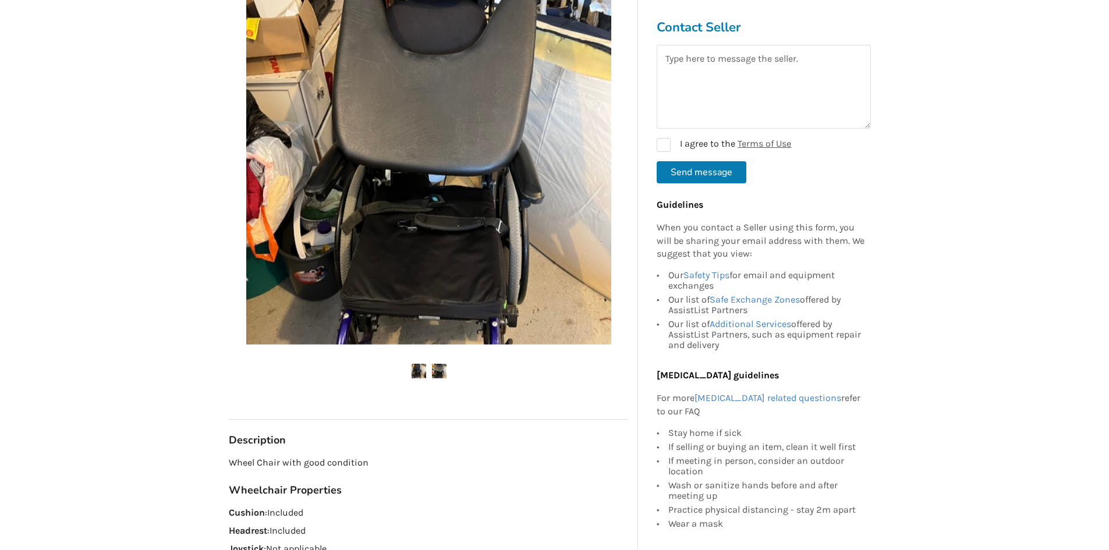
click at [422, 365] on img at bounding box center [418, 371] width 15 height 15
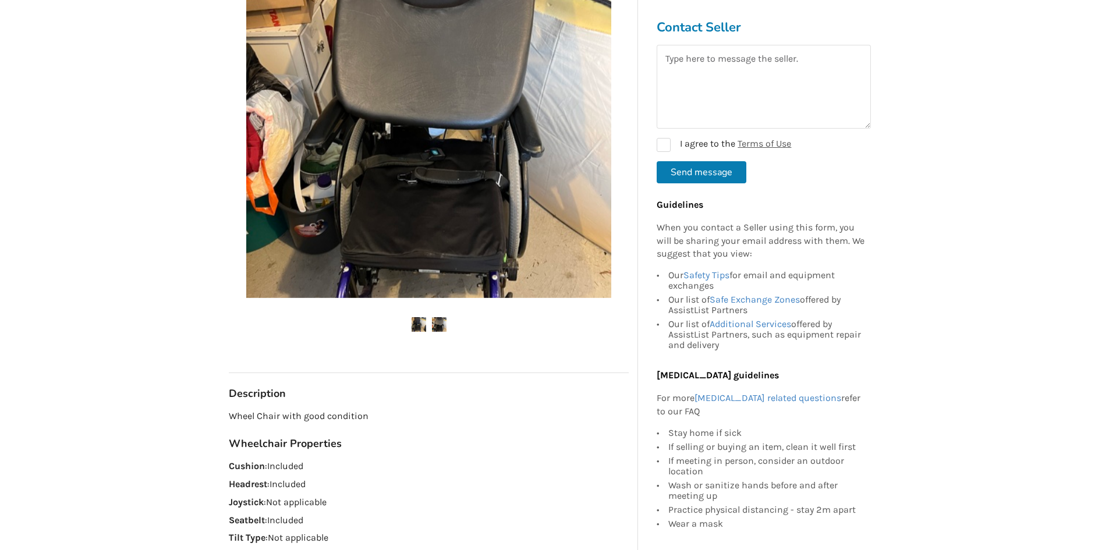
scroll to position [291, 0]
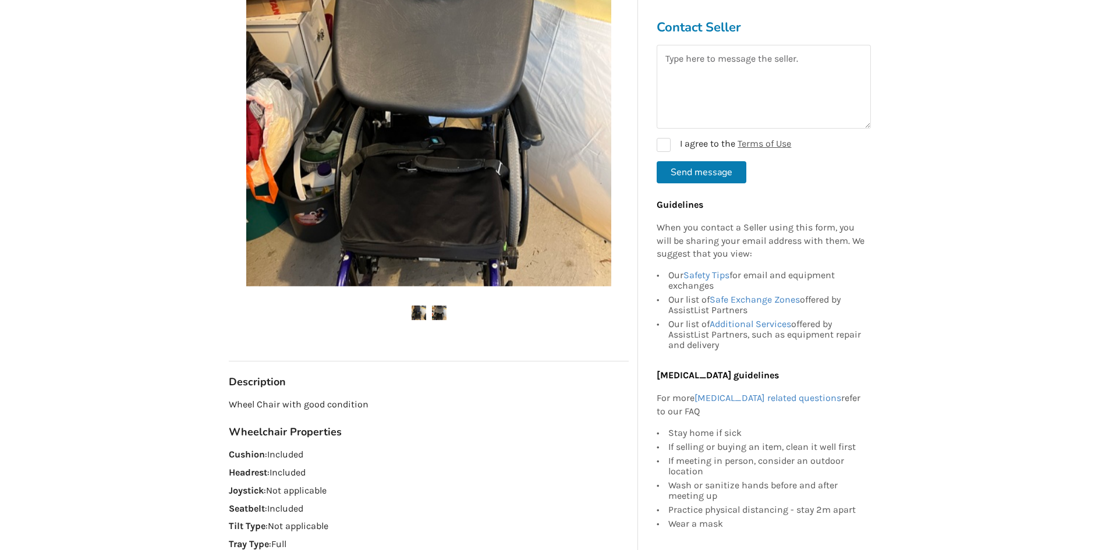
click at [443, 311] on img at bounding box center [439, 313] width 15 height 15
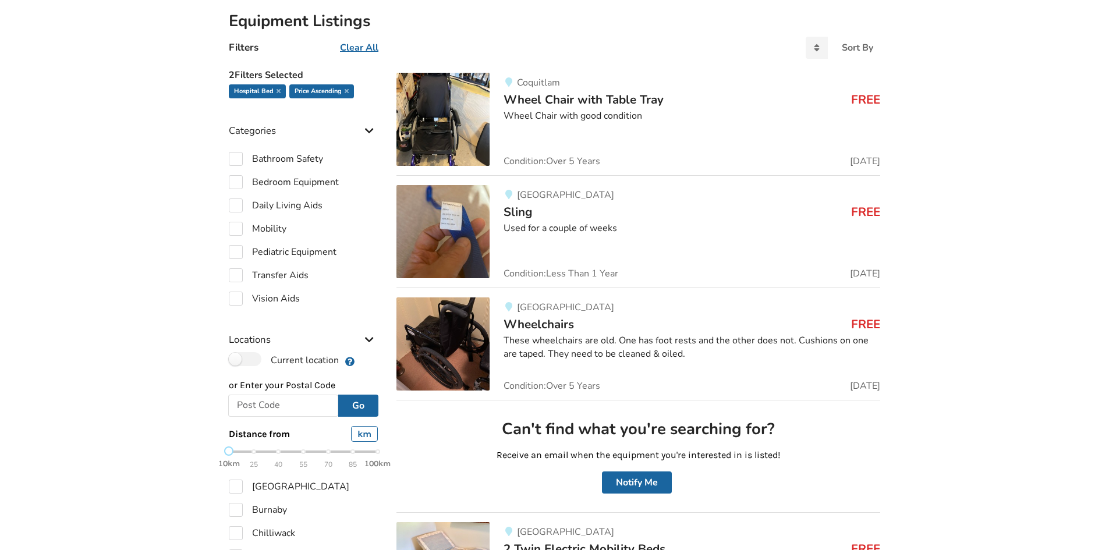
scroll to position [291, 0]
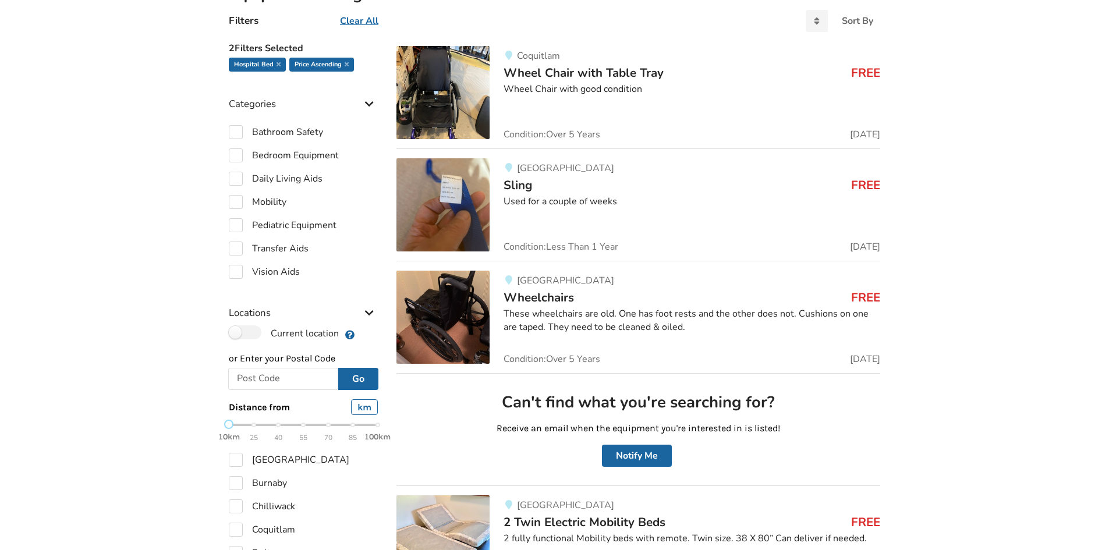
click at [406, 310] on img at bounding box center [442, 317] width 93 height 93
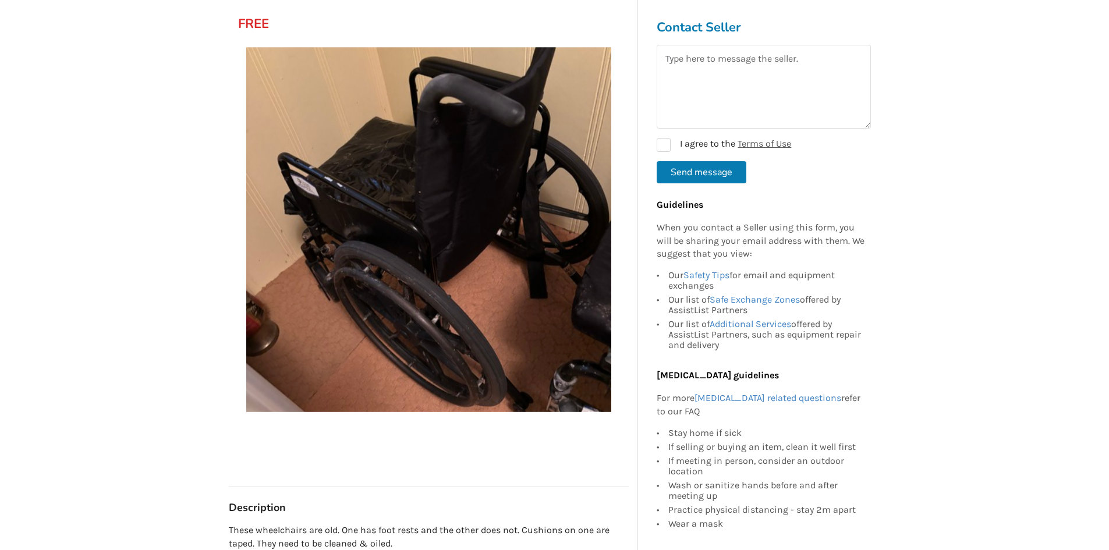
scroll to position [175, 0]
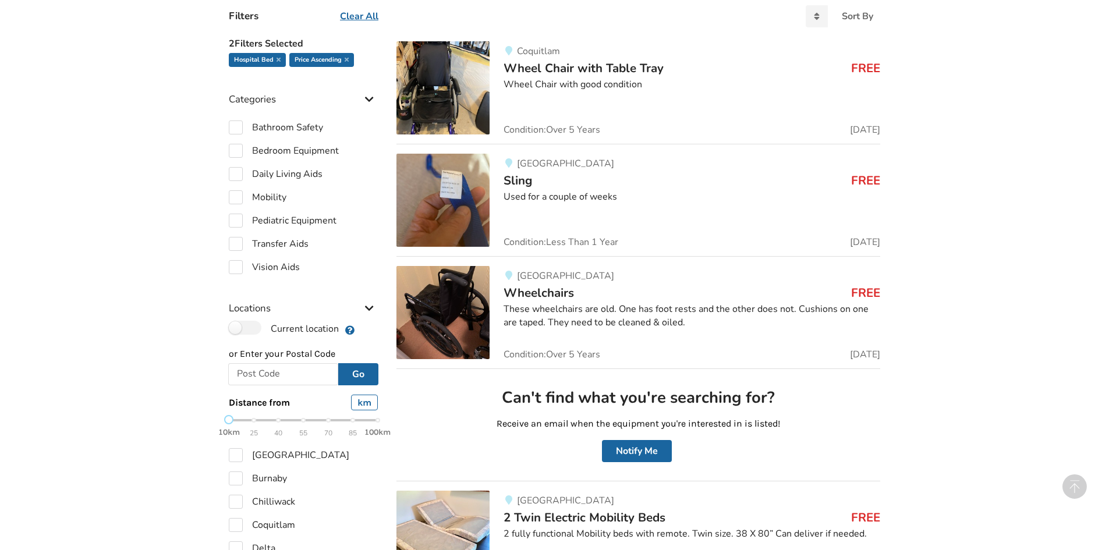
scroll to position [6, 0]
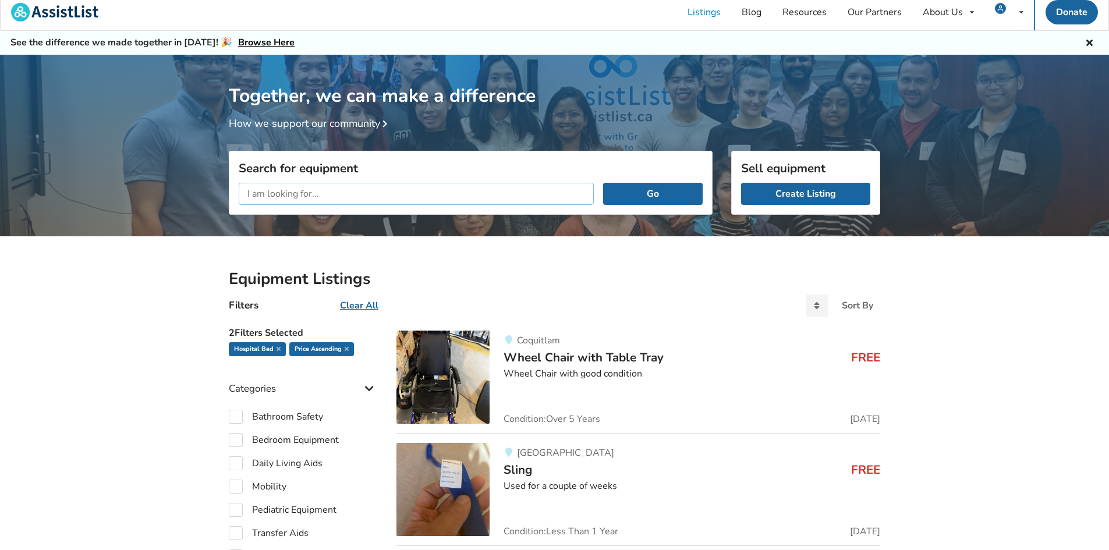
click at [496, 188] on input "text" at bounding box center [416, 194] width 355 height 22
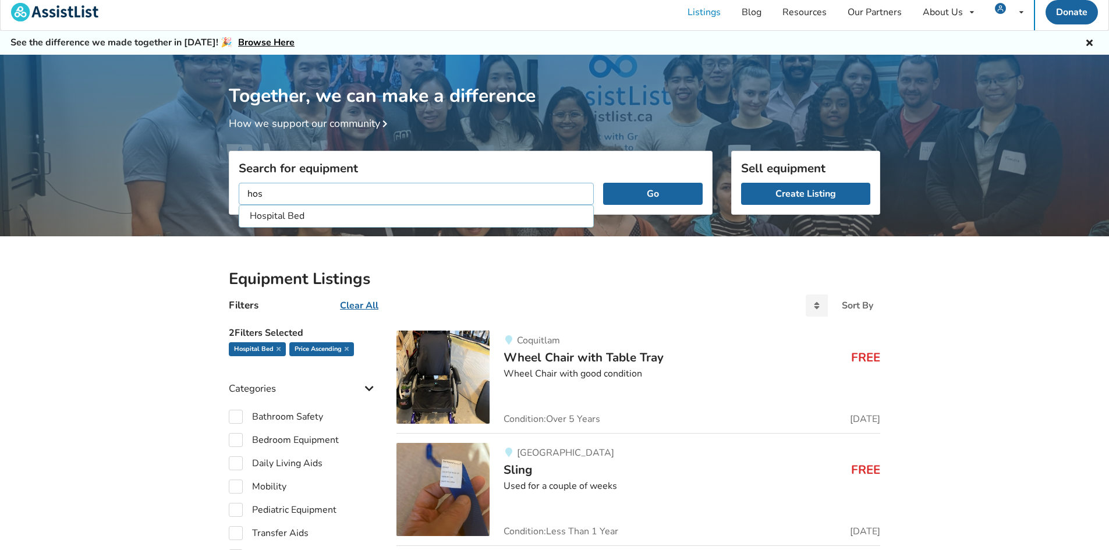
type input "hos"
click at [603, 183] on button "Go" at bounding box center [653, 194] width 100 height 22
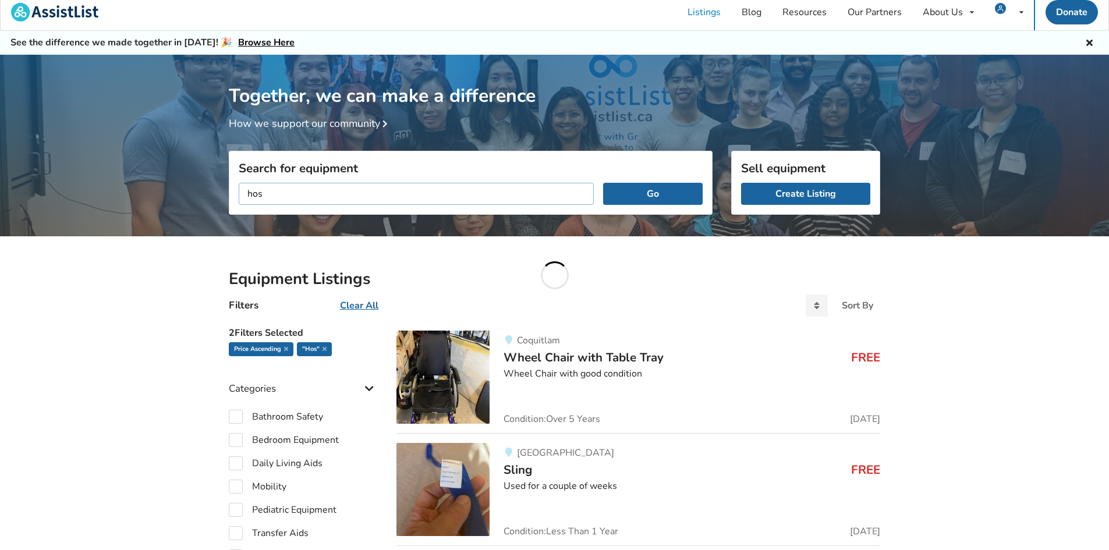
click at [325, 198] on input "hos" at bounding box center [416, 194] width 355 height 22
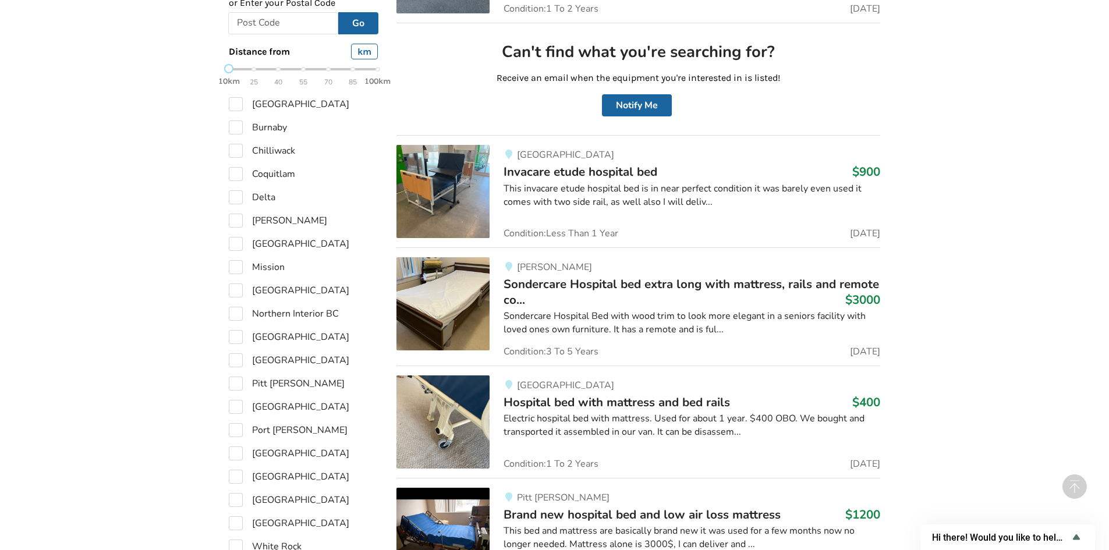
scroll to position [938, 0]
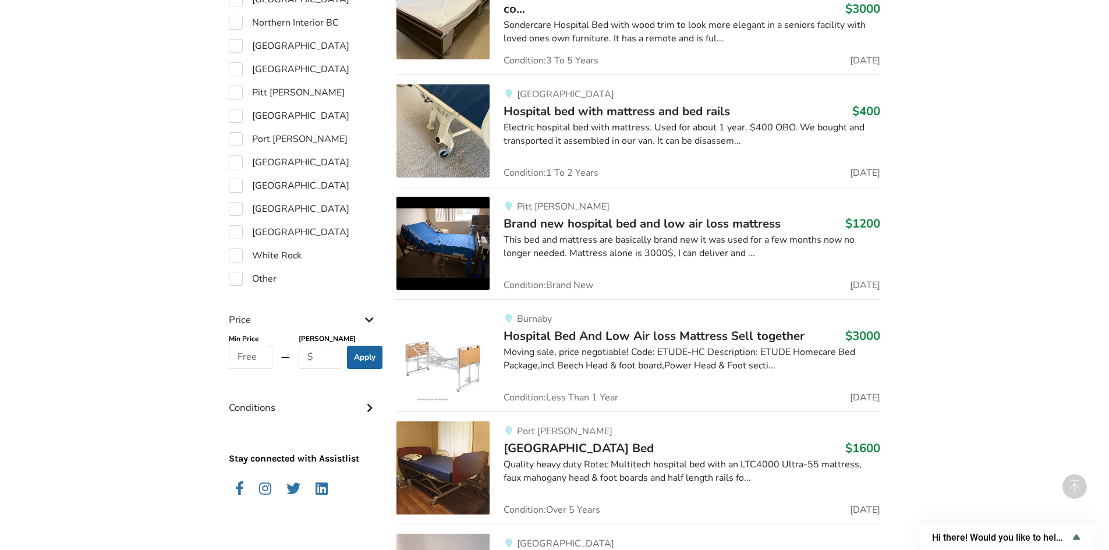
click at [477, 166] on img at bounding box center [442, 130] width 93 height 93
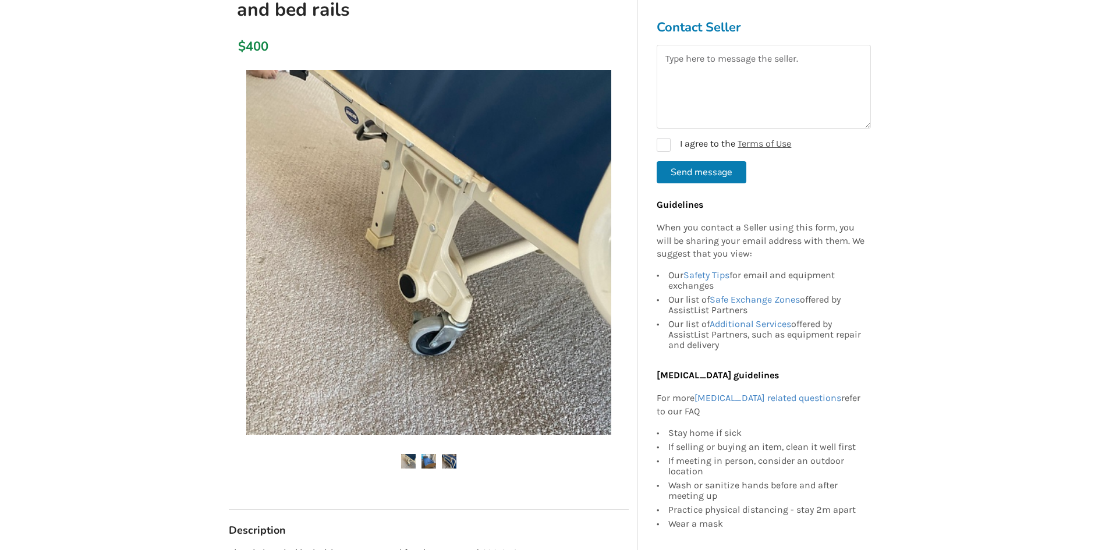
scroll to position [291, 0]
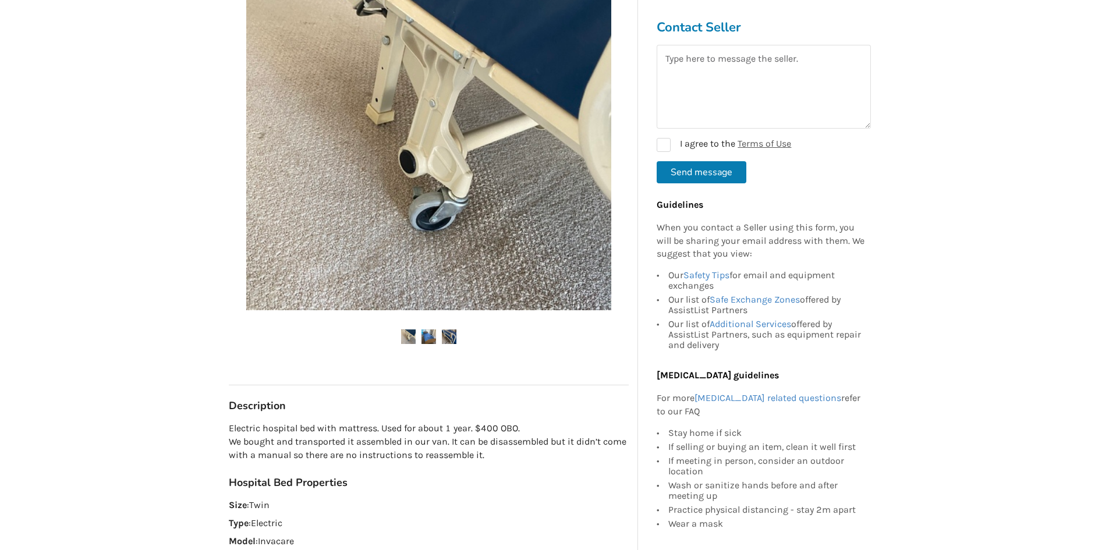
click at [421, 336] on img at bounding box center [428, 336] width 15 height 15
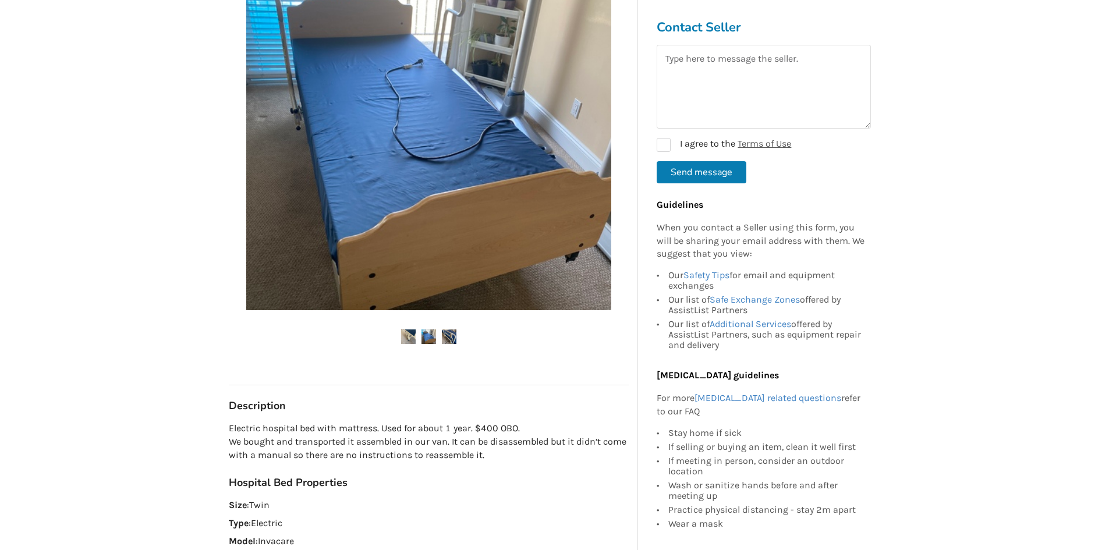
click at [450, 342] on img at bounding box center [449, 336] width 15 height 15
click at [451, 338] on img at bounding box center [449, 336] width 15 height 15
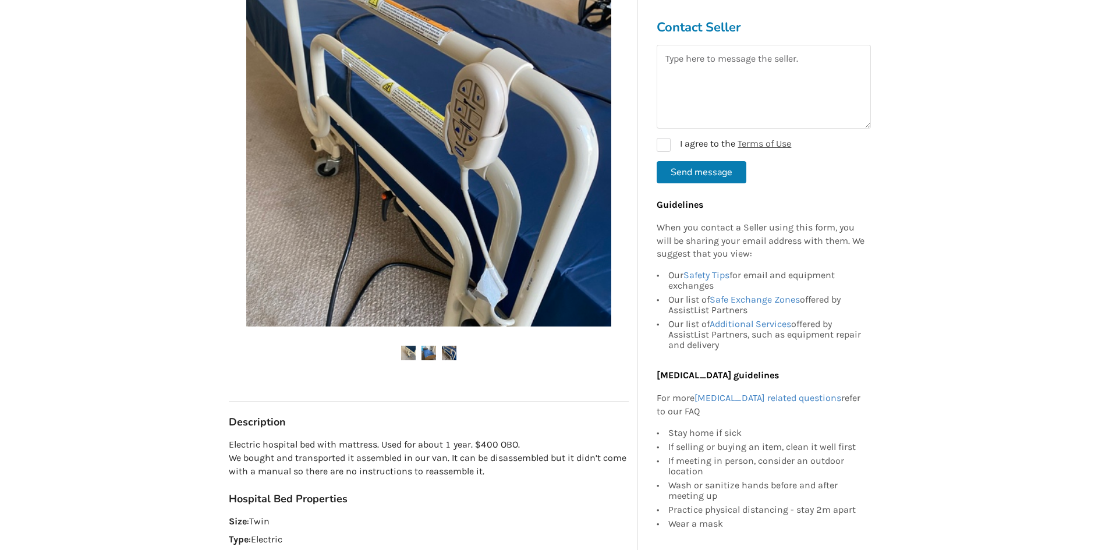
scroll to position [312, 0]
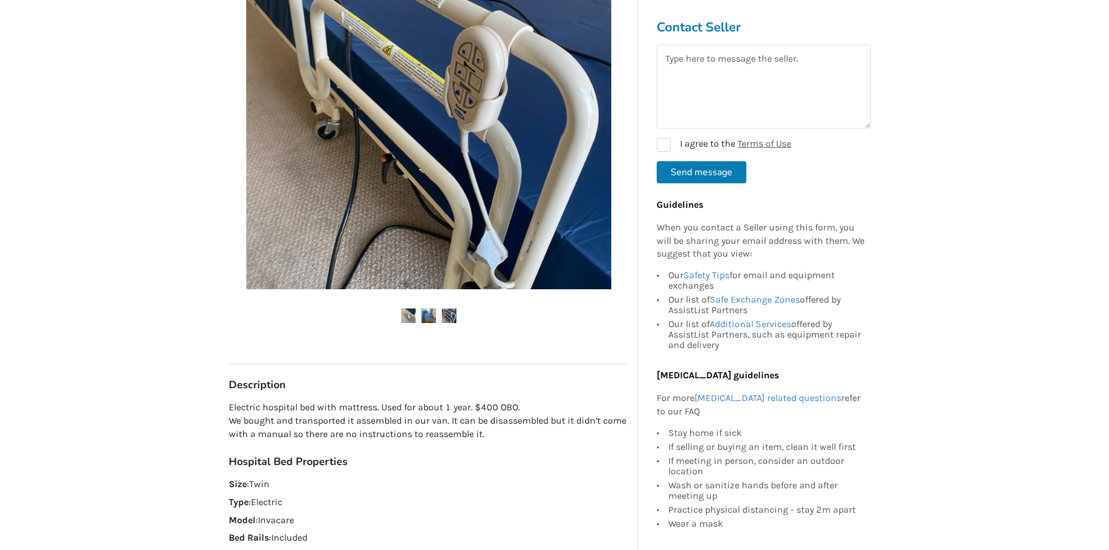
click at [430, 320] on img at bounding box center [428, 315] width 15 height 15
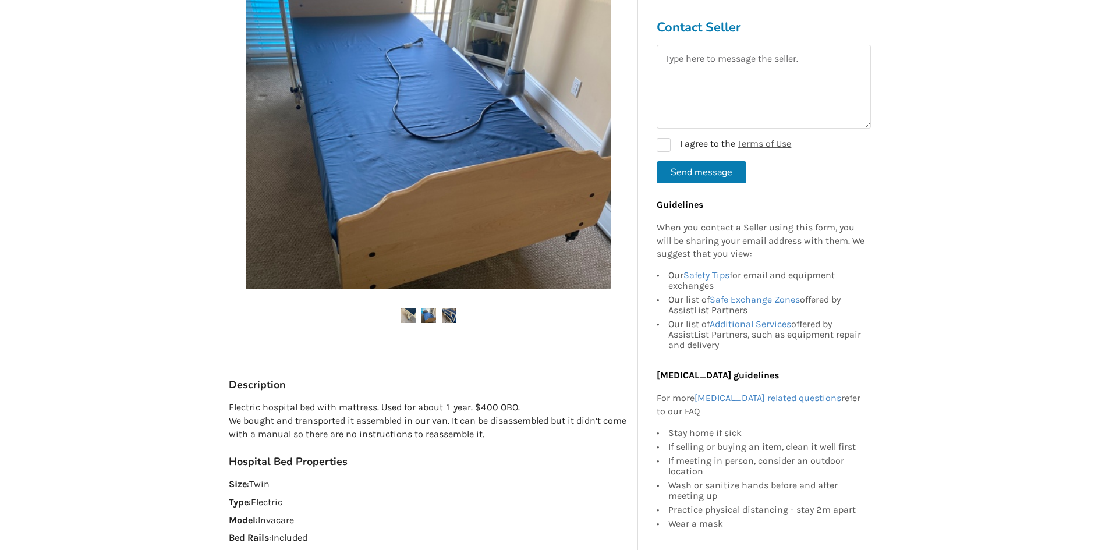
click at [457, 325] on div at bounding box center [429, 132] width 400 height 427
click at [455, 315] on img at bounding box center [449, 315] width 15 height 15
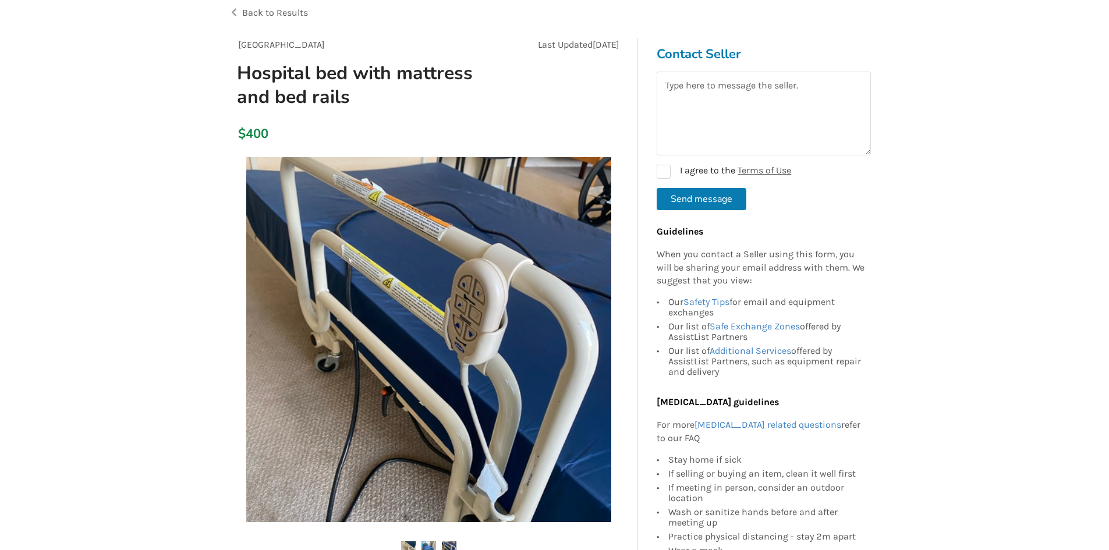
scroll to position [137, 0]
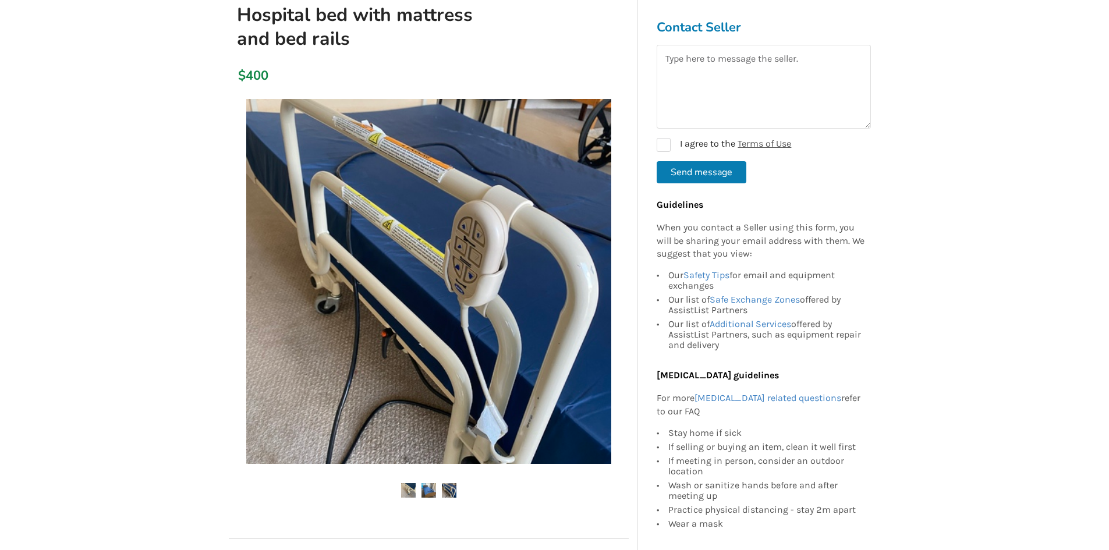
click at [406, 484] on img at bounding box center [408, 490] width 15 height 15
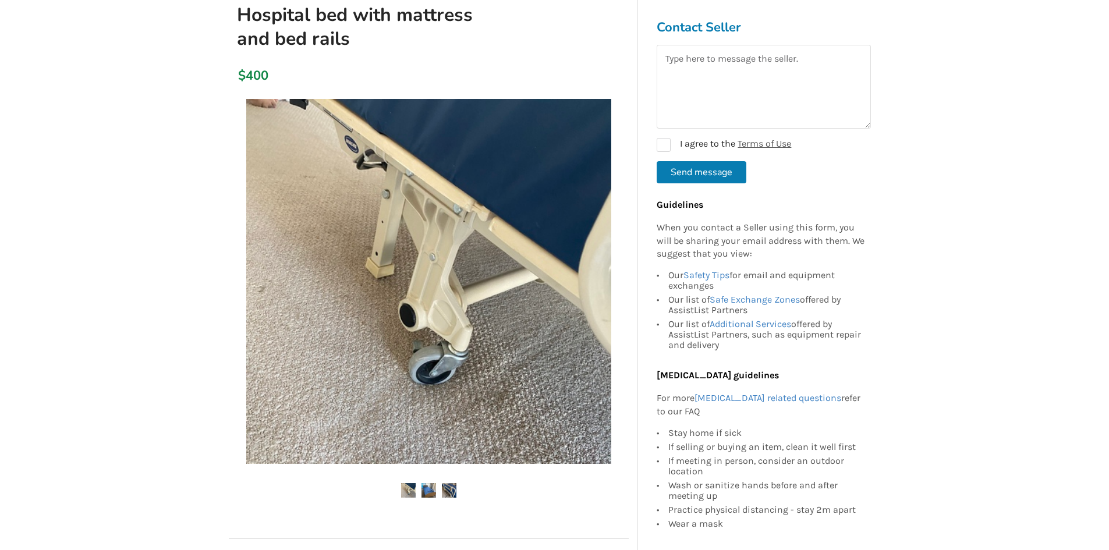
click at [433, 496] on img at bounding box center [428, 490] width 15 height 15
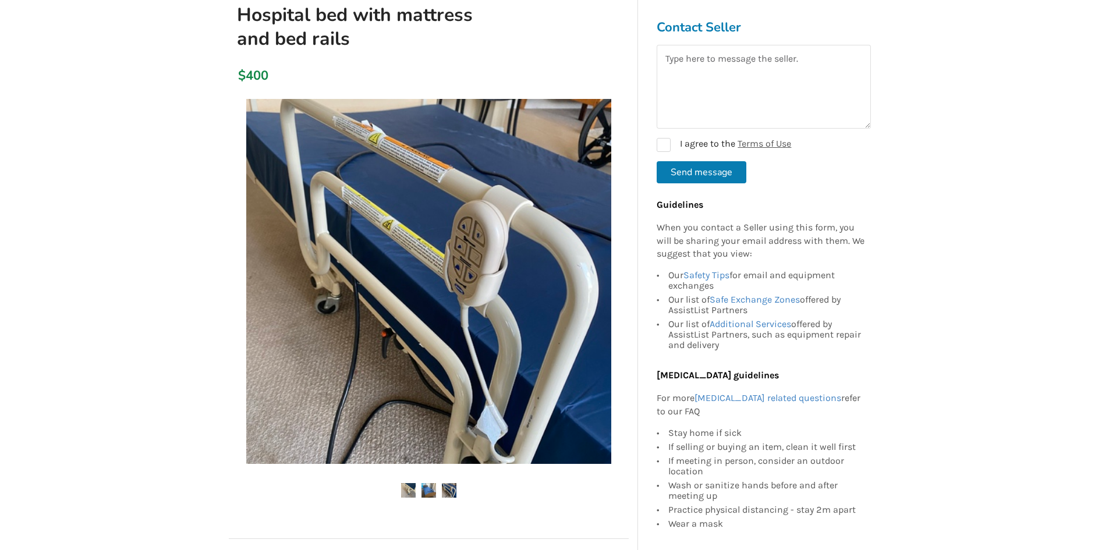
click at [443, 492] on img at bounding box center [449, 490] width 15 height 15
drag, startPoint x: 434, startPoint y: 491, endPoint x: 291, endPoint y: 472, distance: 144.4
click at [291, 472] on div at bounding box center [429, 306] width 400 height 427
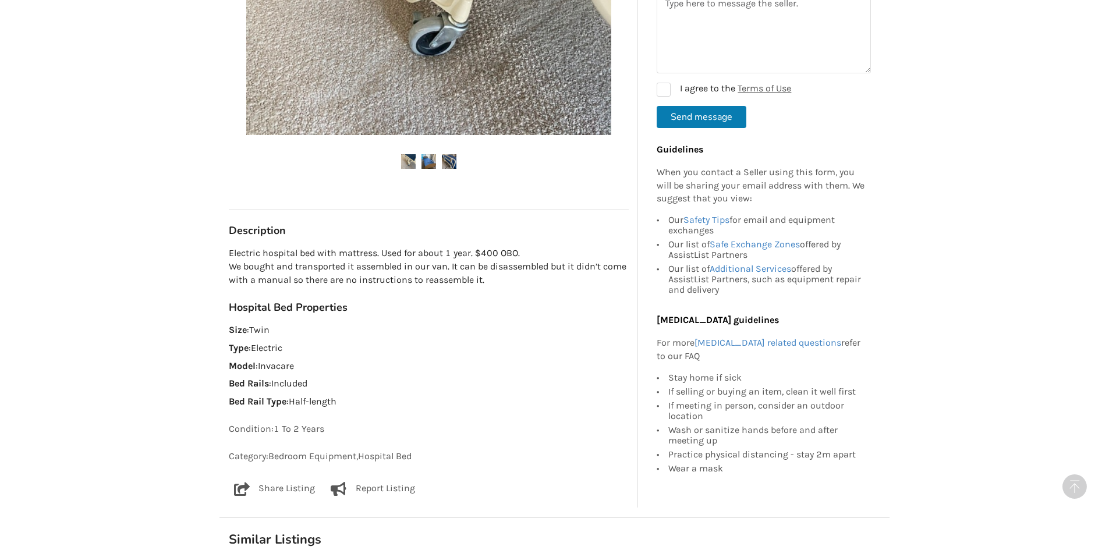
scroll to position [487, 0]
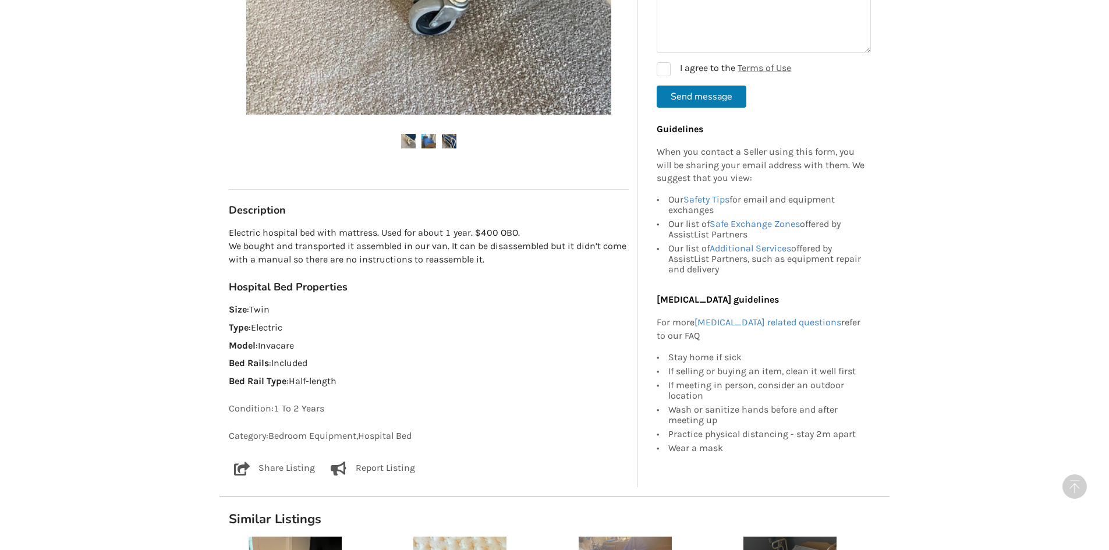
click at [3, 1] on div "Back to Results Richmond Last Updated Aug 10 Hospital bed with mattress and bed…" at bounding box center [554, 312] width 1109 height 1474
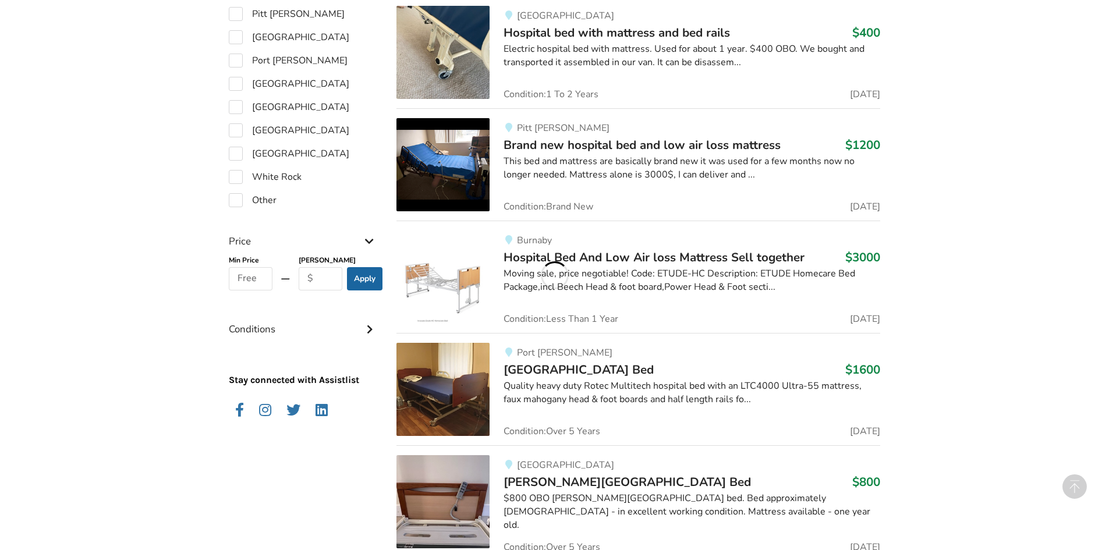
scroll to position [1100, 0]
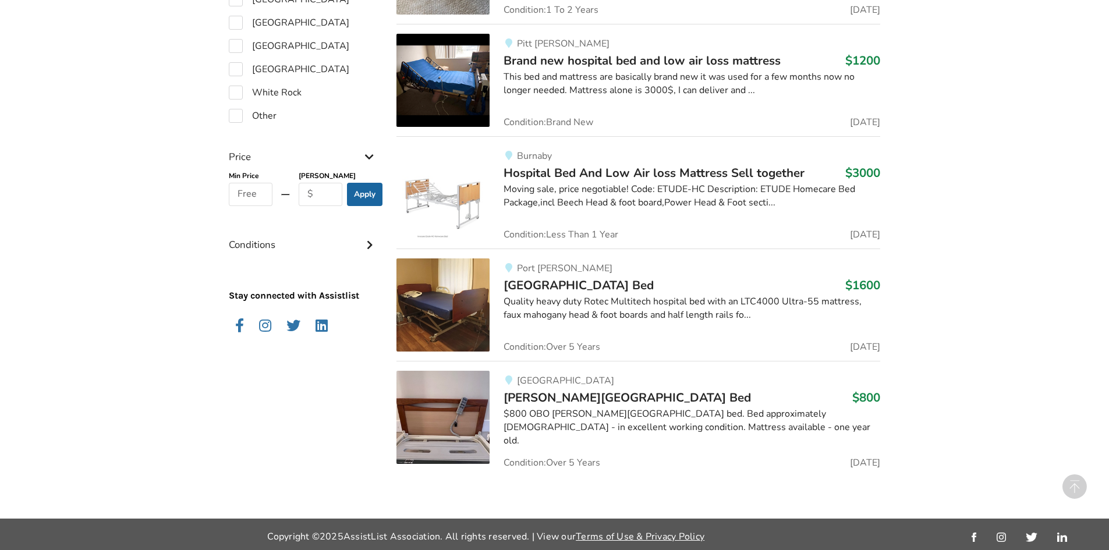
drag, startPoint x: 698, startPoint y: 367, endPoint x: 965, endPoint y: 340, distance: 268.5
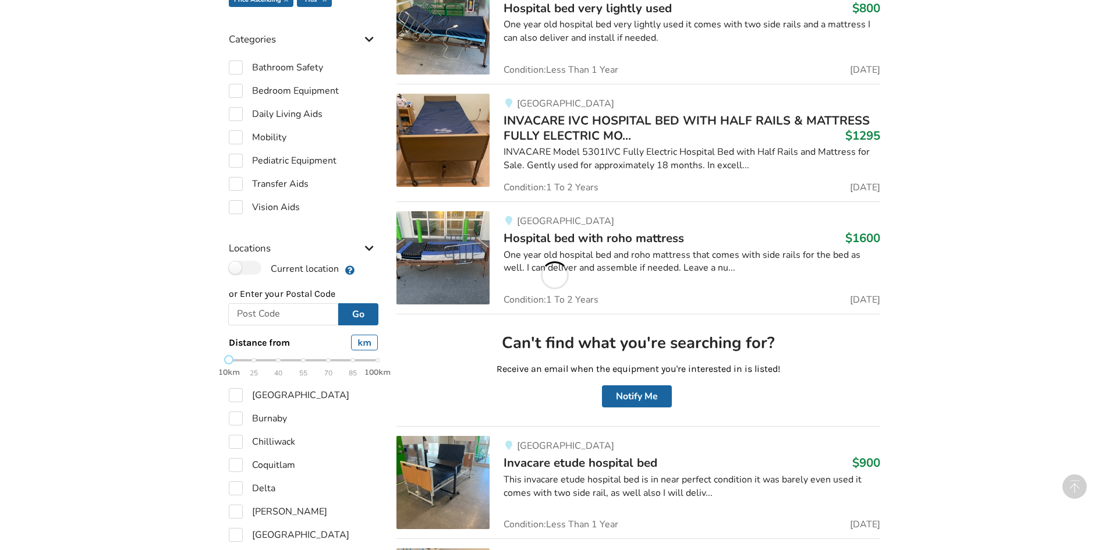
scroll to position [344, 0]
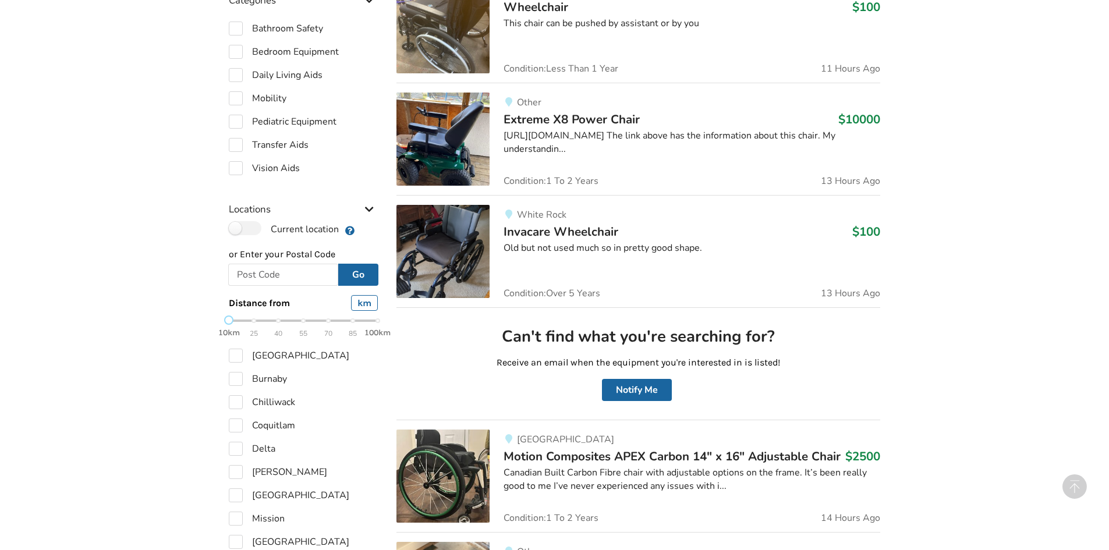
scroll to position [8, 0]
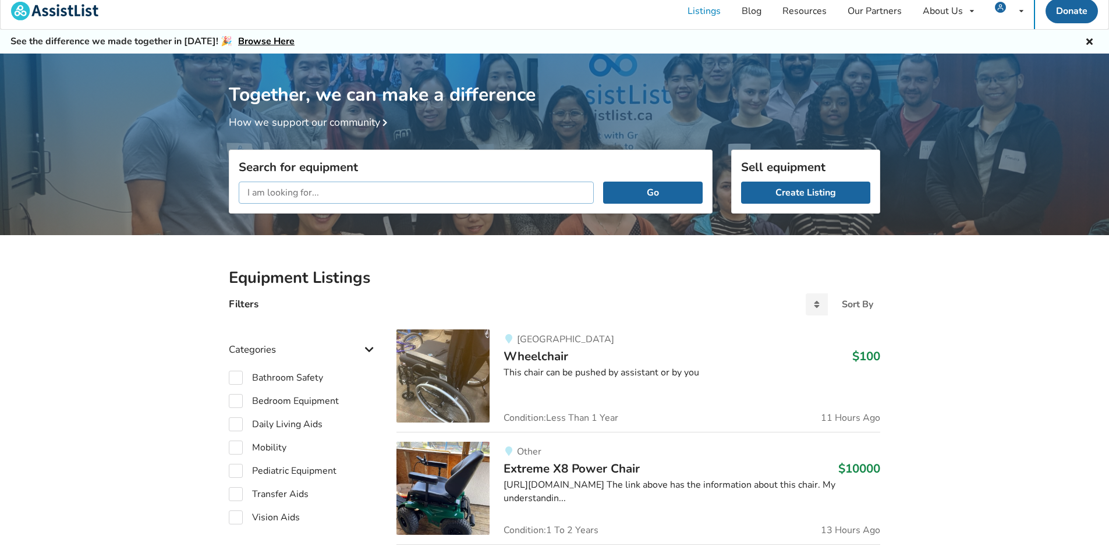
click at [421, 183] on input "text" at bounding box center [416, 193] width 355 height 22
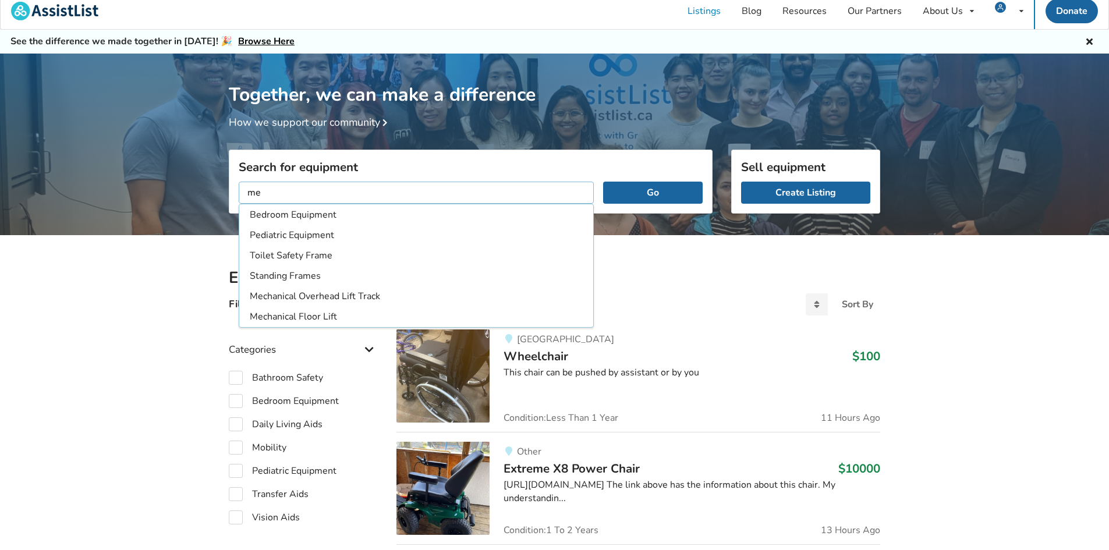
type input "m"
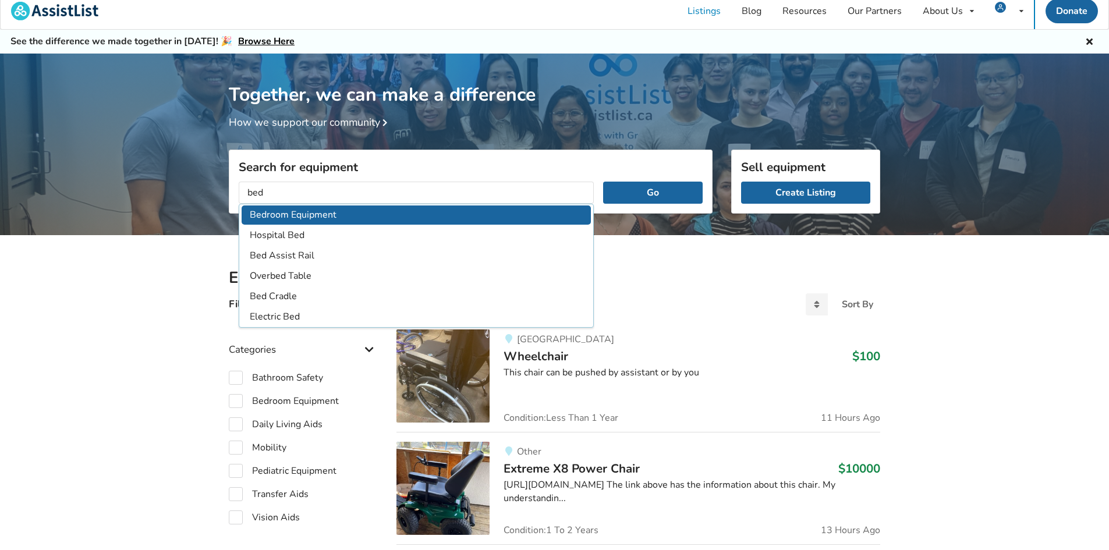
click at [276, 216] on li "Bedroom Equipment" at bounding box center [416, 214] width 349 height 19
type input "Bedroom Equipment"
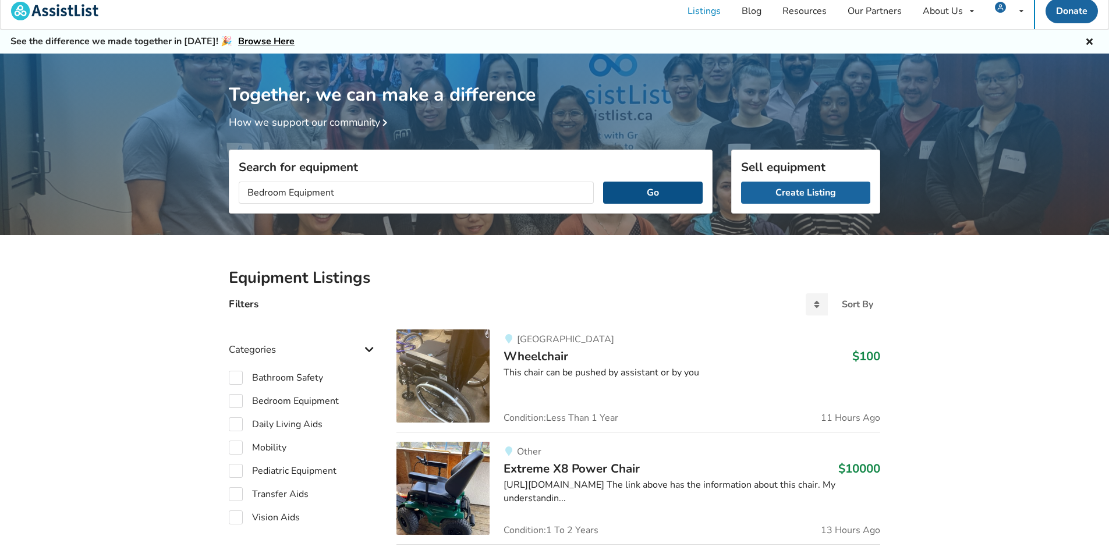
click at [652, 187] on button "Go" at bounding box center [653, 193] width 100 height 22
checkbox input "true"
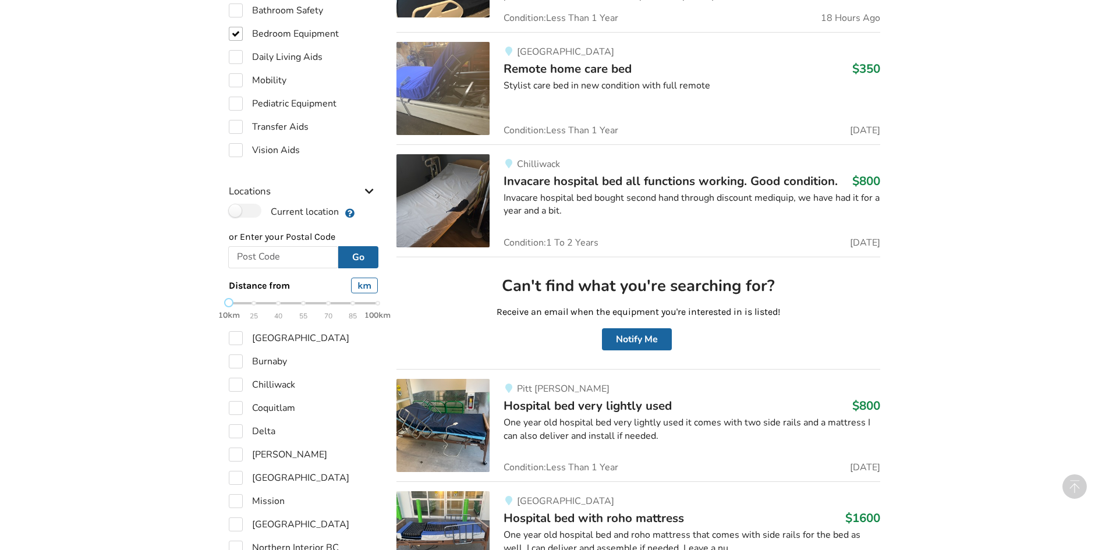
scroll to position [415, 0]
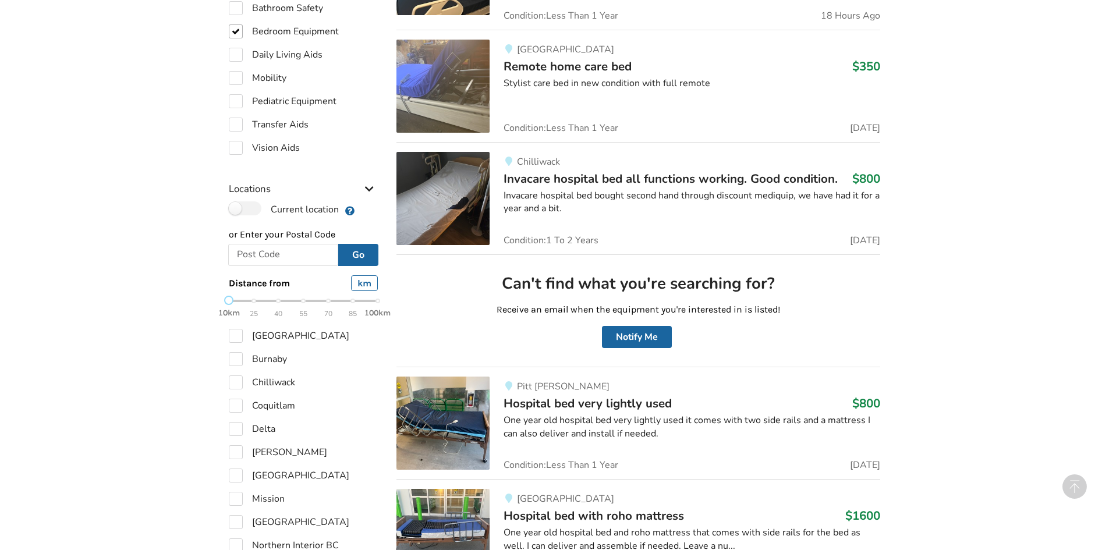
click at [576, 66] on span "Remote home care bed" at bounding box center [567, 66] width 128 height 16
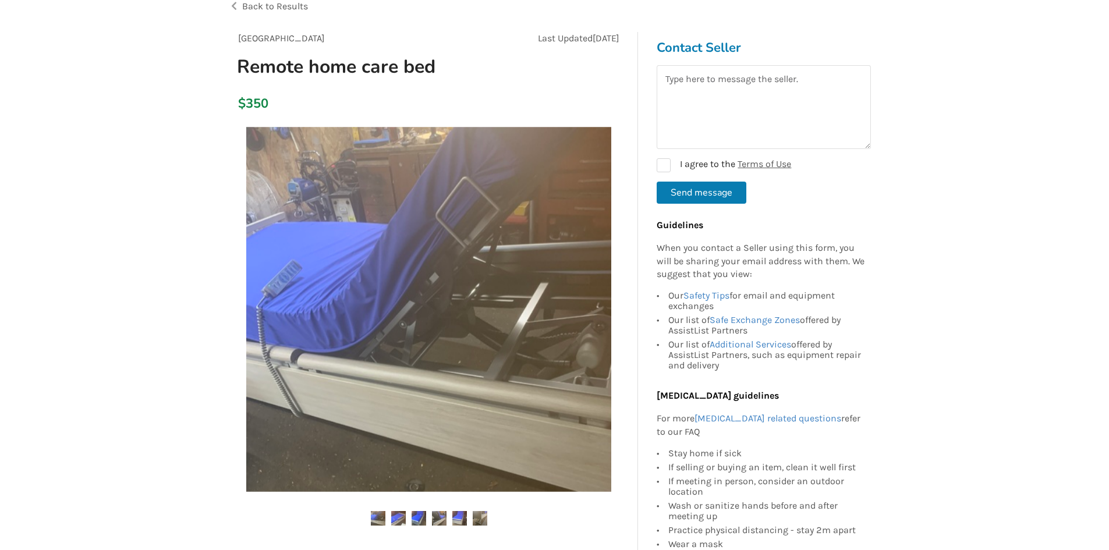
scroll to position [233, 0]
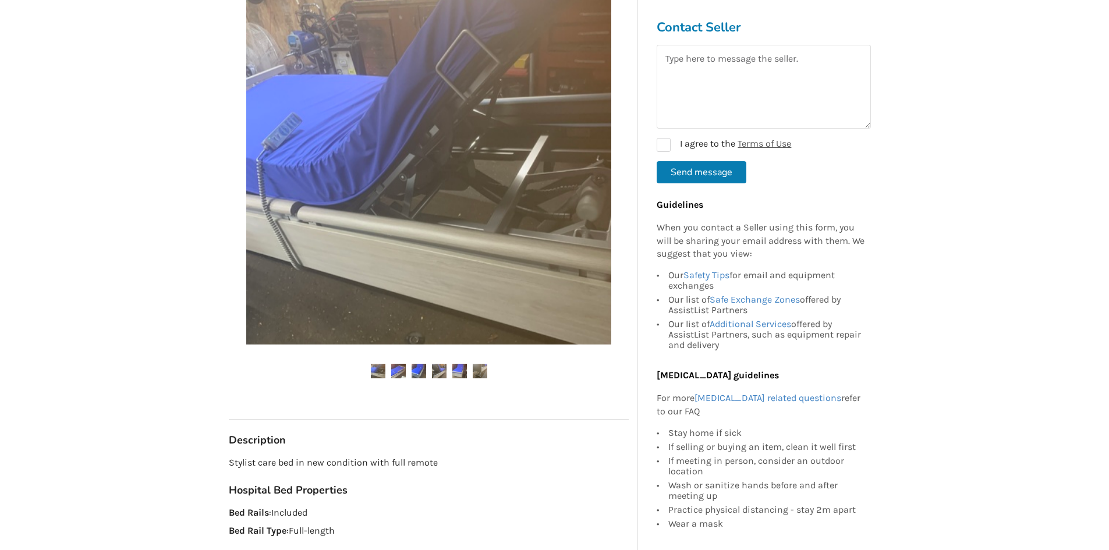
click at [391, 368] on img at bounding box center [398, 371] width 15 height 15
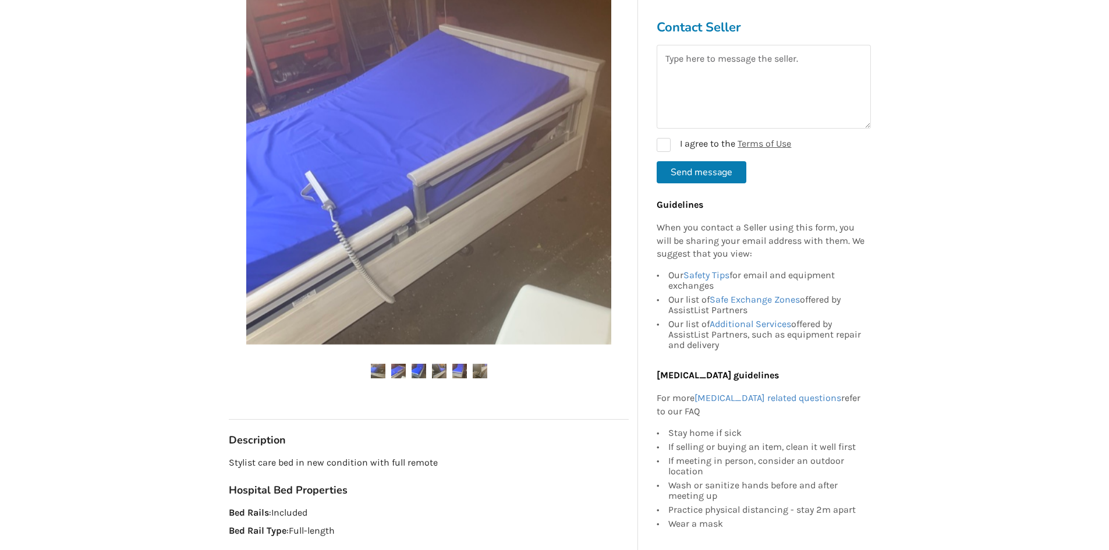
click at [421, 367] on img at bounding box center [418, 371] width 15 height 15
click at [490, 364] on ul at bounding box center [429, 372] width 400 height 16
click at [479, 377] on img at bounding box center [480, 371] width 15 height 15
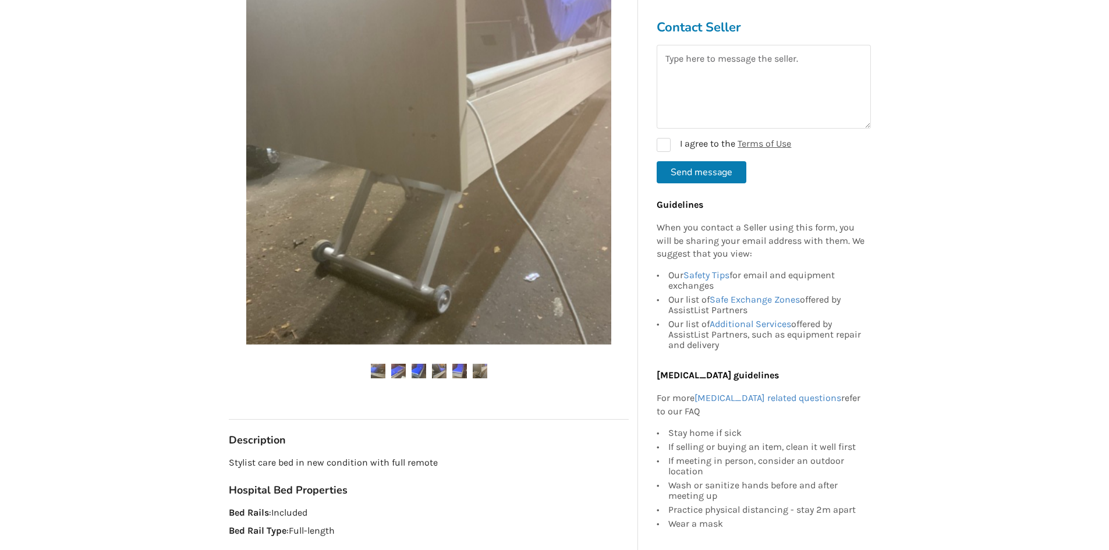
click at [473, 375] on img at bounding box center [480, 371] width 15 height 15
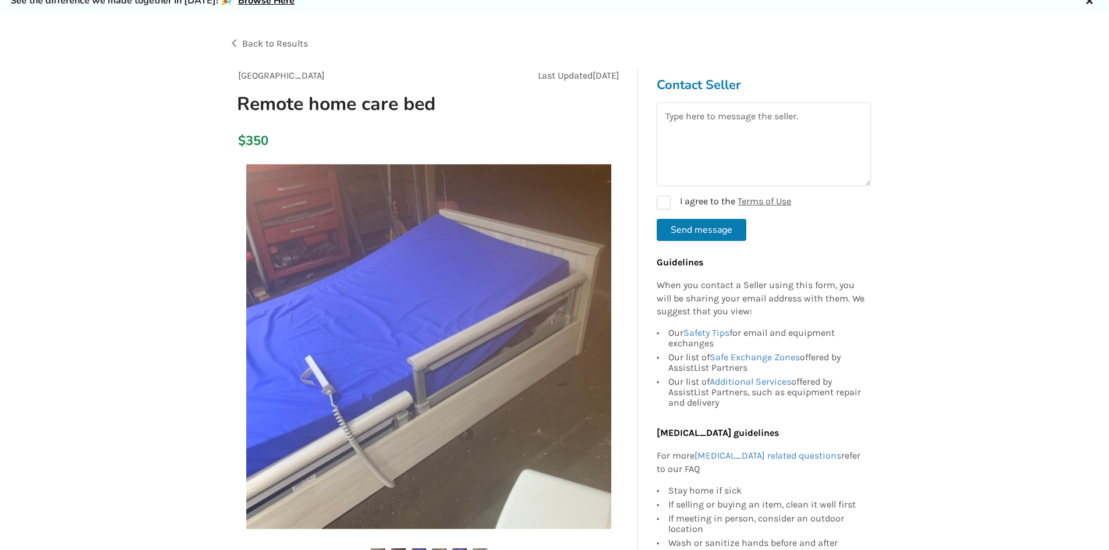
scroll to position [0, 0]
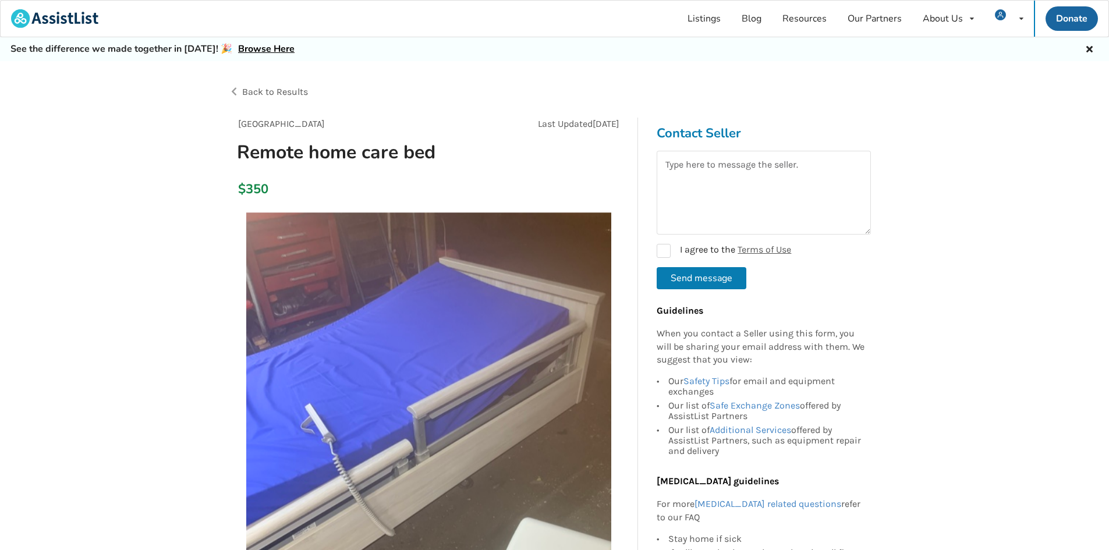
click at [729, 129] on h3 "Contact Seller" at bounding box center [763, 133] width 214 height 16
click at [713, 173] on textarea at bounding box center [763, 193] width 214 height 84
type textarea "Hi, can we pick this up today?"
click at [673, 250] on label "I agree to the Terms of Use" at bounding box center [723, 251] width 134 height 14
checkbox input "true"
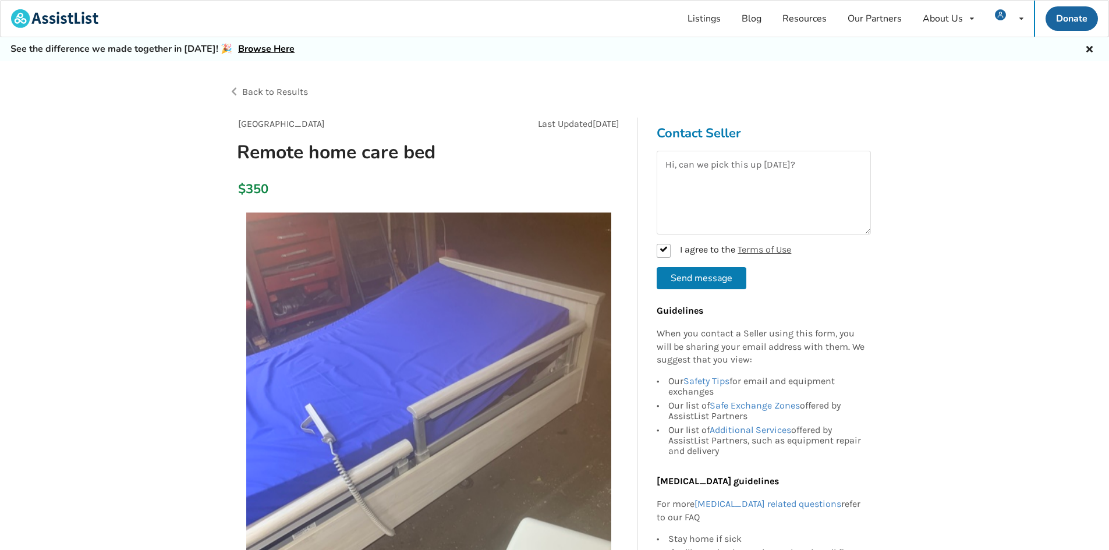
click at [679, 272] on button "Send message" at bounding box center [701, 278] width 90 height 22
checkbox input "false"
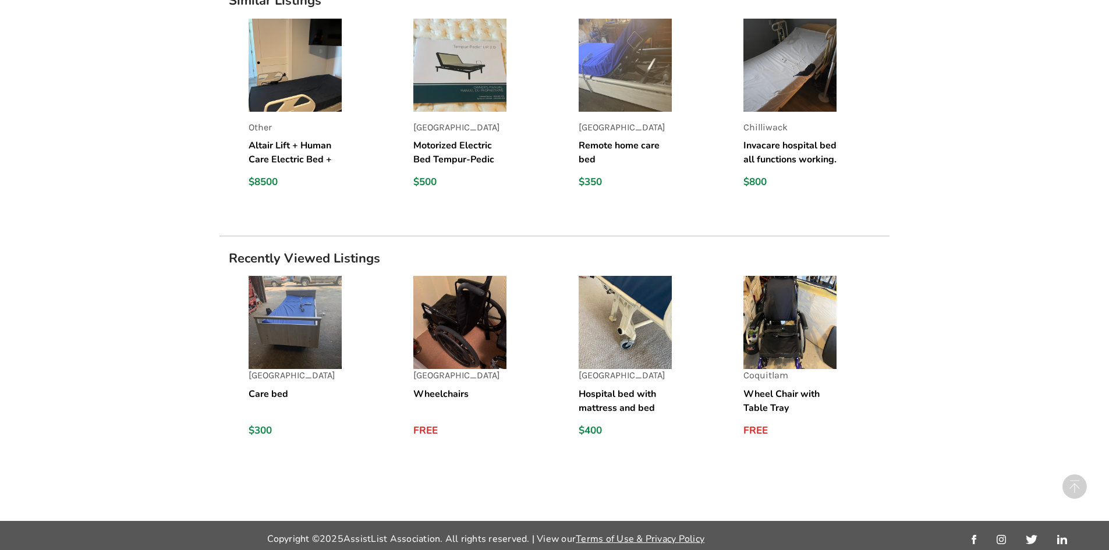
scroll to position [906, 0]
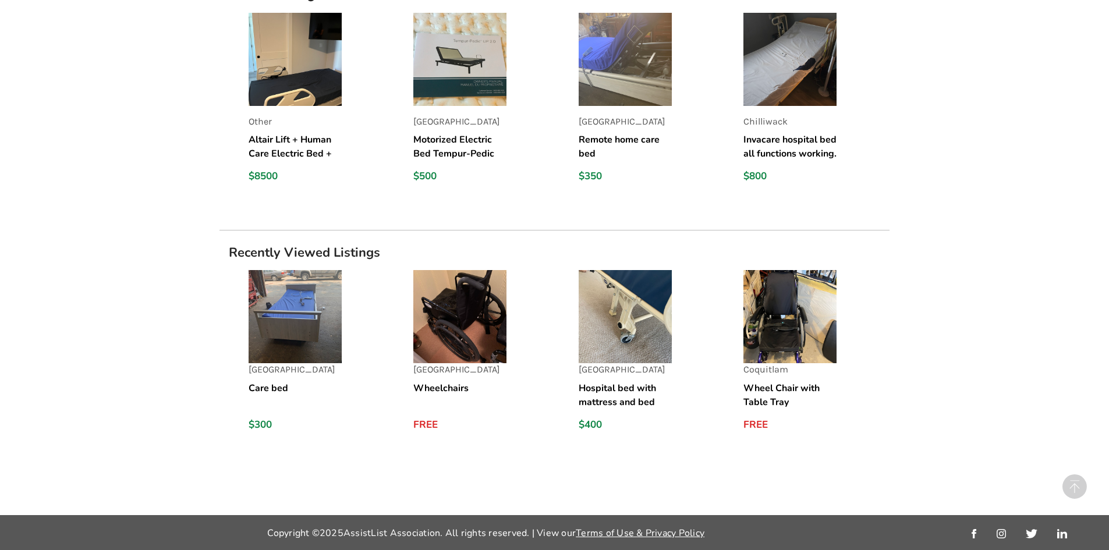
click at [631, 398] on h5 "Hospital bed with mattress and bed rails" at bounding box center [624, 395] width 93 height 28
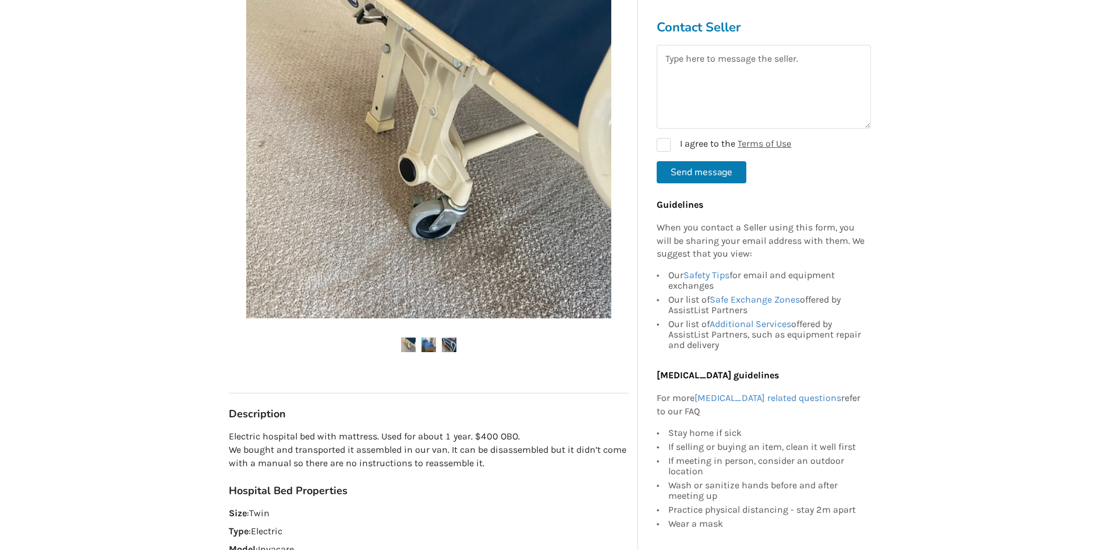
scroll to position [291, 0]
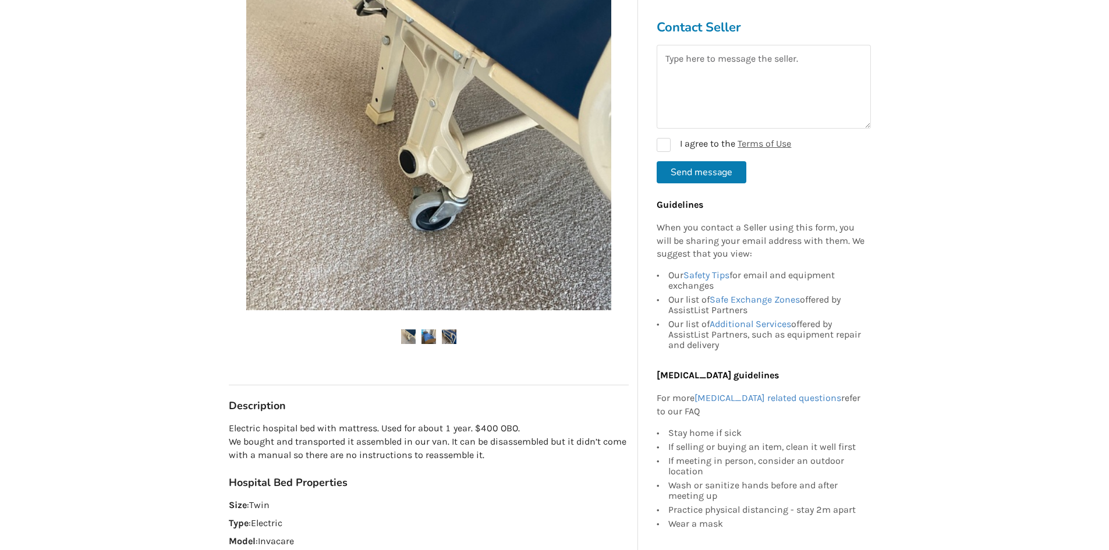
click at [438, 332] on ul at bounding box center [429, 337] width 400 height 16
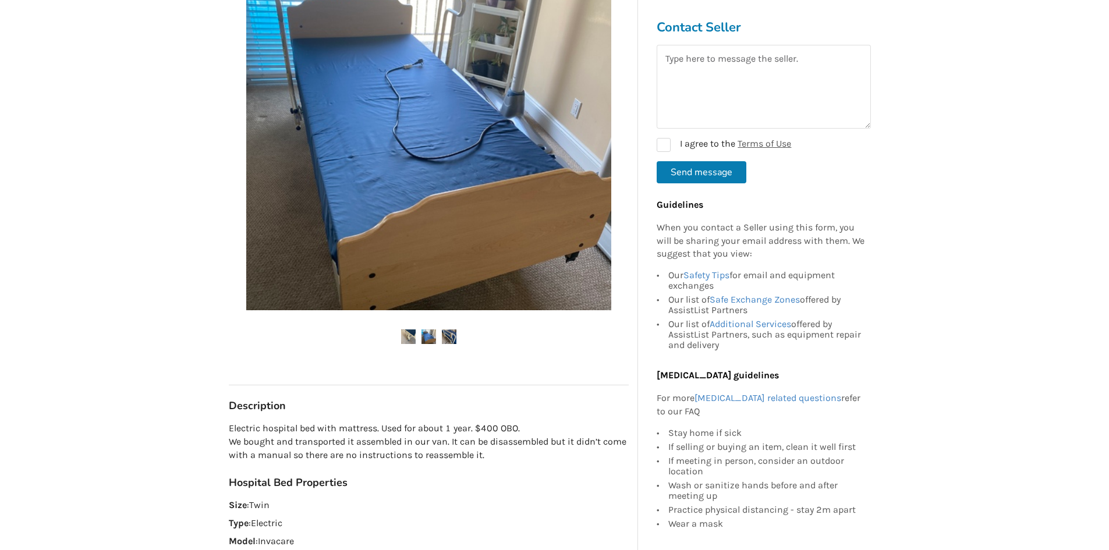
click at [460, 336] on ul at bounding box center [429, 337] width 400 height 16
click at [458, 336] on ul at bounding box center [429, 337] width 400 height 16
drag, startPoint x: 458, startPoint y: 336, endPoint x: 449, endPoint y: 347, distance: 14.0
click at [449, 347] on div at bounding box center [429, 152] width 400 height 427
click at [452, 340] on img at bounding box center [449, 336] width 15 height 15
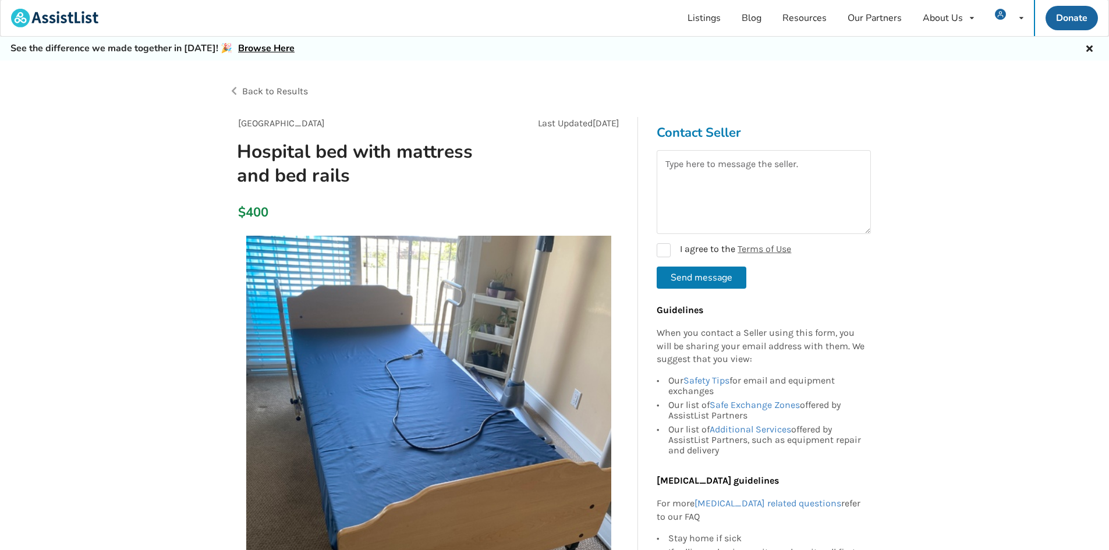
scroll to position [0, 0]
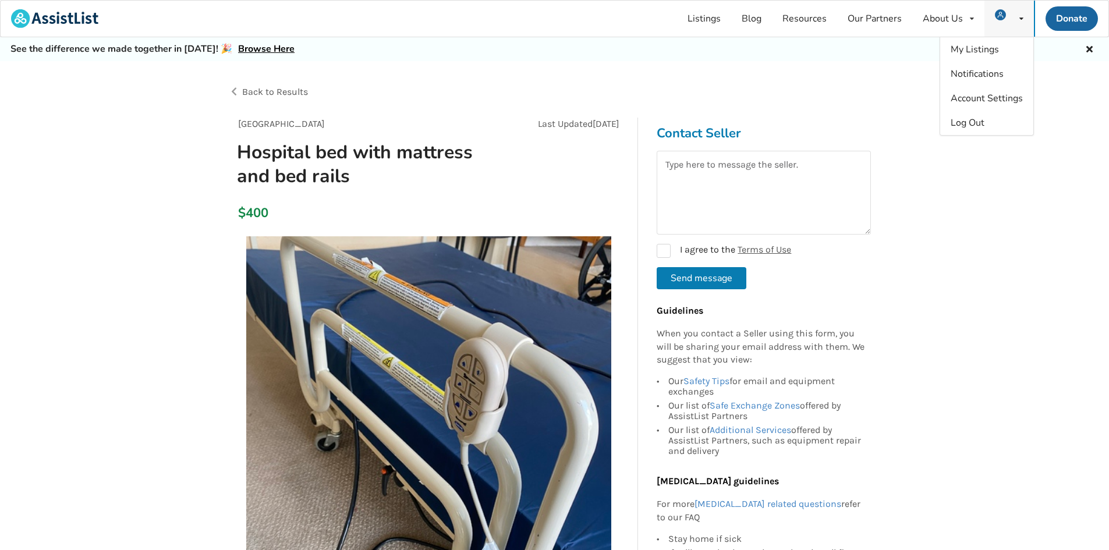
click at [999, 15] on img at bounding box center [1000, 14] width 11 height 11
click at [976, 73] on span "Notifications" at bounding box center [976, 74] width 53 height 13
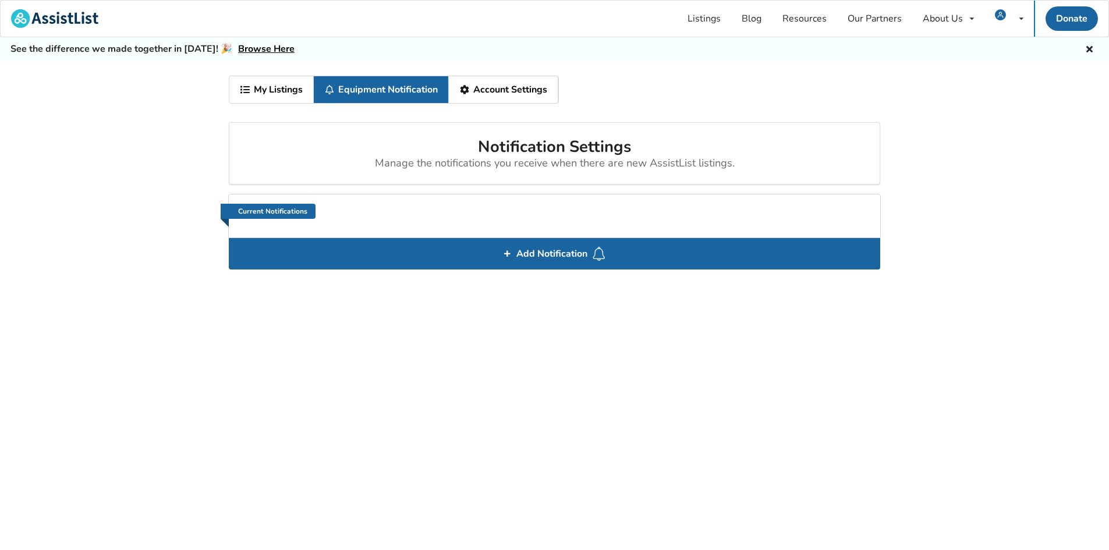
click at [509, 98] on link "Account Settings" at bounding box center [503, 89] width 109 height 27
